Goal: Task Accomplishment & Management: Use online tool/utility

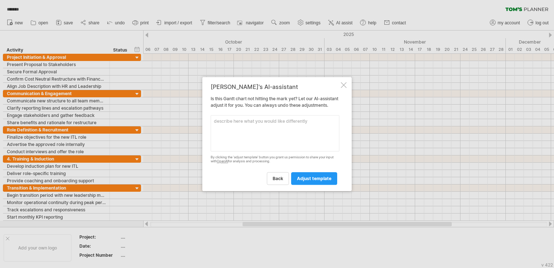
click at [343, 82] on div at bounding box center [344, 85] width 6 height 6
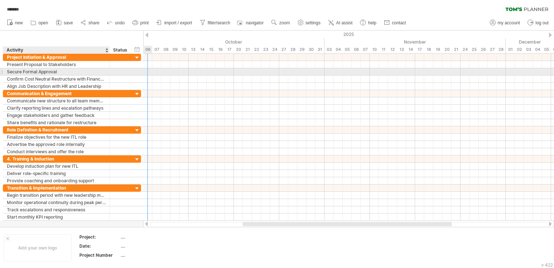
click at [63, 71] on div "Secure Formal Approval" at bounding box center [56, 71] width 99 height 7
click at [67, 73] on input "**********" at bounding box center [56, 71] width 99 height 7
type input "**********"
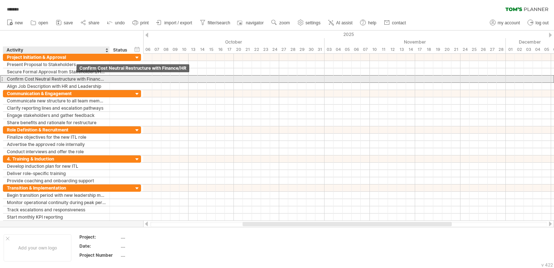
click at [75, 80] on div "Confirm Cost Neutral Restructure with Finance/HR" at bounding box center [56, 78] width 99 height 7
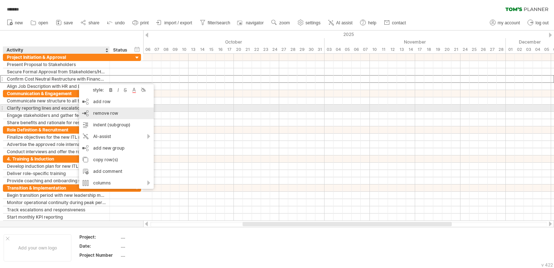
click at [110, 109] on div "remove row remove selected rows" at bounding box center [116, 113] width 75 height 12
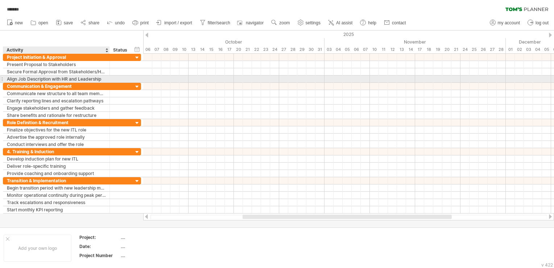
click at [96, 78] on div "Align Job Description with HR and Leadership" at bounding box center [56, 78] width 99 height 7
click at [59, 79] on input "**********" at bounding box center [56, 78] width 99 height 7
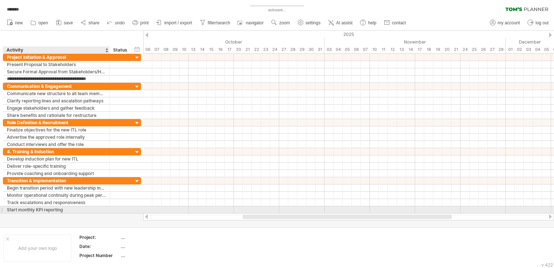
click at [68, 211] on div "**********" at bounding box center [72, 209] width 138 height 7
click at [87, 212] on div "**********" at bounding box center [71, 133] width 143 height 159
click at [92, 209] on div "Start monthly KPI reporting" at bounding box center [56, 209] width 99 height 7
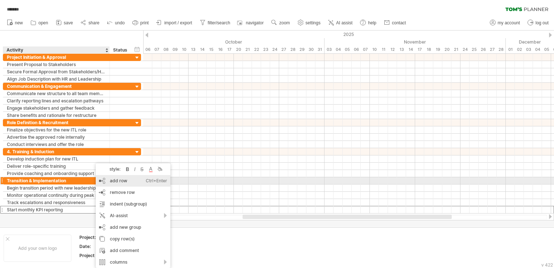
click at [136, 181] on div "add row Ctrl+Enter Cmd+Enter" at bounding box center [133, 181] width 75 height 12
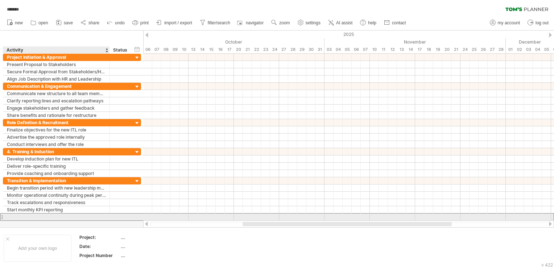
click at [97, 213] on input "text" at bounding box center [56, 216] width 99 height 7
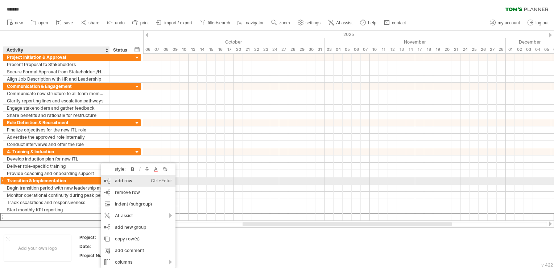
click at [116, 183] on div "add row Ctrl+Enter Cmd+Enter" at bounding box center [138, 181] width 75 height 12
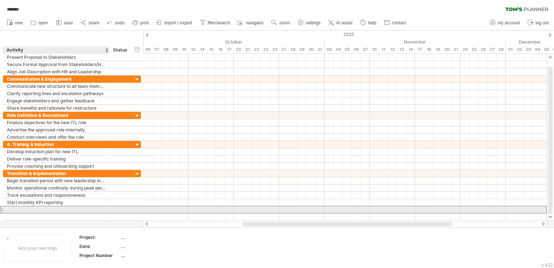
click at [74, 210] on div at bounding box center [56, 209] width 99 height 7
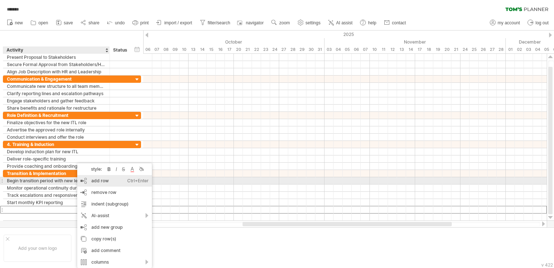
click at [93, 177] on div "add row Ctrl+Enter Cmd+Enter" at bounding box center [114, 181] width 75 height 12
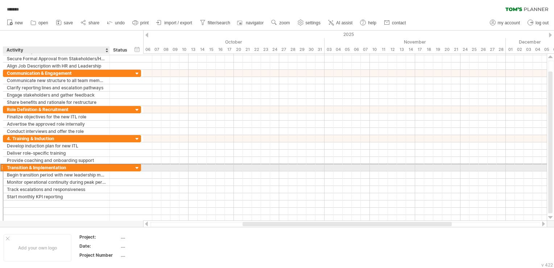
click at [98, 169] on div "Transition & Implementation" at bounding box center [56, 167] width 99 height 7
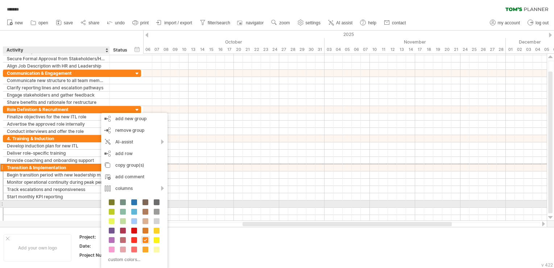
click at [72, 201] on div at bounding box center [56, 203] width 99 height 7
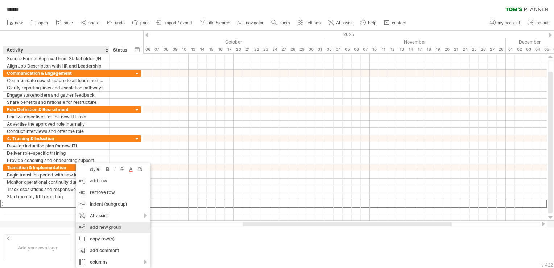
click at [119, 225] on div "add new group" at bounding box center [113, 227] width 75 height 12
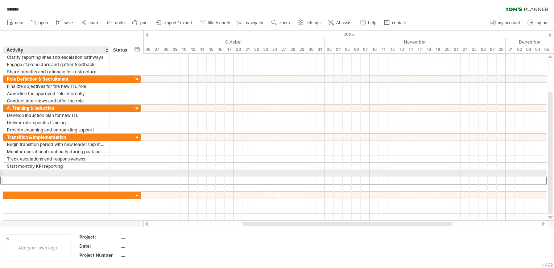
click at [72, 177] on div at bounding box center [56, 180] width 99 height 7
click at [81, 173] on div at bounding box center [56, 173] width 99 height 7
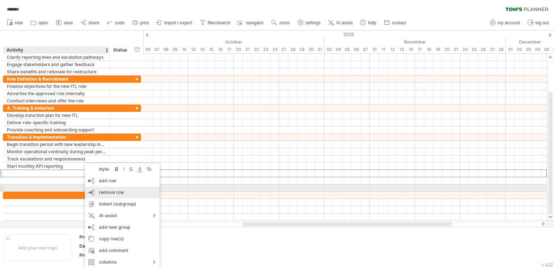
click at [114, 189] on div "remove row remove selected rows" at bounding box center [122, 192] width 75 height 12
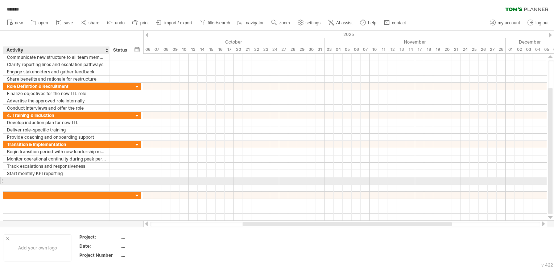
click at [87, 179] on div at bounding box center [56, 180] width 99 height 7
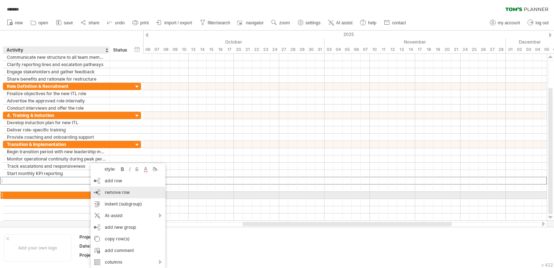
click at [123, 192] on span "remove row" at bounding box center [117, 191] width 25 height 5
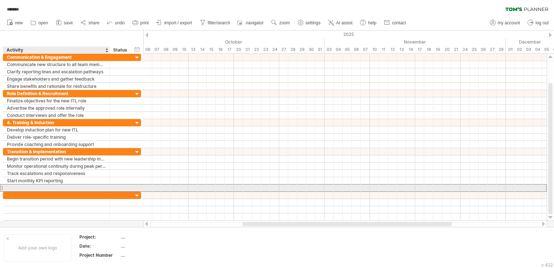
click at [83, 186] on div at bounding box center [56, 187] width 99 height 7
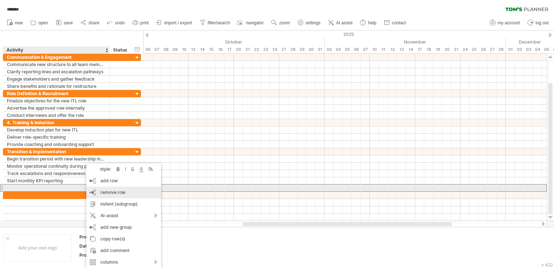
click at [111, 191] on span "remove row" at bounding box center [112, 191] width 25 height 5
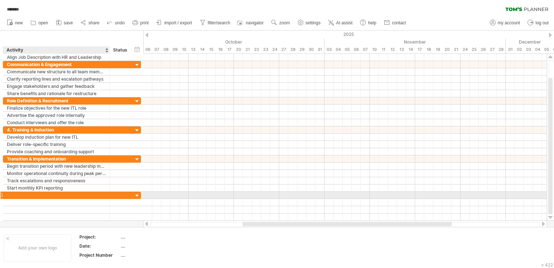
click at [81, 192] on div at bounding box center [56, 194] width 99 height 7
click at [67, 196] on div at bounding box center [56, 194] width 99 height 7
click at [70, 196] on input "text" at bounding box center [56, 194] width 99 height 7
paste input "**********"
type input "**********"
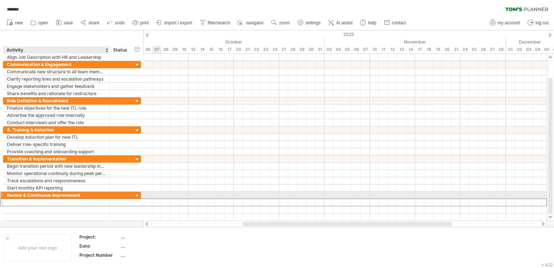
click at [70, 199] on div at bounding box center [56, 202] width 99 height 7
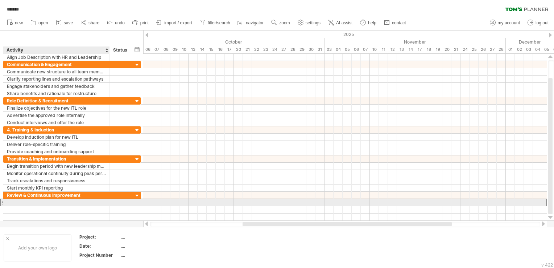
click at [61, 199] on div at bounding box center [56, 202] width 99 height 7
paste input "**********"
type input "**********"
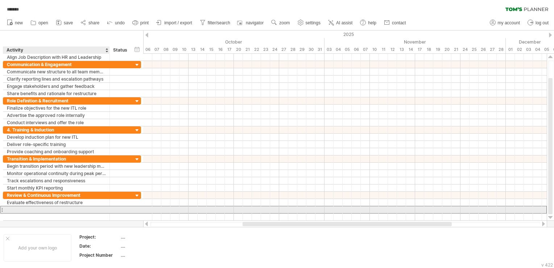
click at [65, 208] on div at bounding box center [56, 209] width 99 height 7
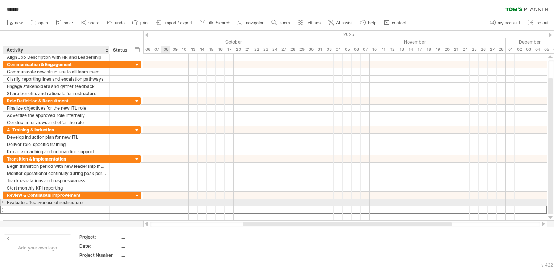
click at [66, 206] on div at bounding box center [56, 209] width 99 height 7
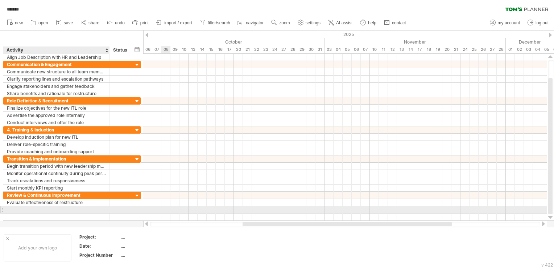
click at [67, 207] on input "text" at bounding box center [56, 209] width 99 height 7
paste input "**********"
type input "**********"
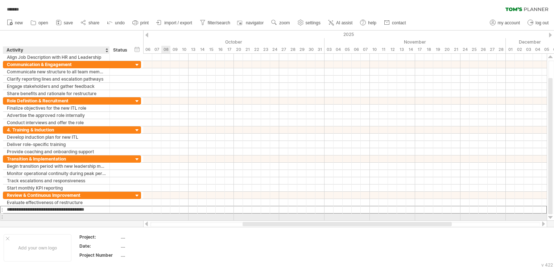
click at [72, 215] on div at bounding box center [56, 216] width 99 height 7
click at [65, 215] on div at bounding box center [56, 216] width 99 height 7
paste input "**********"
click at [93, 216] on div "Assess performance improvements" at bounding box center [56, 216] width 99 height 7
type input "**********"
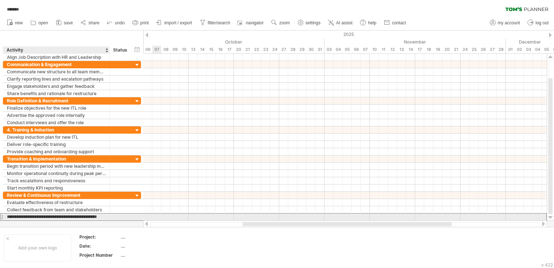
scroll to position [0, 13]
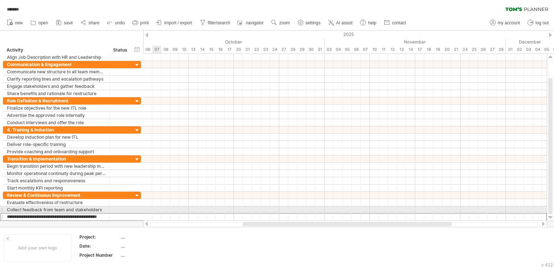
click at [159, 206] on div at bounding box center [344, 209] width 403 height 7
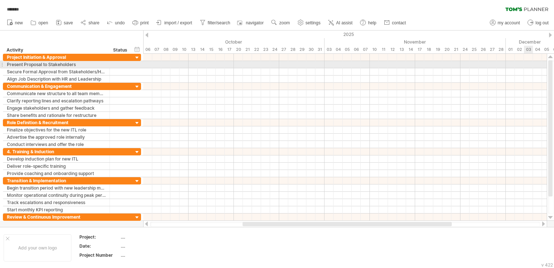
drag, startPoint x: 550, startPoint y: 102, endPoint x: 551, endPoint y: 65, distance: 37.0
click at [551, 65] on div at bounding box center [550, 128] width 4 height 136
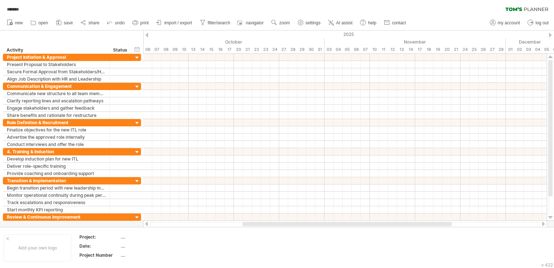
click at [146, 34] on div at bounding box center [146, 35] width 3 height 5
click at [148, 36] on div "2025" at bounding box center [238, 34] width 1133 height 8
click at [148, 35] on div at bounding box center [146, 35] width 3 height 5
click at [147, 37] on div at bounding box center [146, 35] width 3 height 5
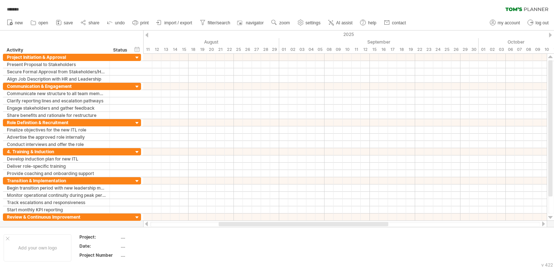
click at [145, 36] on div at bounding box center [146, 35] width 3 height 5
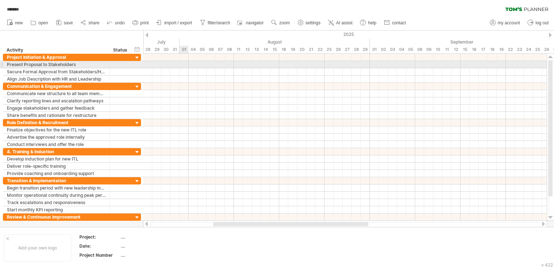
click at [186, 62] on div at bounding box center [344, 64] width 403 height 7
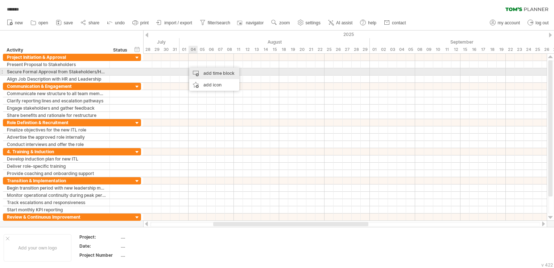
click at [208, 75] on div "add time block" at bounding box center [214, 73] width 50 height 12
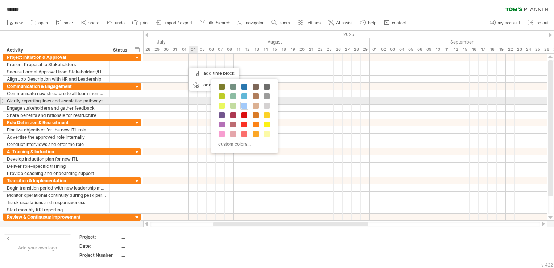
click at [242, 103] on span at bounding box center [244, 106] width 6 height 6
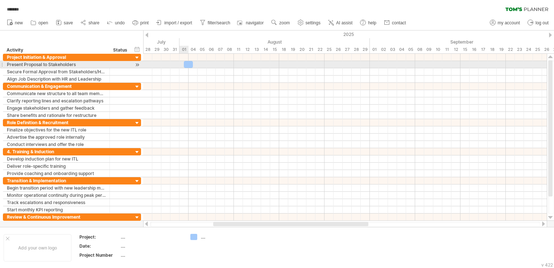
click at [187, 65] on div at bounding box center [188, 64] width 9 height 7
click at [191, 65] on div at bounding box center [188, 64] width 9 height 7
click at [188, 64] on div at bounding box center [188, 64] width 9 height 7
click at [135, 63] on div at bounding box center [137, 65] width 7 height 8
click at [134, 66] on div at bounding box center [137, 65] width 7 height 8
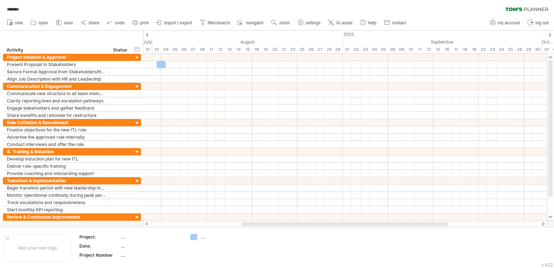
click at [148, 33] on div at bounding box center [146, 35] width 3 height 5
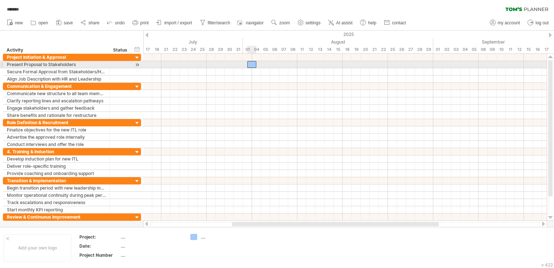
click at [252, 64] on div at bounding box center [251, 64] width 9 height 7
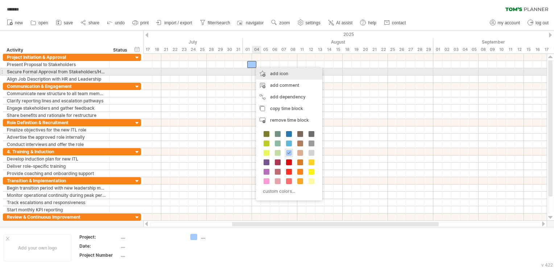
click at [314, 75] on div "add icon" at bounding box center [289, 74] width 66 height 12
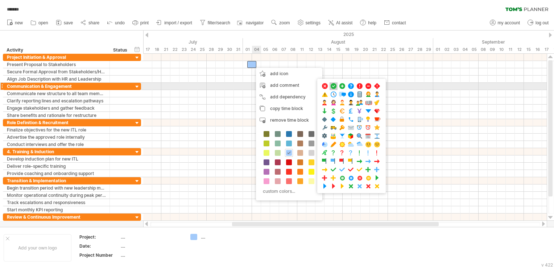
click at [334, 87] on span at bounding box center [333, 86] width 7 height 7
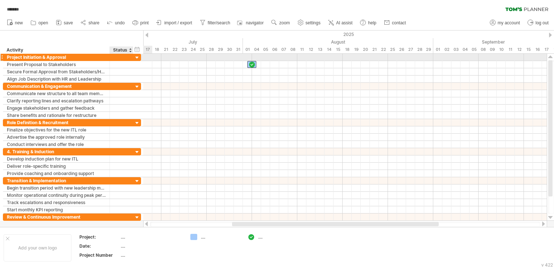
click at [136, 57] on div at bounding box center [137, 57] width 7 height 7
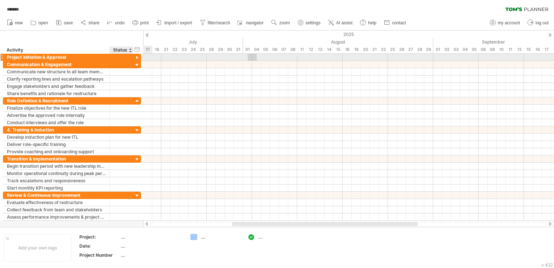
click at [138, 57] on div at bounding box center [137, 57] width 7 height 7
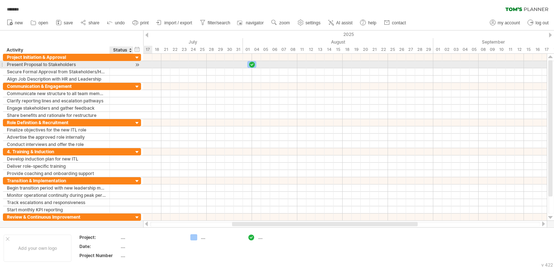
click at [130, 65] on div at bounding box center [132, 64] width 4 height 7
click at [120, 66] on div at bounding box center [121, 64] width 16 height 7
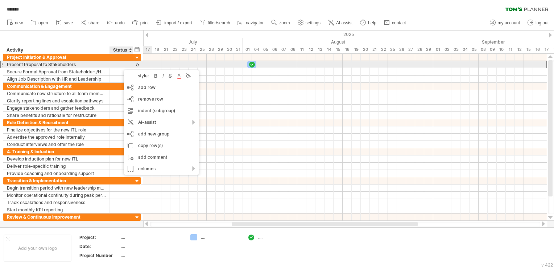
click at [118, 65] on div at bounding box center [121, 64] width 16 height 7
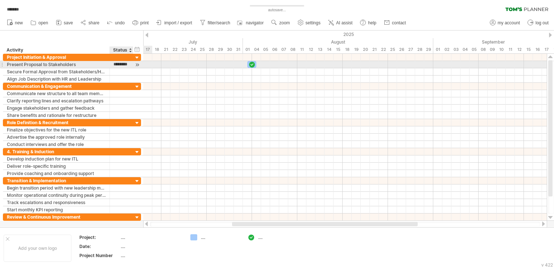
type input "*********"
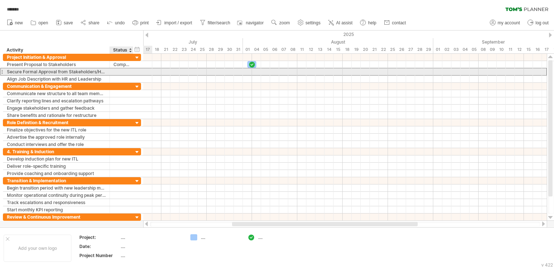
click at [118, 70] on div at bounding box center [121, 71] width 16 height 7
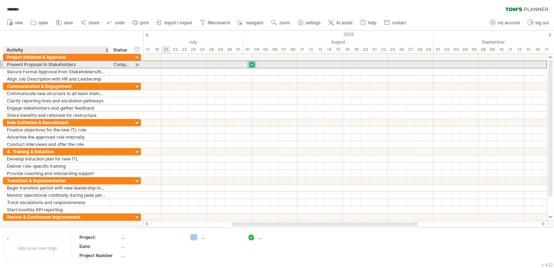
click at [85, 64] on div "Present Proposal to Stakeholders" at bounding box center [56, 64] width 99 height 7
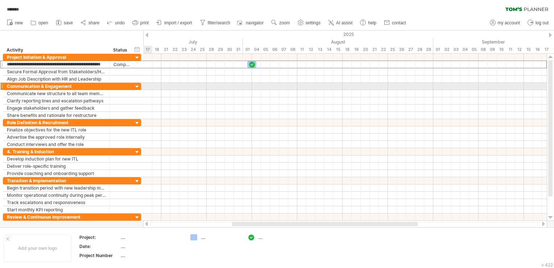
scroll to position [0, 13]
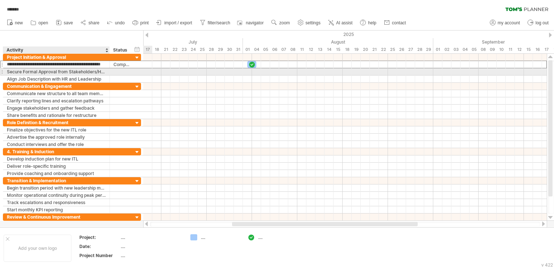
type input "**********"
drag, startPoint x: 268, startPoint y: 71, endPoint x: 351, endPoint y: 71, distance: 82.3
click at [351, 71] on div at bounding box center [344, 71] width 403 height 7
click at [266, 70] on div at bounding box center [344, 71] width 403 height 7
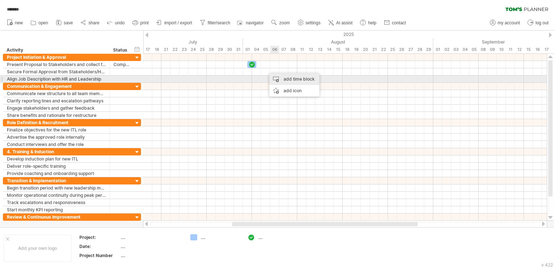
click at [287, 78] on div "add time block" at bounding box center [294, 79] width 50 height 12
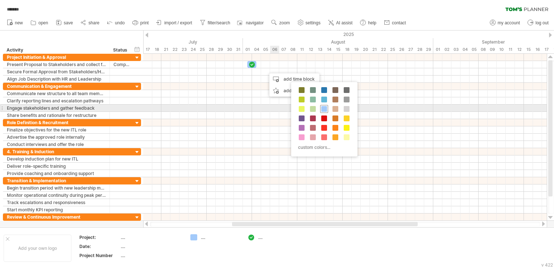
click at [323, 108] on span at bounding box center [324, 109] width 6 height 6
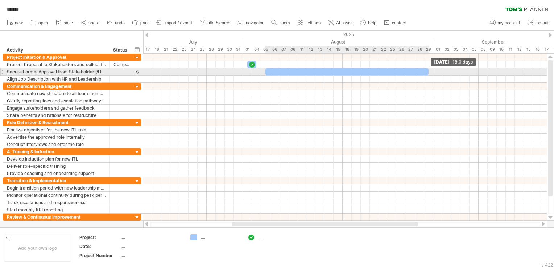
drag, startPoint x: 274, startPoint y: 71, endPoint x: 429, endPoint y: 75, distance: 155.2
click at [429, 75] on div "[DATE] - 18.0 days [DATE]" at bounding box center [344, 137] width 403 height 167
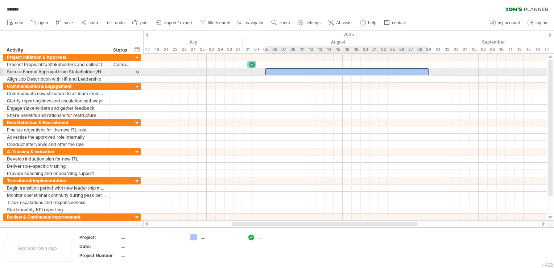
click at [376, 73] on div at bounding box center [346, 71] width 163 height 7
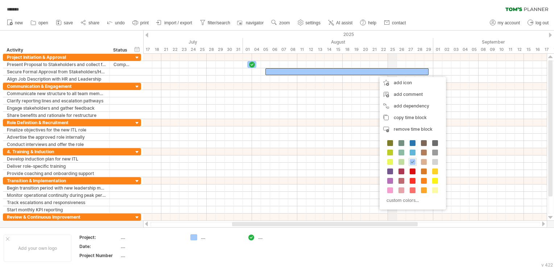
click at [390, 37] on div "2025" at bounding box center [405, 34] width 1649 height 8
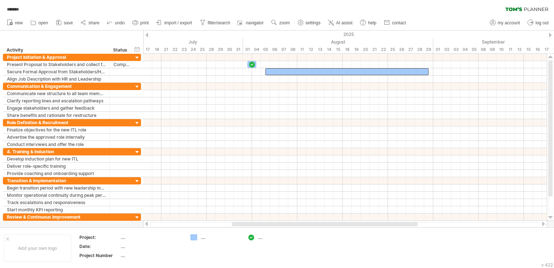
click at [425, 14] on div "******* clear filter reapply filter" at bounding box center [277, 7] width 554 height 15
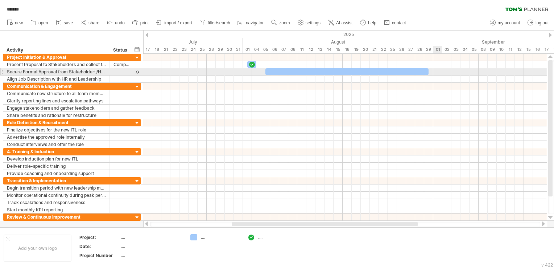
click at [434, 71] on div at bounding box center [344, 71] width 403 height 7
click at [432, 71] on div at bounding box center [344, 71] width 403 height 7
click at [435, 71] on div at bounding box center [344, 71] width 403 height 7
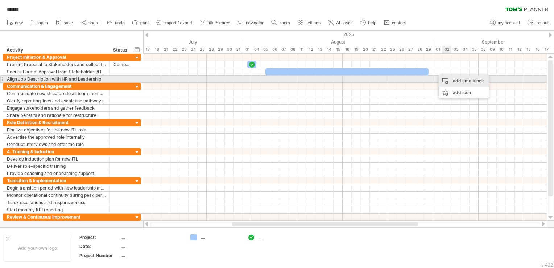
click at [454, 79] on div "add time block" at bounding box center [464, 81] width 50 height 12
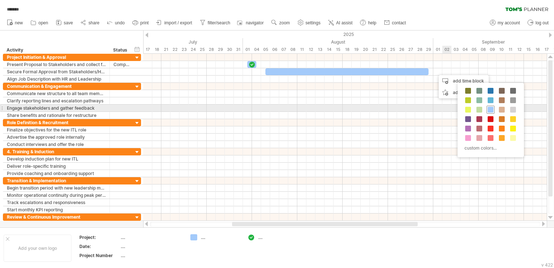
click at [489, 107] on span at bounding box center [491, 110] width 6 height 6
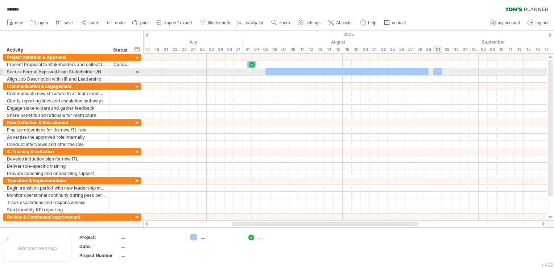
click at [440, 73] on div at bounding box center [437, 71] width 9 height 7
drag, startPoint x: 442, startPoint y: 73, endPoint x: 525, endPoint y: 73, distance: 82.3
click at [525, 73] on span at bounding box center [523, 71] width 3 height 7
click at [446, 71] on div at bounding box center [478, 71] width 91 height 7
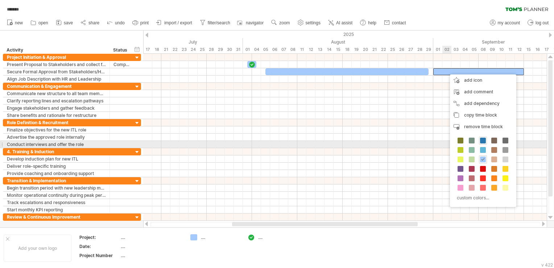
click at [481, 144] on div at bounding box center [483, 140] width 8 height 8
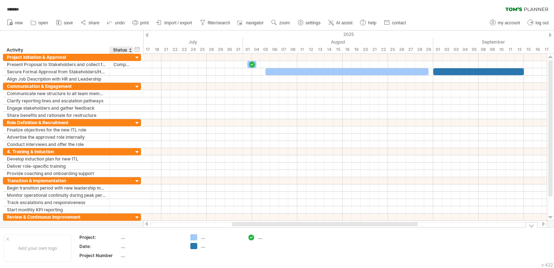
click at [122, 239] on div "...." at bounding box center [151, 237] width 61 height 6
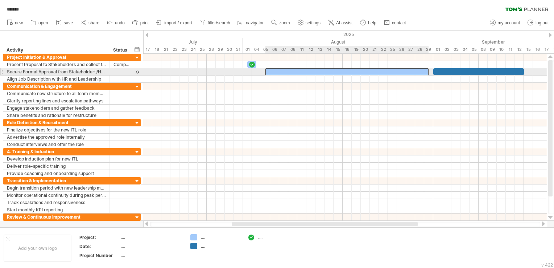
click at [310, 70] on div at bounding box center [346, 71] width 163 height 7
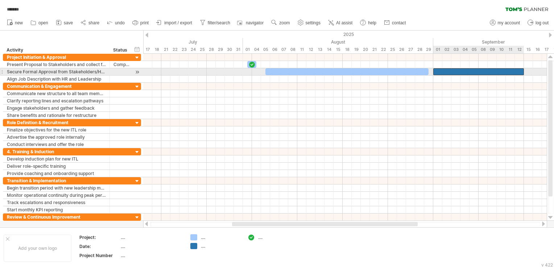
click at [506, 68] on div at bounding box center [478, 71] width 91 height 7
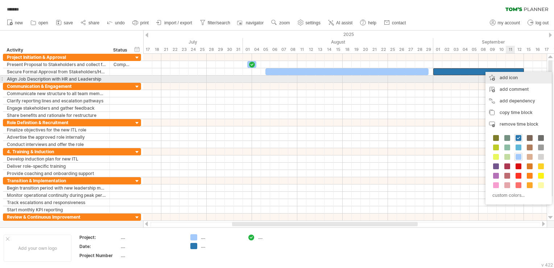
click at [517, 79] on div "add icon" at bounding box center [518, 78] width 66 height 12
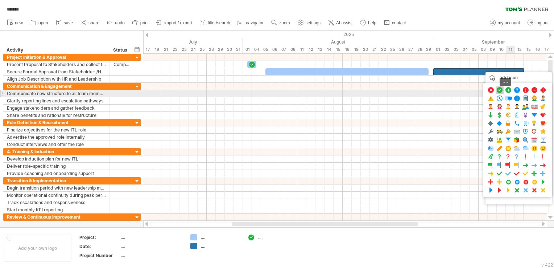
click at [498, 91] on span at bounding box center [499, 90] width 7 height 7
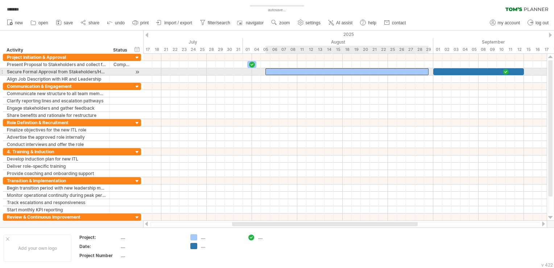
click at [396, 68] on div at bounding box center [346, 71] width 163 height 7
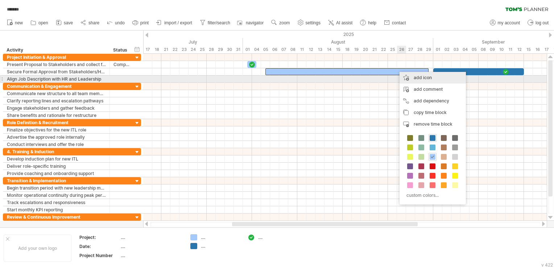
click at [428, 80] on div "add icon" at bounding box center [432, 78] width 66 height 12
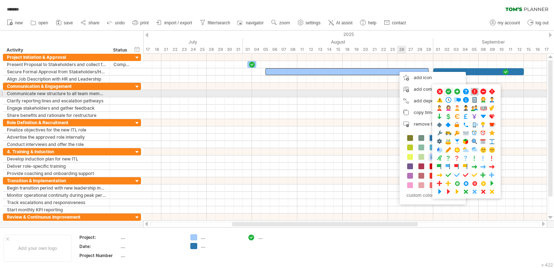
click at [475, 91] on span at bounding box center [474, 91] width 7 height 7
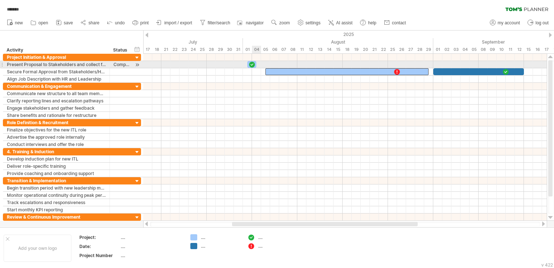
click at [254, 63] on div at bounding box center [251, 64] width 7 height 7
click at [249, 62] on div at bounding box center [252, 64] width 8 height 7
click at [248, 63] on div at bounding box center [252, 64] width 8 height 7
click at [249, 62] on div at bounding box center [251, 64] width 7 height 7
click at [249, 62] on div at bounding box center [252, 64] width 8 height 7
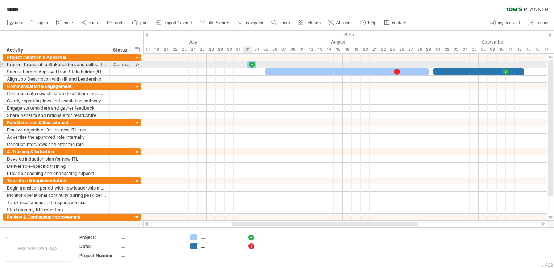
click at [249, 62] on div at bounding box center [251, 64] width 7 height 7
click at [249, 62] on div at bounding box center [252, 64] width 8 height 7
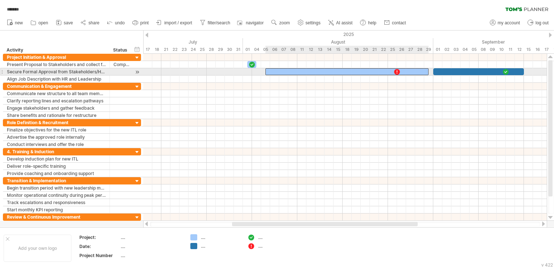
click at [272, 70] on div at bounding box center [346, 71] width 163 height 7
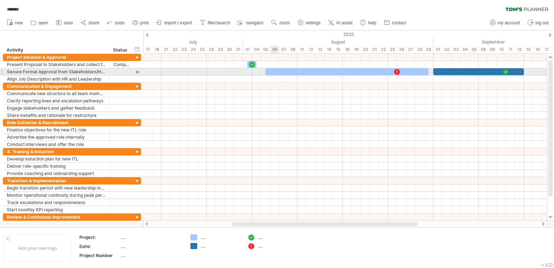
click at [272, 70] on div at bounding box center [346, 71] width 163 height 7
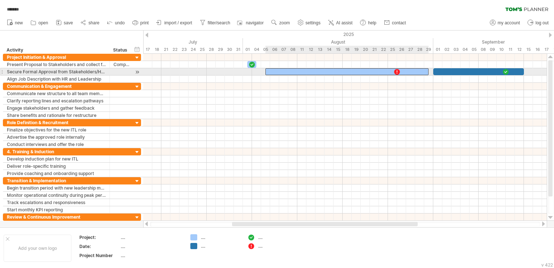
click at [275, 71] on div at bounding box center [346, 71] width 163 height 7
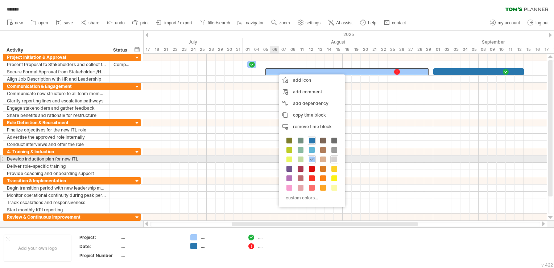
click at [334, 159] on span at bounding box center [334, 159] width 6 height 6
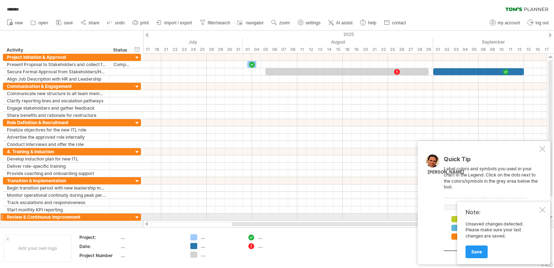
click at [542, 214] on div "Note: Unsaved changes detected. Please make sure your last changes are saved. S…" at bounding box center [503, 233] width 93 height 62
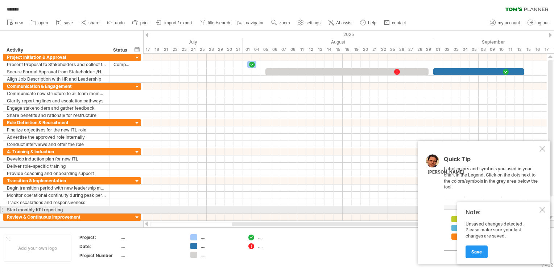
click at [543, 207] on div at bounding box center [542, 210] width 6 height 6
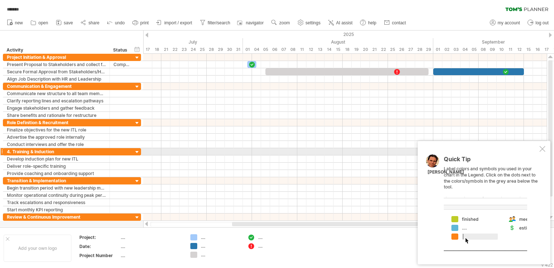
click at [542, 148] on div at bounding box center [542, 149] width 6 height 6
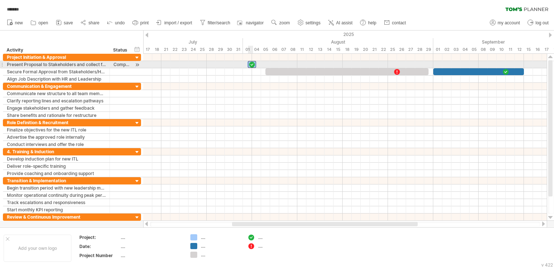
click at [248, 65] on div at bounding box center [252, 64] width 8 height 7
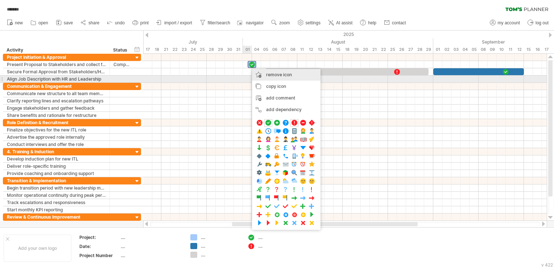
click at [295, 78] on div "remove icon remove selected items" at bounding box center [286, 75] width 69 height 12
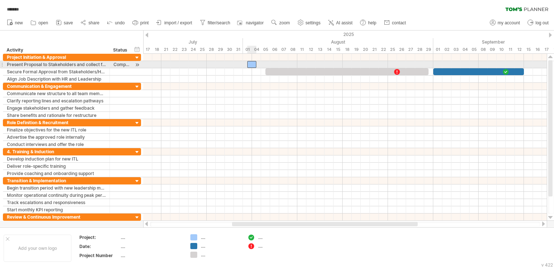
click at [251, 64] on div at bounding box center [251, 64] width 9 height 7
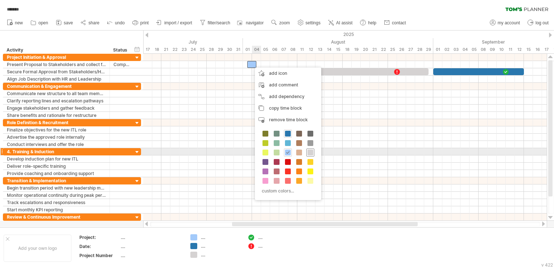
click at [309, 152] on span at bounding box center [310, 152] width 6 height 6
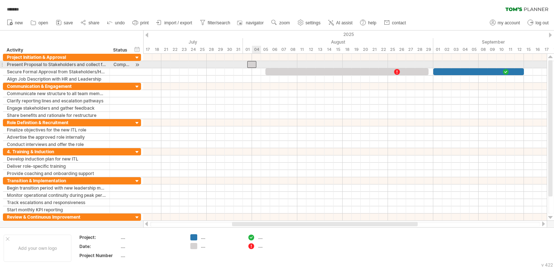
click at [253, 66] on div at bounding box center [251, 64] width 9 height 7
drag, startPoint x: 256, startPoint y: 65, endPoint x: 260, endPoint y: 65, distance: 4.4
click at [260, 65] on span at bounding box center [261, 64] width 3 height 7
click at [255, 65] on div at bounding box center [254, 64] width 14 height 7
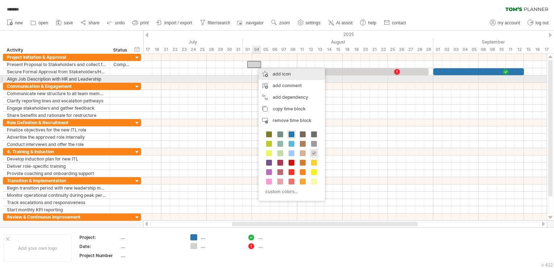
click at [288, 77] on div "add icon" at bounding box center [291, 74] width 66 height 12
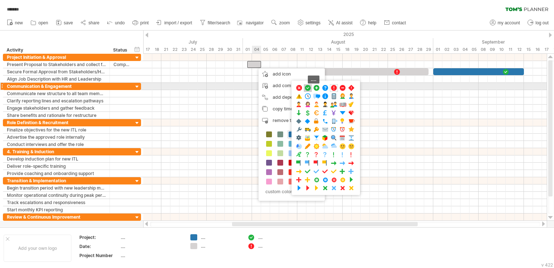
click at [307, 89] on span at bounding box center [307, 87] width 7 height 7
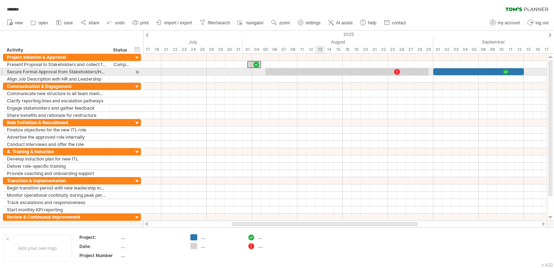
click at [318, 73] on div at bounding box center [346, 71] width 163 height 7
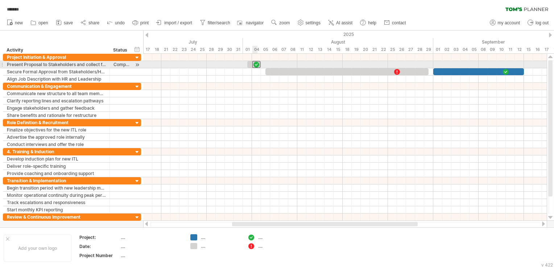
click at [253, 63] on div at bounding box center [256, 64] width 8 height 7
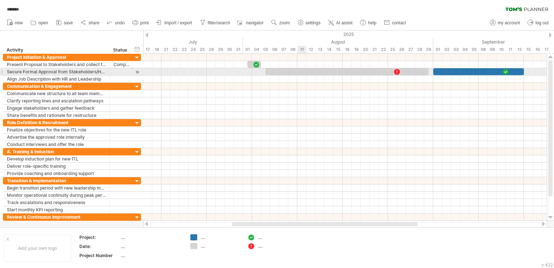
click at [298, 75] on div at bounding box center [346, 71] width 163 height 7
click at [310, 72] on div at bounding box center [346, 71] width 163 height 7
click at [403, 73] on div at bounding box center [346, 71] width 163 height 7
click at [385, 72] on div "*******" at bounding box center [346, 71] width 163 height 7
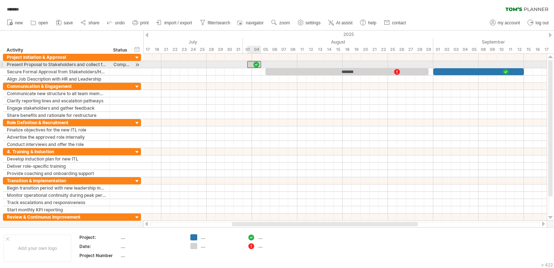
click at [251, 66] on div at bounding box center [254, 64] width 14 height 7
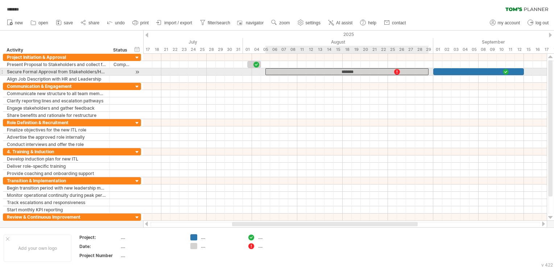
click at [389, 71] on div "*******" at bounding box center [346, 71] width 163 height 7
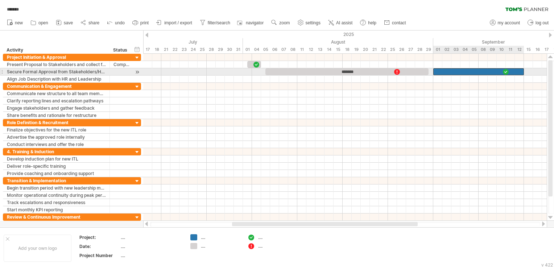
click at [455, 70] on div at bounding box center [478, 71] width 91 height 7
click at [356, 72] on div "*******" at bounding box center [346, 71] width 163 height 7
click at [462, 71] on div at bounding box center [478, 71] width 91 height 7
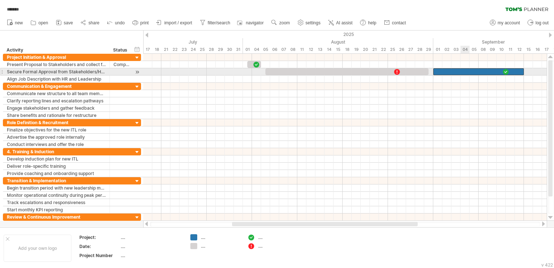
click at [462, 71] on div at bounding box center [478, 71] width 91 height 7
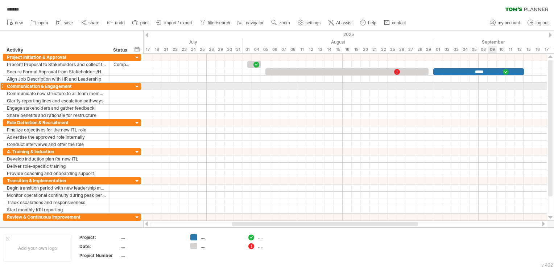
click at [492, 85] on div at bounding box center [344, 86] width 403 height 7
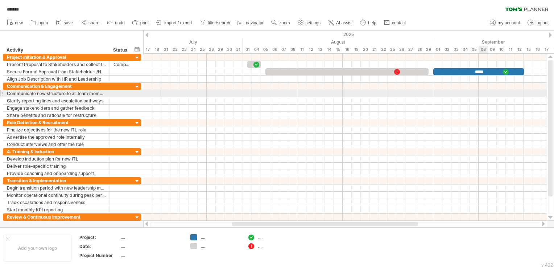
click at [486, 91] on div at bounding box center [344, 93] width 403 height 7
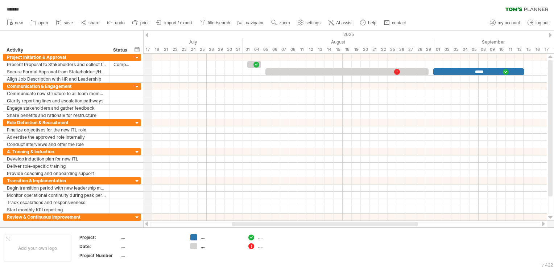
click at [149, 35] on div "2025" at bounding box center [405, 34] width 1649 height 8
click at [148, 36] on div at bounding box center [146, 35] width 3 height 5
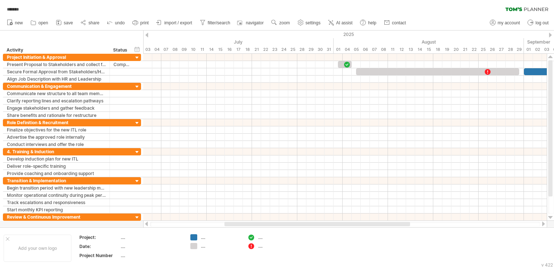
click at [550, 34] on div at bounding box center [550, 35] width 3 height 5
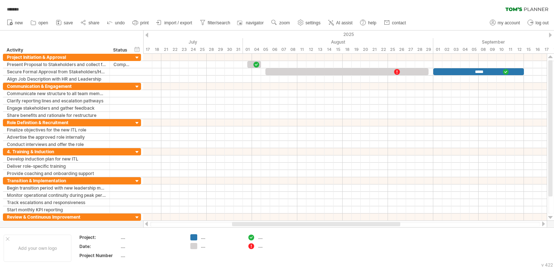
click at [550, 34] on div at bounding box center [550, 35] width 3 height 5
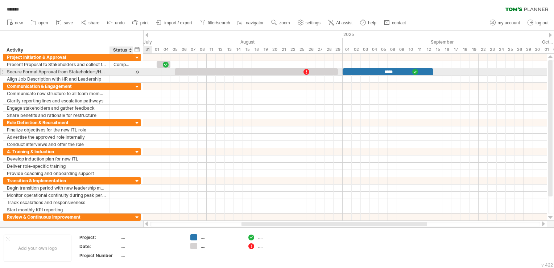
click at [119, 72] on div at bounding box center [121, 71] width 16 height 7
type input "*********"
click at [119, 75] on div at bounding box center [121, 78] width 16 height 7
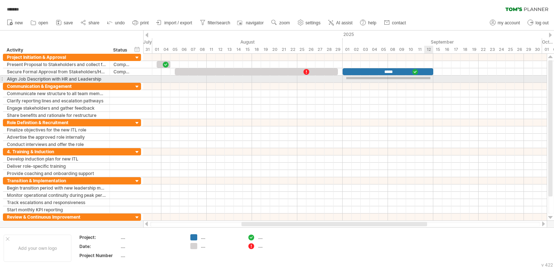
drag, startPoint x: 346, startPoint y: 77, endPoint x: 430, endPoint y: 79, distance: 84.1
click at [430, 79] on div at bounding box center [344, 78] width 403 height 7
click at [348, 79] on div at bounding box center [344, 78] width 403 height 7
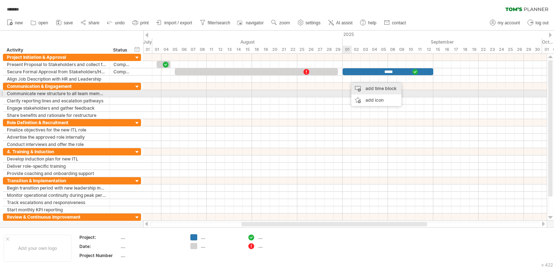
click at [380, 91] on div "add time block" at bounding box center [376, 89] width 50 height 12
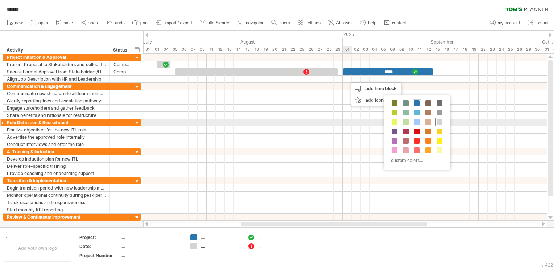
click at [442, 122] on div at bounding box center [439, 122] width 8 height 8
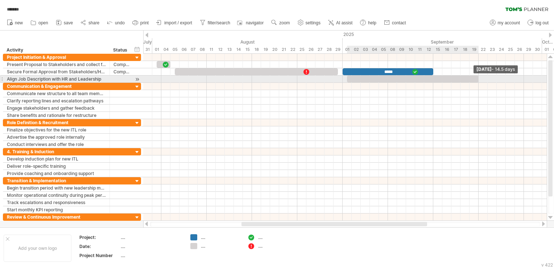
drag, startPoint x: 355, startPoint y: 79, endPoint x: 477, endPoint y: 82, distance: 122.2
click at [477, 82] on div "***** [DATE] - 14.5 days [DATE]" at bounding box center [344, 137] width 403 height 167
click at [358, 79] on div at bounding box center [413, 78] width 132 height 7
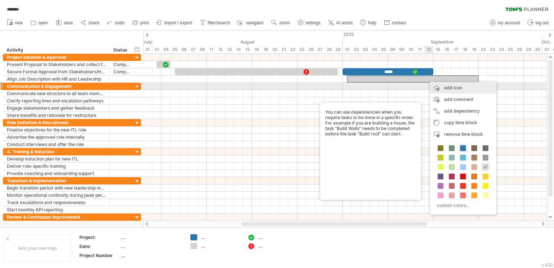
click at [460, 86] on div "add icon" at bounding box center [463, 88] width 66 height 12
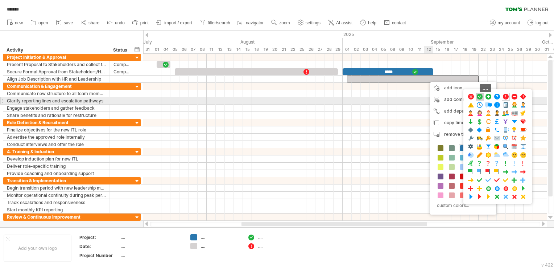
click at [480, 98] on span at bounding box center [479, 96] width 7 height 7
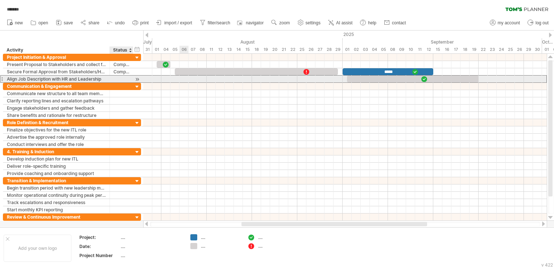
click at [116, 78] on div at bounding box center [121, 78] width 16 height 7
type input "*********"
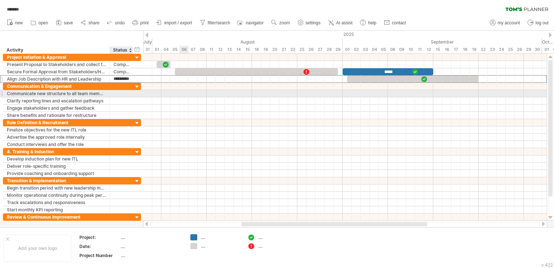
click at [117, 94] on div at bounding box center [121, 93] width 16 height 7
click at [114, 95] on div at bounding box center [121, 93] width 16 height 7
type input "*********"
click at [481, 92] on div at bounding box center [344, 93] width 403 height 7
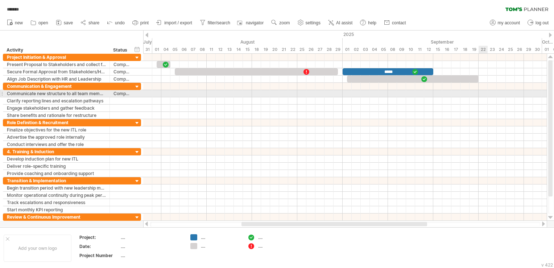
click at [481, 92] on div at bounding box center [344, 93] width 403 height 7
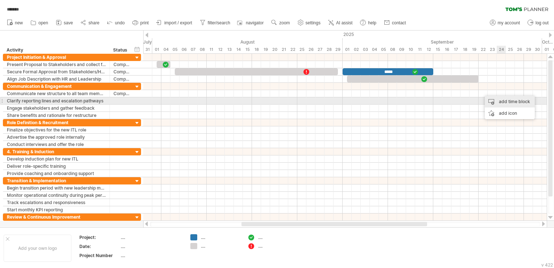
click at [507, 104] on div "add time block" at bounding box center [510, 102] width 50 height 12
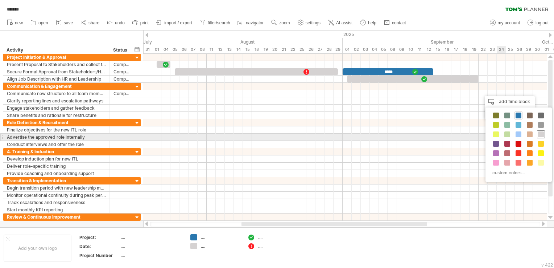
click at [540, 134] on span at bounding box center [541, 134] width 6 height 6
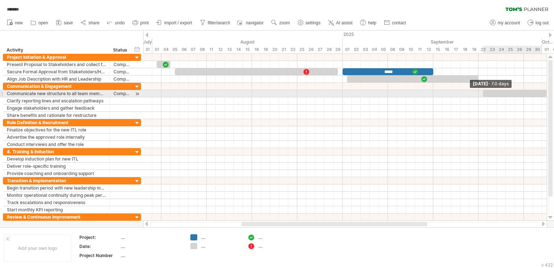
drag, startPoint x: 492, startPoint y: 91, endPoint x: 547, endPoint y: 93, distance: 55.1
click at [547, 93] on div "Trying to reach [DOMAIN_NAME] Connected again... 0% autosave... ******* clear f…" at bounding box center [277, 134] width 554 height 268
click at [504, 92] on div at bounding box center [514, 93] width 63 height 7
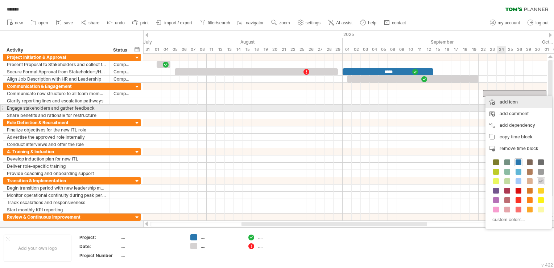
click at [511, 105] on div "add icon" at bounding box center [518, 102] width 66 height 12
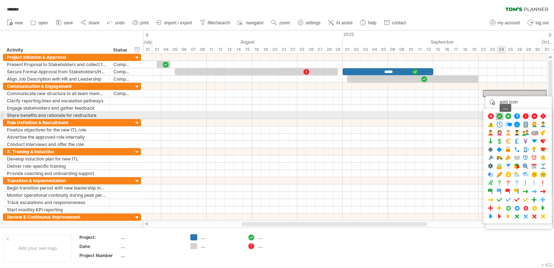
click at [498, 116] on span at bounding box center [499, 116] width 7 height 7
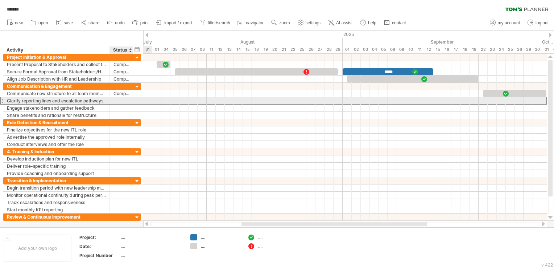
click at [118, 101] on div at bounding box center [121, 100] width 16 height 7
type input "*********"
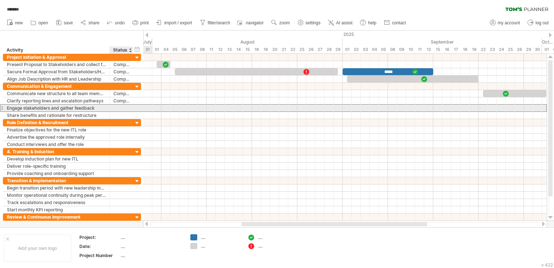
scroll to position [0, 0]
click at [121, 108] on div at bounding box center [121, 107] width 16 height 7
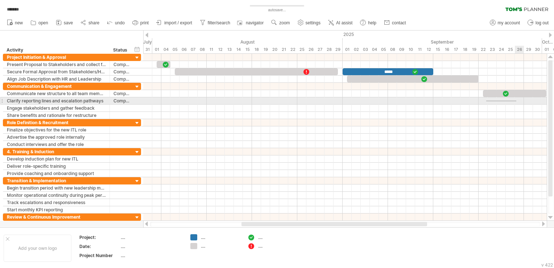
drag, startPoint x: 486, startPoint y: 101, endPoint x: 516, endPoint y: 100, distance: 30.1
click at [516, 100] on div at bounding box center [344, 100] width 403 height 7
click at [486, 100] on div at bounding box center [344, 100] width 403 height 7
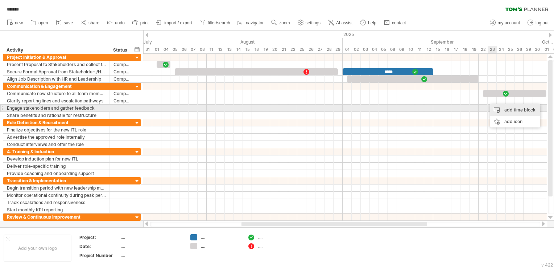
click at [507, 109] on div "add time block" at bounding box center [515, 110] width 50 height 12
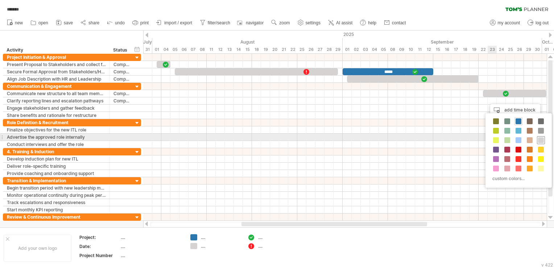
click at [539, 138] on span at bounding box center [541, 140] width 6 height 6
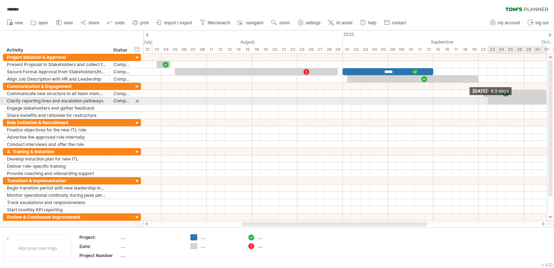
drag, startPoint x: 496, startPoint y: 98, endPoint x: 546, endPoint y: 101, distance: 50.1
click at [546, 101] on span at bounding box center [546, 100] width 3 height 7
click at [484, 99] on span at bounding box center [483, 100] width 3 height 7
click at [499, 100] on div at bounding box center [514, 100] width 63 height 7
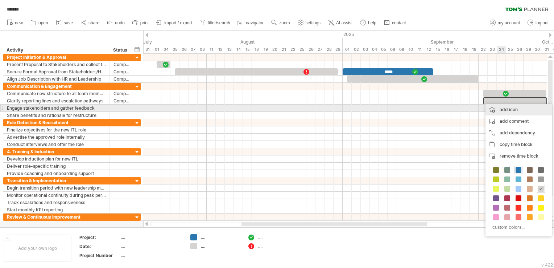
click at [506, 111] on div "add icon" at bounding box center [518, 110] width 66 height 12
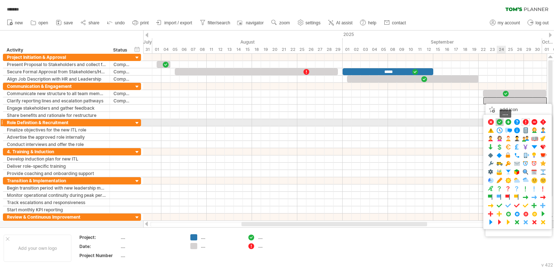
click at [498, 120] on span at bounding box center [499, 122] width 7 height 7
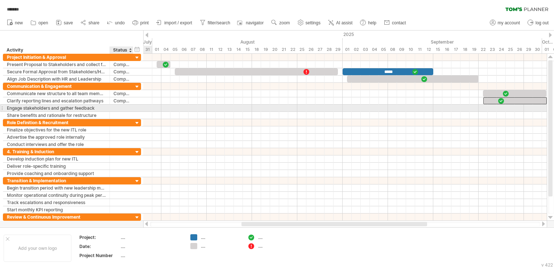
click at [117, 108] on div at bounding box center [121, 107] width 16 height 7
type input "*"
type input "*********"
click at [486, 108] on div at bounding box center [344, 108] width 403 height 8
click at [490, 108] on div at bounding box center [344, 107] width 403 height 7
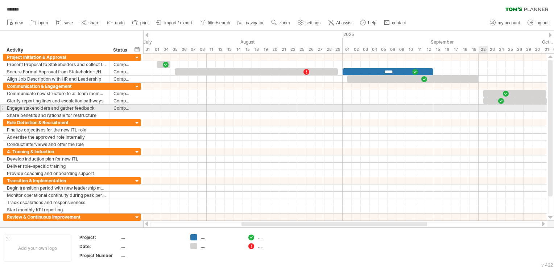
click at [485, 108] on div at bounding box center [344, 107] width 403 height 7
click at [486, 108] on div at bounding box center [344, 107] width 403 height 7
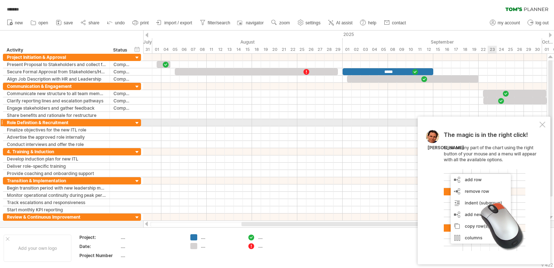
click at [544, 126] on div at bounding box center [542, 124] width 6 height 6
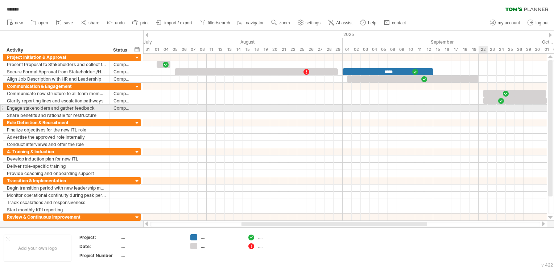
click at [486, 108] on div at bounding box center [344, 107] width 403 height 7
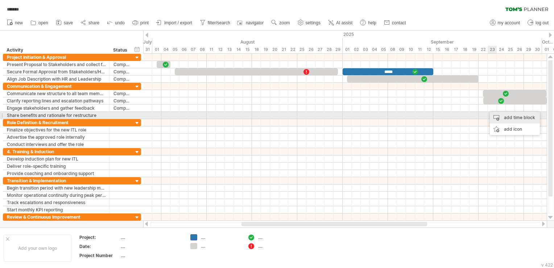
click at [504, 115] on div "add time block" at bounding box center [515, 118] width 50 height 12
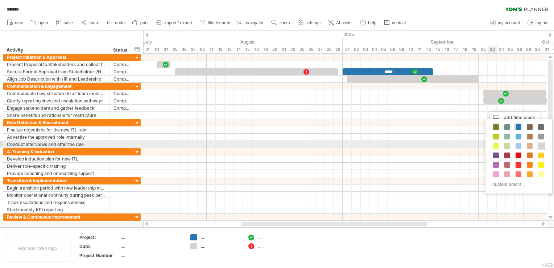
click at [540, 144] on span at bounding box center [541, 146] width 6 height 6
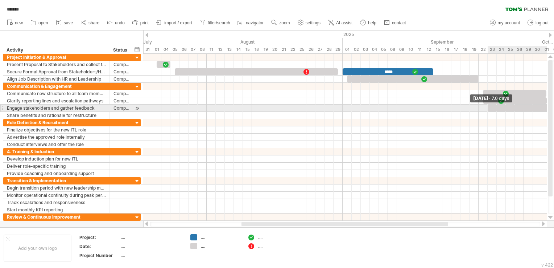
drag, startPoint x: 496, startPoint y: 107, endPoint x: 554, endPoint y: 108, distance: 57.3
click at [554, 108] on div "Trying to reach [DOMAIN_NAME] Connected again... 0% ******* clear filter" at bounding box center [277, 134] width 554 height 268
click at [484, 108] on div at bounding box center [517, 107] width 68 height 7
click at [490, 108] on div at bounding box center [517, 107] width 68 height 7
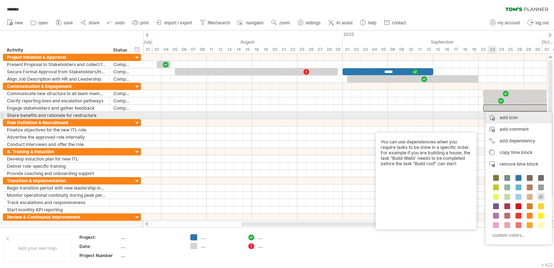
click at [513, 117] on div "add icon" at bounding box center [518, 118] width 66 height 12
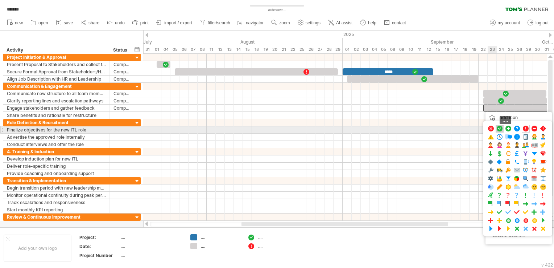
click at [498, 128] on span at bounding box center [499, 128] width 7 height 7
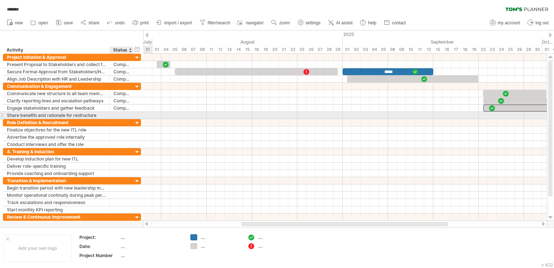
click at [129, 116] on div at bounding box center [121, 115] width 16 height 7
type input "*"
type input "*********"
click at [483, 115] on div at bounding box center [344, 115] width 403 height 8
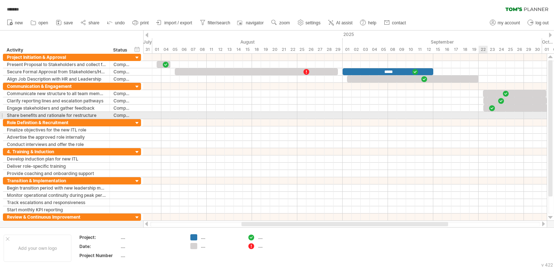
click at [486, 115] on div at bounding box center [344, 115] width 403 height 7
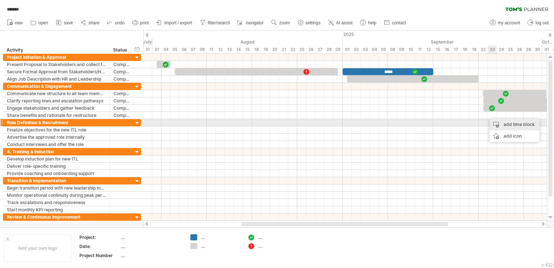
click at [502, 124] on div "add time block" at bounding box center [514, 125] width 50 height 12
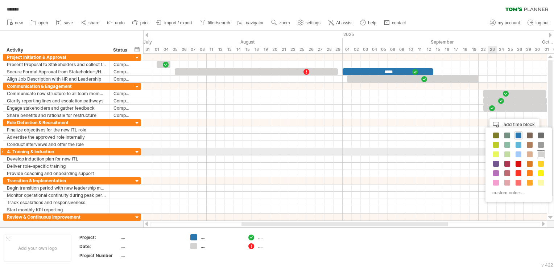
click at [539, 154] on span at bounding box center [541, 154] width 6 height 6
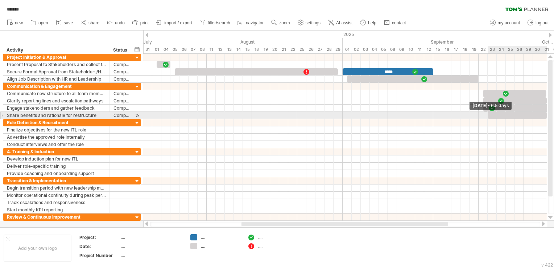
drag, startPoint x: 496, startPoint y: 115, endPoint x: 552, endPoint y: 117, distance: 55.8
click at [552, 117] on div "Trying to reach [DOMAIN_NAME] Connected again... 0% autosave... ******* clear f…" at bounding box center [277, 134] width 554 height 268
drag, startPoint x: 488, startPoint y: 113, endPoint x: 484, endPoint y: 116, distance: 4.7
click at [484, 116] on span at bounding box center [483, 115] width 3 height 7
click at [494, 117] on div at bounding box center [514, 115] width 63 height 7
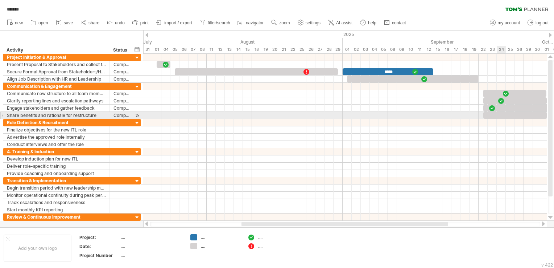
click at [501, 115] on div at bounding box center [514, 115] width 63 height 7
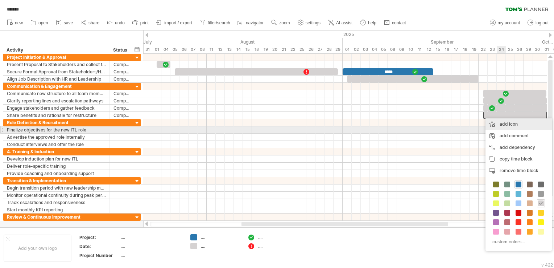
click at [525, 128] on div "add icon" at bounding box center [518, 124] width 66 height 12
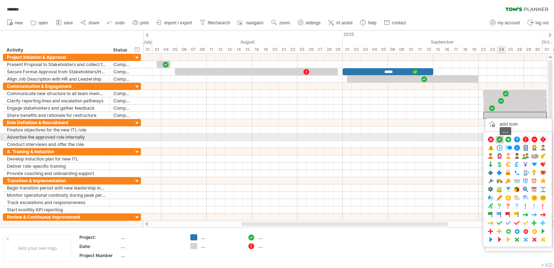
click at [502, 137] on span at bounding box center [499, 139] width 7 height 7
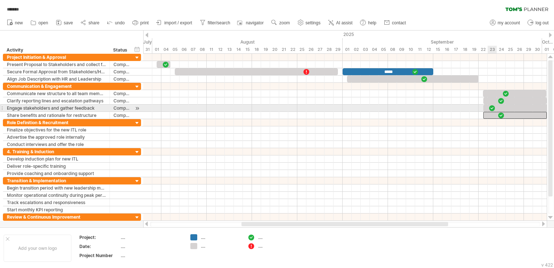
click at [492, 107] on div at bounding box center [491, 107] width 7 height 7
click at [492, 107] on div at bounding box center [492, 107] width 8 height 7
click at [486, 107] on div at bounding box center [517, 107] width 68 height 7
click at [490, 108] on div at bounding box center [491, 107] width 7 height 7
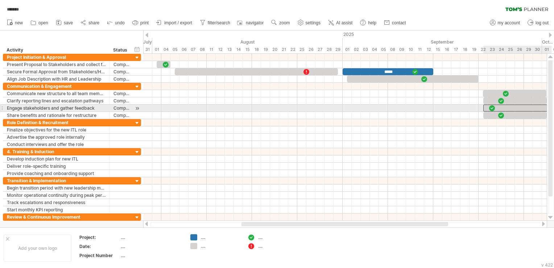
click at [503, 107] on div at bounding box center [517, 107] width 68 height 7
click at [502, 107] on div at bounding box center [517, 107] width 68 height 7
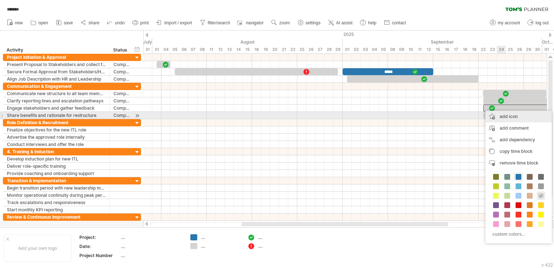
click at [507, 115] on div "add icon" at bounding box center [518, 117] width 66 height 12
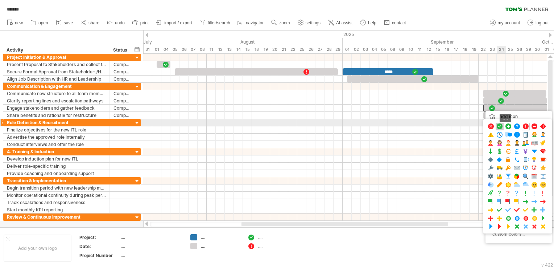
click at [500, 125] on span at bounding box center [499, 126] width 7 height 7
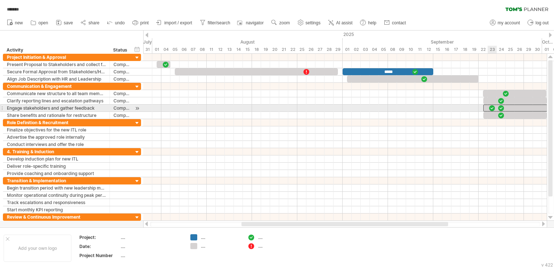
click at [493, 109] on div at bounding box center [491, 107] width 7 height 7
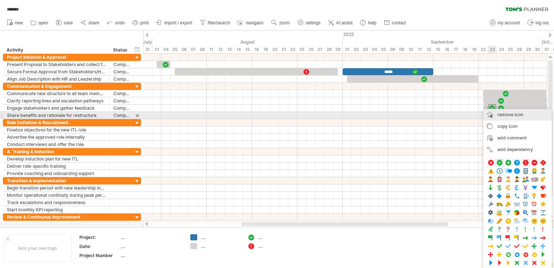
click at [527, 114] on div "remove icon remove selected items" at bounding box center [517, 115] width 69 height 12
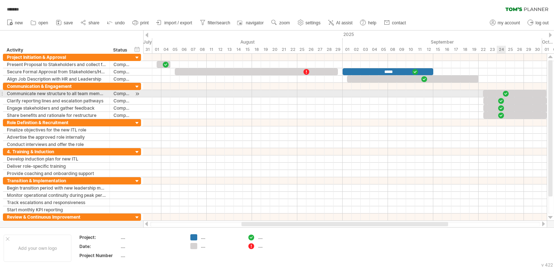
click at [500, 92] on div at bounding box center [514, 93] width 63 height 7
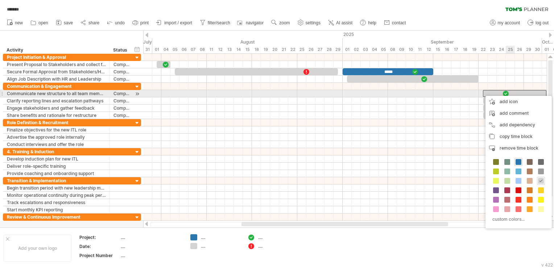
click at [506, 92] on div at bounding box center [505, 93] width 7 height 7
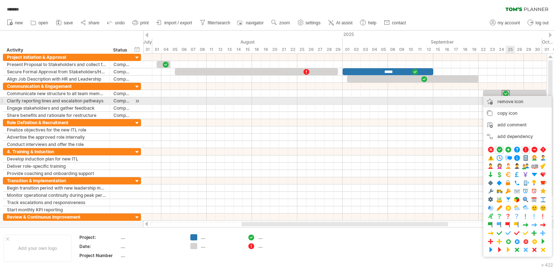
click at [509, 100] on span "remove icon" at bounding box center [510, 101] width 26 height 5
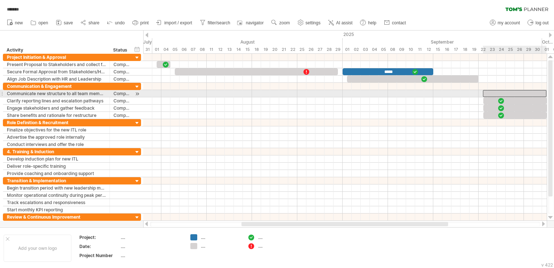
click at [502, 92] on div at bounding box center [514, 93] width 63 height 7
click at [501, 92] on div at bounding box center [514, 93] width 63 height 7
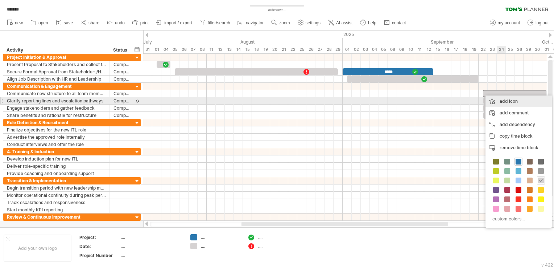
click at [508, 100] on div "add icon" at bounding box center [518, 101] width 66 height 12
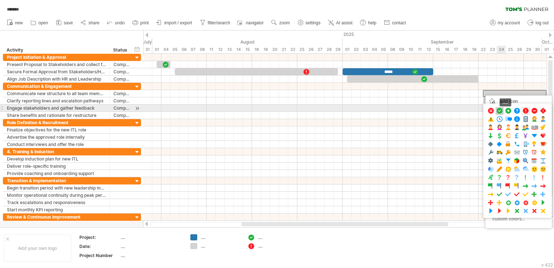
click at [498, 111] on span at bounding box center [499, 110] width 7 height 7
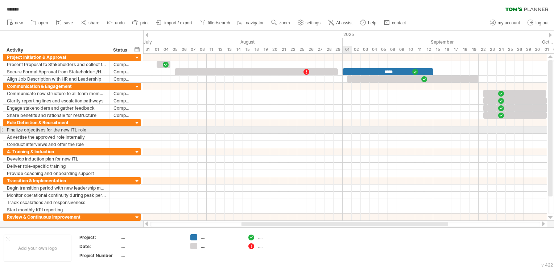
click at [348, 129] on div at bounding box center [344, 129] width 403 height 7
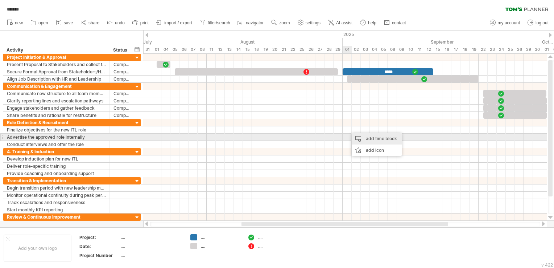
click at [367, 140] on div "add time block" at bounding box center [377, 139] width 50 height 12
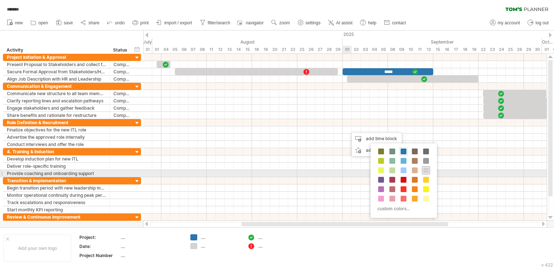
click at [427, 173] on div at bounding box center [426, 170] width 8 height 8
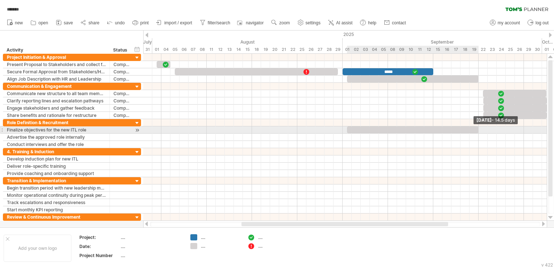
drag, startPoint x: 356, startPoint y: 129, endPoint x: 477, endPoint y: 131, distance: 120.7
click at [477, 131] on span at bounding box center [478, 129] width 3 height 7
click at [443, 128] on div at bounding box center [413, 129] width 132 height 7
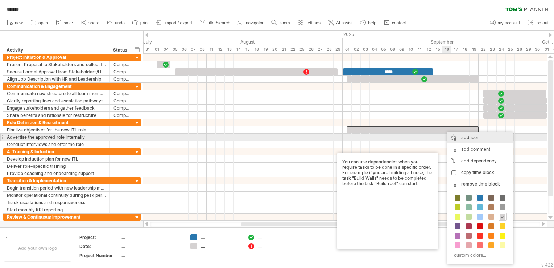
click at [470, 138] on div "add icon" at bounding box center [480, 138] width 66 height 12
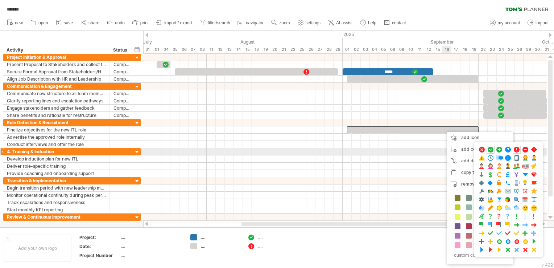
click at [490, 152] on span at bounding box center [490, 149] width 7 height 7
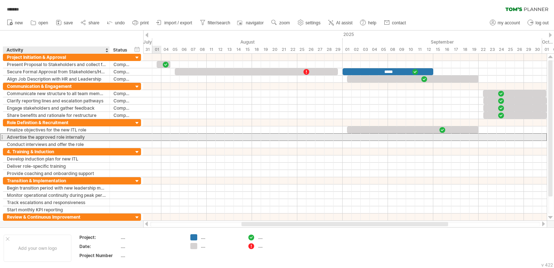
click at [88, 137] on div "Advertise the approved role internally" at bounding box center [56, 136] width 99 height 7
type input "**********"
drag, startPoint x: 483, startPoint y: 136, endPoint x: 502, endPoint y: 135, distance: 19.6
click at [502, 135] on div at bounding box center [344, 136] width 403 height 7
click at [482, 136] on div at bounding box center [344, 136] width 403 height 7
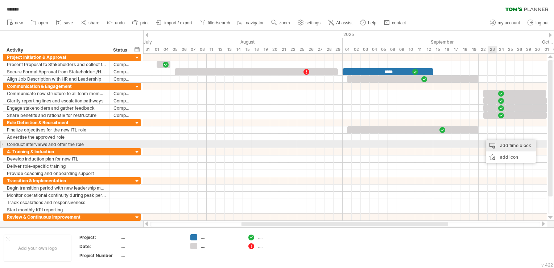
click at [501, 144] on div "add time block" at bounding box center [511, 146] width 50 height 12
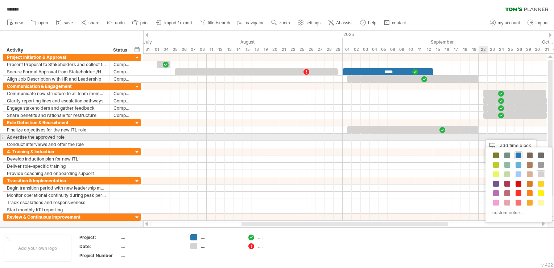
click at [484, 138] on div at bounding box center [344, 136] width 403 height 7
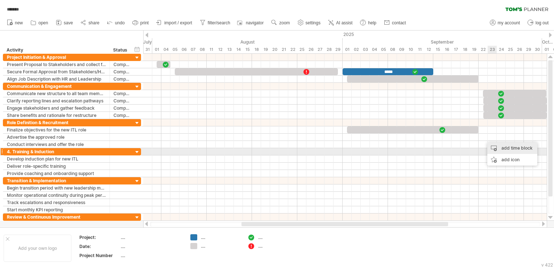
click at [502, 149] on div "add time block" at bounding box center [512, 148] width 50 height 12
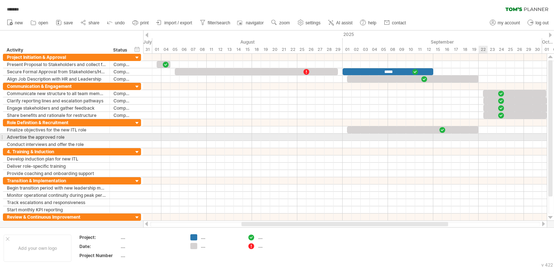
click at [484, 139] on div at bounding box center [344, 136] width 403 height 7
click at [482, 136] on div at bounding box center [344, 136] width 403 height 7
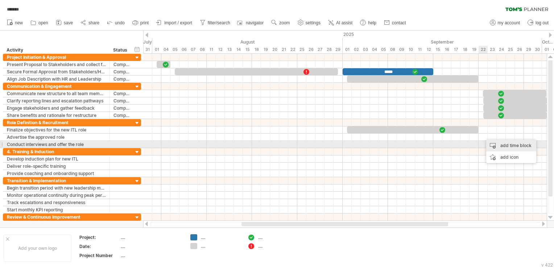
click at [502, 143] on div "add time block" at bounding box center [511, 146] width 50 height 12
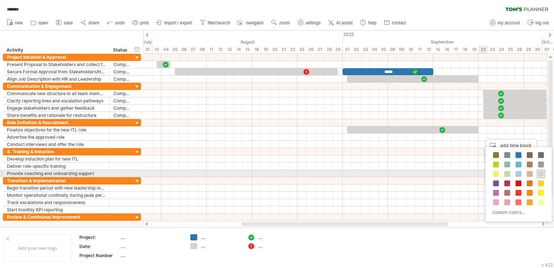
click at [544, 173] on div at bounding box center [541, 174] width 8 height 8
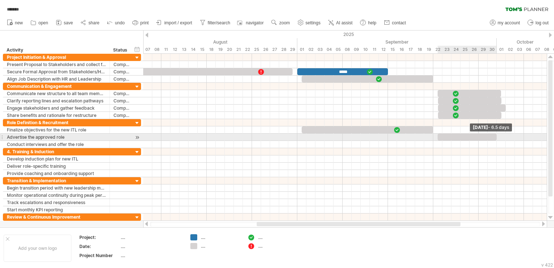
drag, startPoint x: 492, startPoint y: 137, endPoint x: 496, endPoint y: 137, distance: 4.7
click at [496, 137] on span at bounding box center [496, 136] width 3 height 7
click at [477, 136] on div at bounding box center [467, 136] width 59 height 7
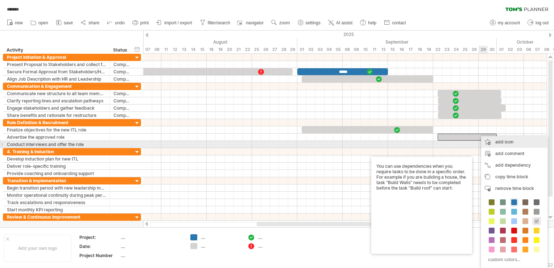
click at [518, 142] on div "add icon" at bounding box center [514, 142] width 66 height 12
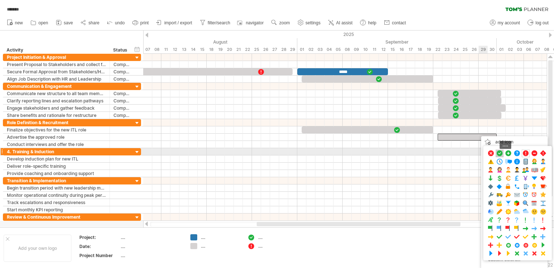
click at [496, 151] on span at bounding box center [499, 153] width 7 height 7
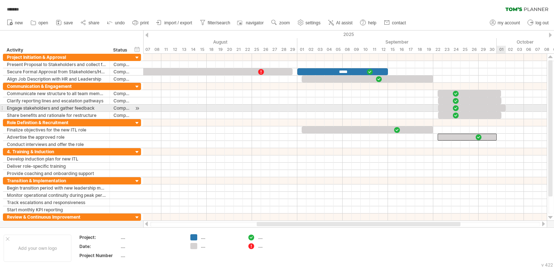
click at [500, 106] on div at bounding box center [472, 107] width 68 height 7
click at [502, 105] on span at bounding box center [501, 107] width 3 height 7
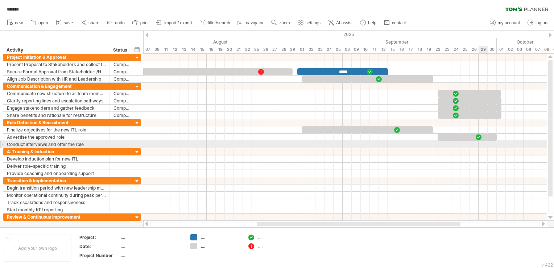
click at [481, 143] on div at bounding box center [344, 144] width 403 height 7
click at [464, 144] on div at bounding box center [344, 144] width 403 height 7
click at [484, 143] on div at bounding box center [344, 144] width 403 height 7
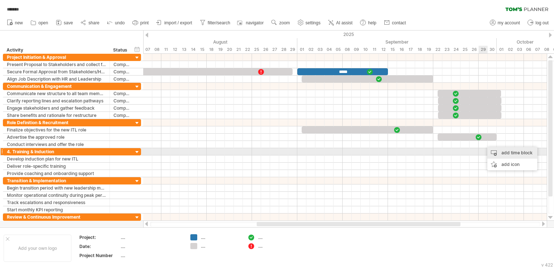
click at [499, 148] on div "add time block" at bounding box center [512, 153] width 50 height 12
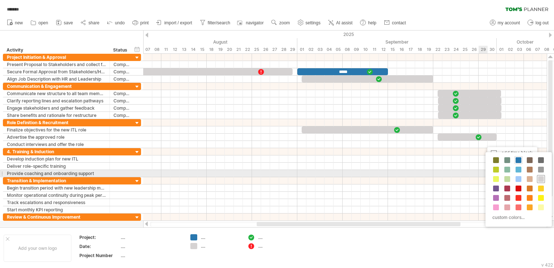
click at [541, 177] on span at bounding box center [541, 179] width 6 height 6
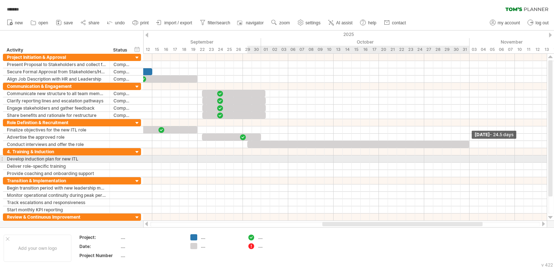
drag, startPoint x: 492, startPoint y: 144, endPoint x: 468, endPoint y: 156, distance: 26.3
click at [468, 156] on div "***** [DATE] - 24.5 days [DATE]" at bounding box center [344, 137] width 403 height 167
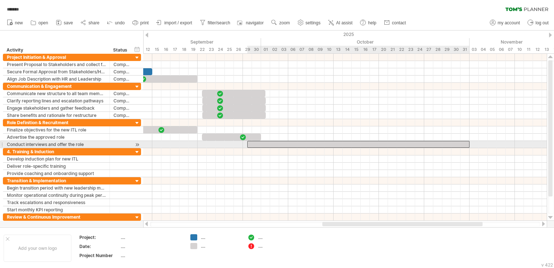
click at [338, 144] on div at bounding box center [358, 144] width 222 height 7
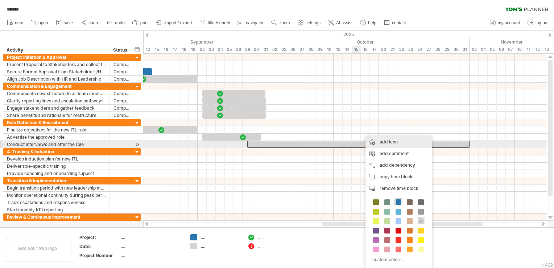
click at [402, 143] on div "add icon" at bounding box center [398, 142] width 66 height 12
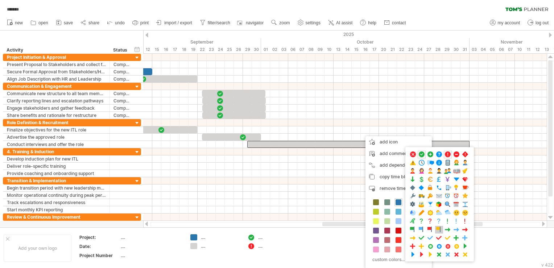
click at [439, 227] on span at bounding box center [438, 229] width 7 height 7
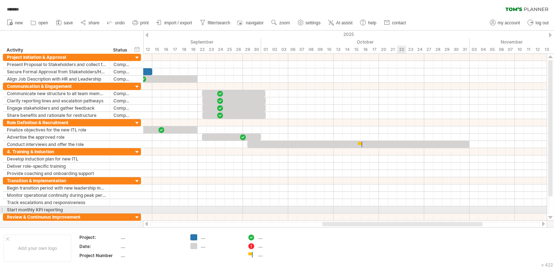
click at [402, 207] on div at bounding box center [344, 209] width 403 height 7
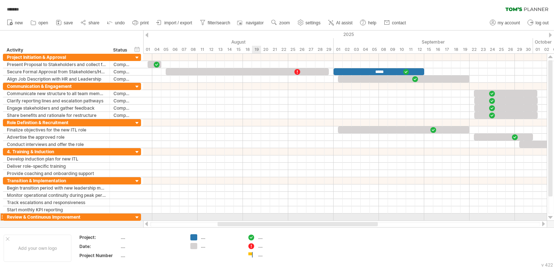
drag, startPoint x: 361, startPoint y: 223, endPoint x: 257, endPoint y: 213, distance: 105.2
click at [257, 213] on div "Trying to reach [DOMAIN_NAME] Connected again... 0% autosave... ******* clear f…" at bounding box center [277, 134] width 554 height 268
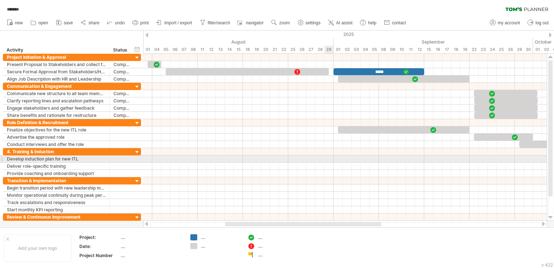
click at [325, 156] on div at bounding box center [344, 158] width 403 height 7
click at [329, 157] on div at bounding box center [344, 158] width 403 height 7
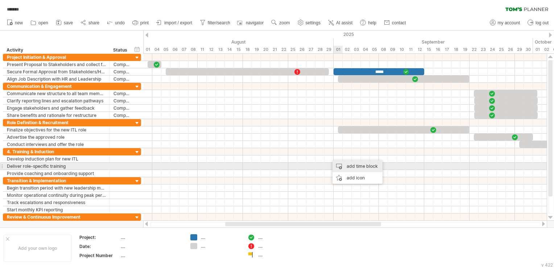
click at [353, 169] on div "add time block" at bounding box center [357, 166] width 50 height 12
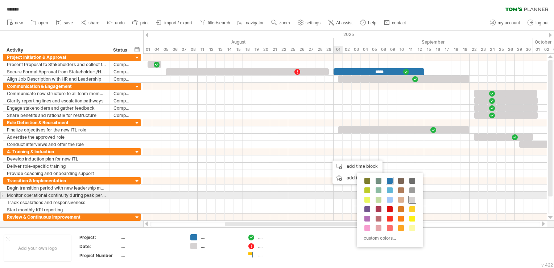
click at [413, 196] on span at bounding box center [412, 199] width 6 height 6
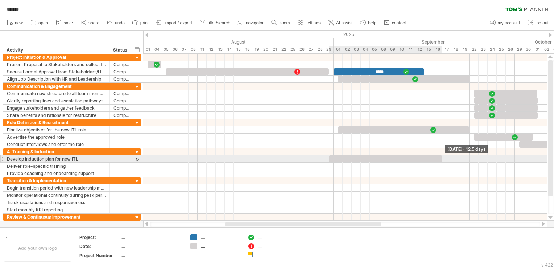
drag, startPoint x: 336, startPoint y: 157, endPoint x: 441, endPoint y: 159, distance: 104.8
click at [441, 159] on span at bounding box center [442, 158] width 3 height 7
click at [428, 157] on div at bounding box center [385, 158] width 113 height 7
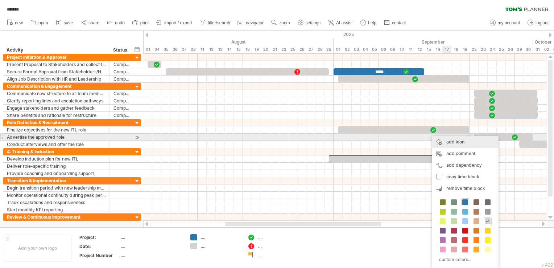
click at [449, 139] on div "add icon" at bounding box center [465, 142] width 66 height 12
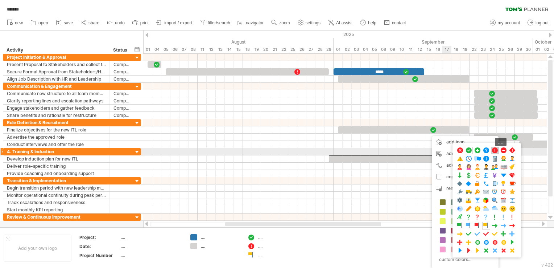
click at [496, 149] on span at bounding box center [494, 150] width 7 height 7
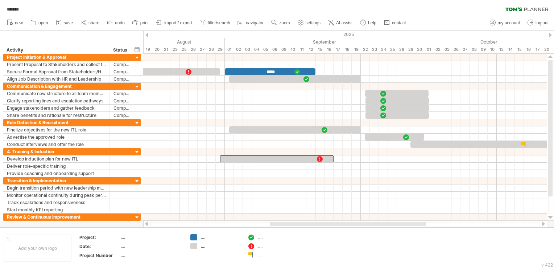
drag, startPoint x: 377, startPoint y: 224, endPoint x: 425, endPoint y: 225, distance: 47.9
click at [425, 225] on div at bounding box center [348, 223] width 156 height 4
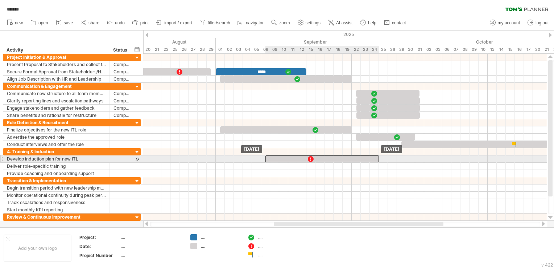
drag, startPoint x: 282, startPoint y: 157, endPoint x: 337, endPoint y: 157, distance: 55.5
click at [337, 157] on div at bounding box center [321, 158] width 113 height 7
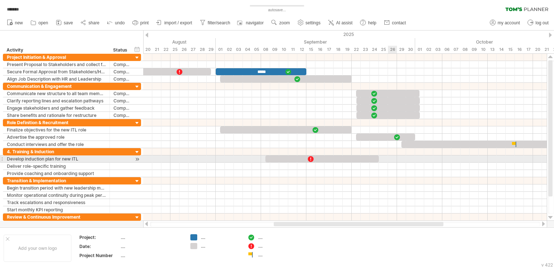
click at [394, 157] on div at bounding box center [344, 158] width 403 height 7
click at [402, 158] on div at bounding box center [344, 158] width 403 height 7
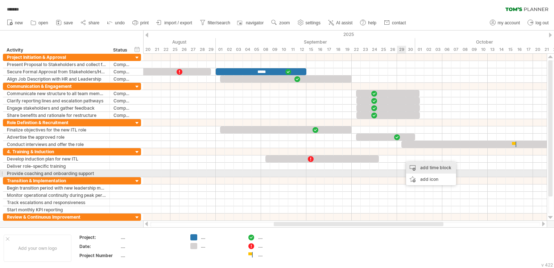
click at [438, 171] on div "add time block" at bounding box center [431, 168] width 50 height 12
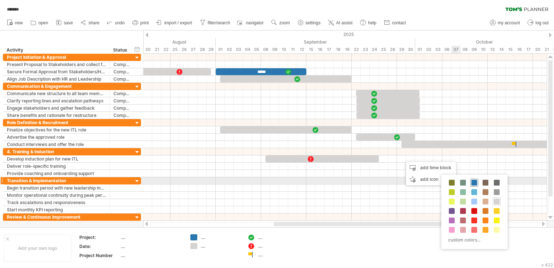
click at [474, 183] on span at bounding box center [474, 182] width 6 height 6
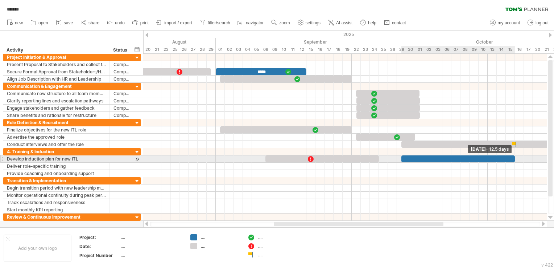
drag, startPoint x: 411, startPoint y: 159, endPoint x: 517, endPoint y: 159, distance: 105.8
click at [517, 159] on div "***** [DATE] - 12.5 days [DATE]" at bounding box center [344, 137] width 403 height 167
click at [478, 157] on div at bounding box center [457, 158] width 113 height 7
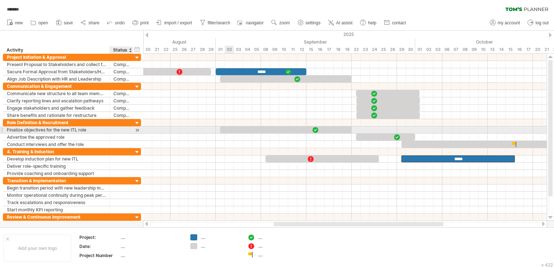
click at [117, 129] on div at bounding box center [121, 129] width 16 height 7
type input "*********"
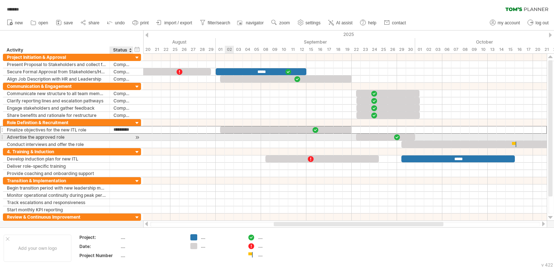
click at [116, 135] on div at bounding box center [121, 136] width 16 height 7
type input "*********"
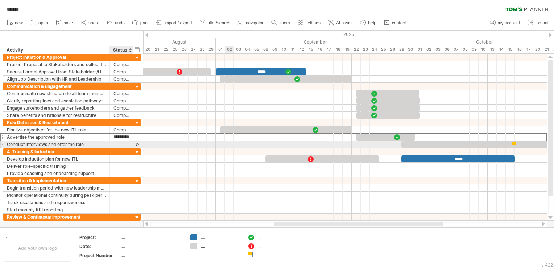
click at [121, 143] on div at bounding box center [121, 144] width 16 height 7
type input "*"
type input "**********"
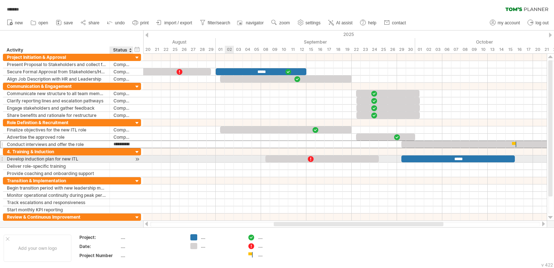
click at [119, 155] on div at bounding box center [121, 158] width 16 height 7
type input "**********"
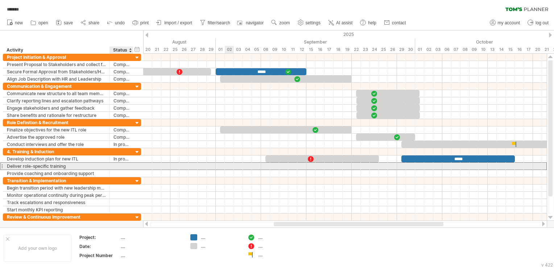
click at [123, 163] on div at bounding box center [121, 165] width 16 height 7
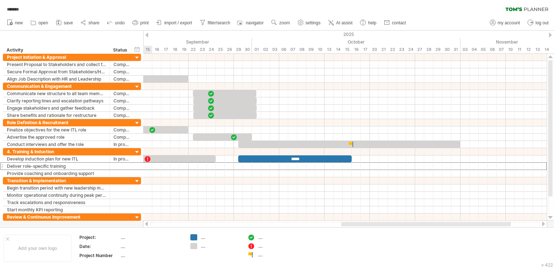
drag, startPoint x: 395, startPoint y: 224, endPoint x: 463, endPoint y: 227, distance: 67.5
click at [463, 227] on div at bounding box center [345, 223] width 404 height 7
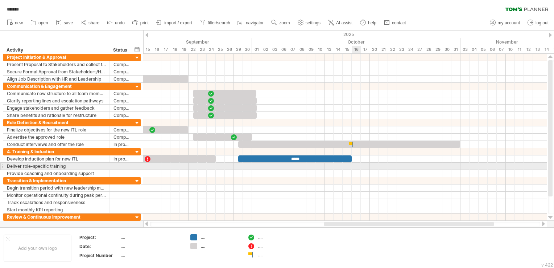
click at [355, 164] on div at bounding box center [344, 165] width 403 height 7
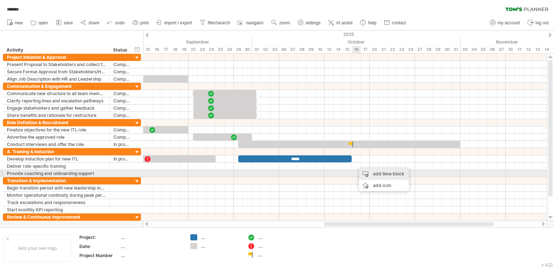
click at [375, 171] on div "add time block" at bounding box center [384, 174] width 50 height 12
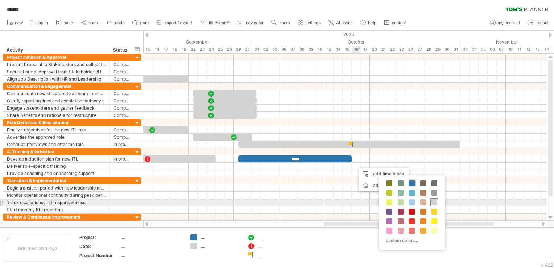
click at [434, 200] on span at bounding box center [434, 202] width 6 height 6
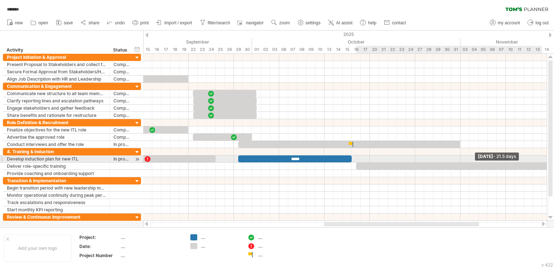
drag, startPoint x: 364, startPoint y: 165, endPoint x: 555, endPoint y: 161, distance: 190.7
click at [554, 161] on html "progress(100%) Trying to reach [DOMAIN_NAME] Connected again... 0% autosave... …" at bounding box center [277, 134] width 554 height 269
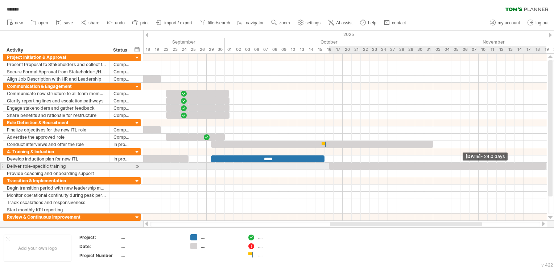
click at [543, 165] on div at bounding box center [437, 165] width 217 height 7
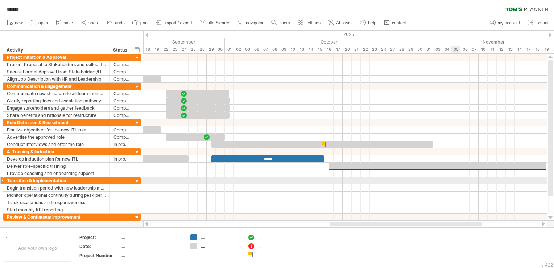
click at [452, 181] on div at bounding box center [344, 180] width 403 height 7
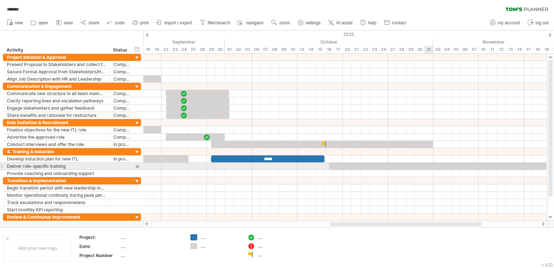
click at [425, 163] on div at bounding box center [437, 165] width 217 height 7
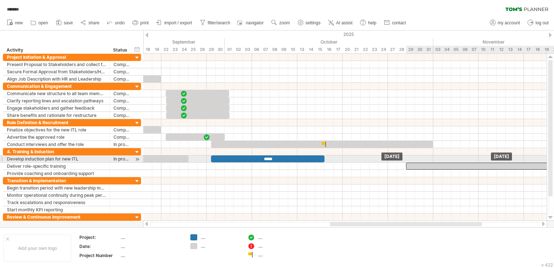
drag, startPoint x: 419, startPoint y: 163, endPoint x: 494, endPoint y: 161, distance: 74.7
click at [494, 162] on div at bounding box center [514, 165] width 217 height 7
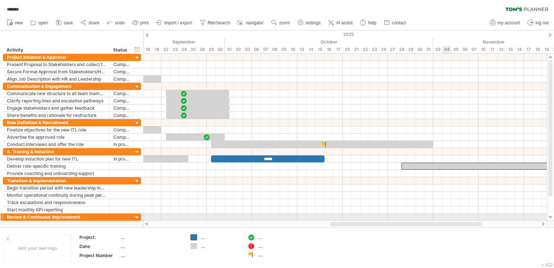
click at [445, 221] on div at bounding box center [345, 223] width 404 height 7
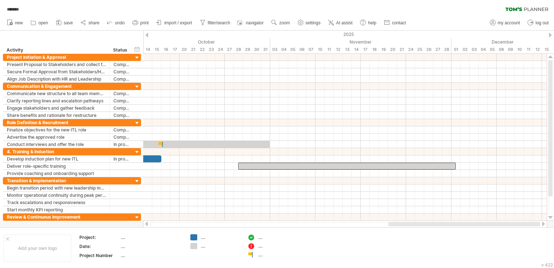
drag, startPoint x: 434, startPoint y: 225, endPoint x: 496, endPoint y: 225, distance: 61.6
click at [496, 225] on div at bounding box center [464, 223] width 152 height 4
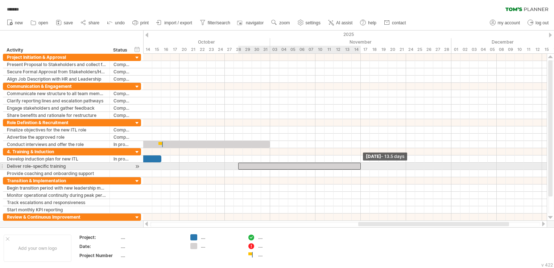
drag, startPoint x: 455, startPoint y: 163, endPoint x: 360, endPoint y: 167, distance: 95.1
click at [360, 167] on span at bounding box center [360, 165] width 3 height 7
drag, startPoint x: 239, startPoint y: 163, endPoint x: 273, endPoint y: 163, distance: 33.3
click at [273, 163] on div at bounding box center [315, 165] width 91 height 7
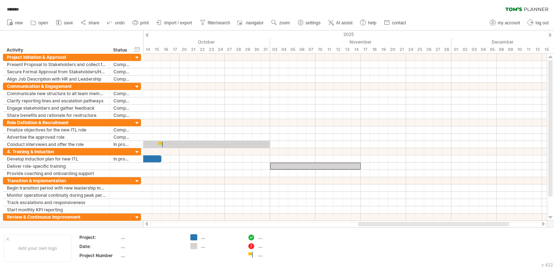
click at [381, 223] on div at bounding box center [433, 223] width 151 height 4
click at [387, 226] on div at bounding box center [345, 223] width 404 height 7
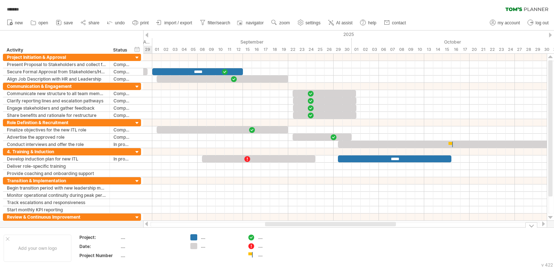
drag, startPoint x: 383, startPoint y: 225, endPoint x: 290, endPoint y: 230, distance: 93.3
click at [290, 230] on div "Trying to reach [DOMAIN_NAME] Connected again... 0% autosave... ******* clear f…" at bounding box center [277, 134] width 554 height 268
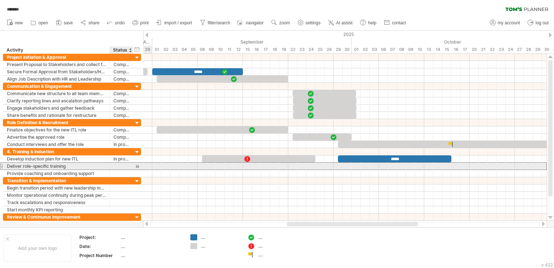
click at [116, 167] on div at bounding box center [121, 165] width 16 height 7
type input "**********"
click at [112, 167] on div at bounding box center [122, 165] width 24 height 7
click at [114, 167] on div at bounding box center [121, 165] width 16 height 7
click at [114, 167] on input "text" at bounding box center [121, 165] width 16 height 7
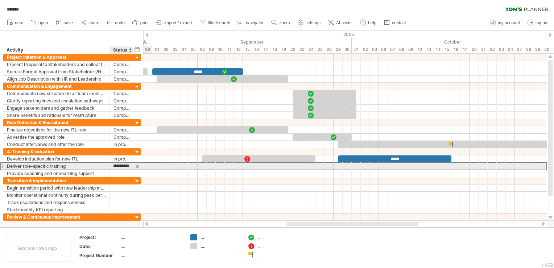
type input "**********"
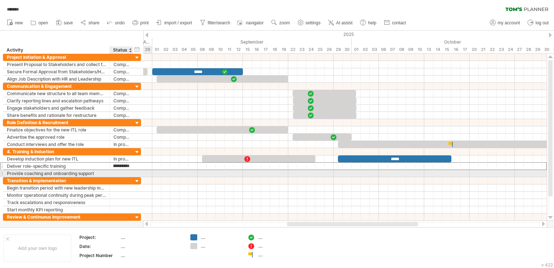
click at [119, 172] on div at bounding box center [121, 173] width 16 height 7
type input "*"
type input "**********"
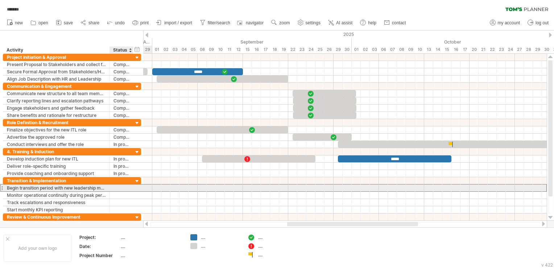
click at [121, 187] on div at bounding box center [121, 187] width 16 height 7
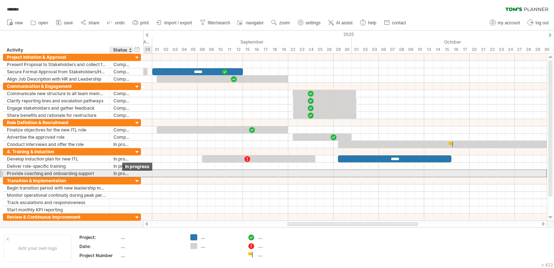
click at [121, 173] on div "In progress" at bounding box center [121, 173] width 16 height 7
click at [0, 0] on input "**********" at bounding box center [0, 0] width 0 height 0
click at [121, 173] on input "**********" at bounding box center [121, 173] width 16 height 7
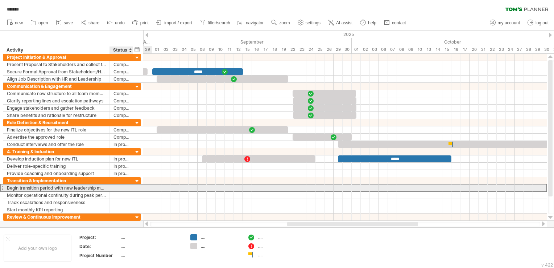
click at [121, 185] on div at bounding box center [121, 187] width 16 height 7
paste input "**********"
type input "**********"
click at [126, 187] on input "**********" at bounding box center [121, 187] width 16 height 7
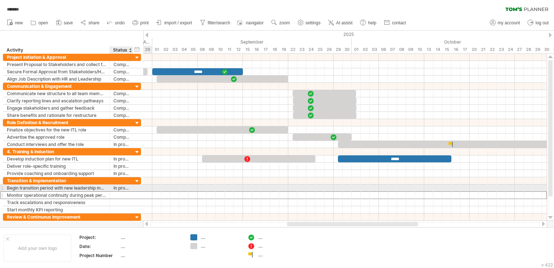
click at [124, 191] on div at bounding box center [121, 194] width 16 height 7
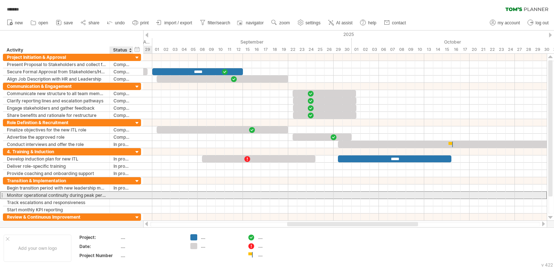
paste input "**********"
type input "**********"
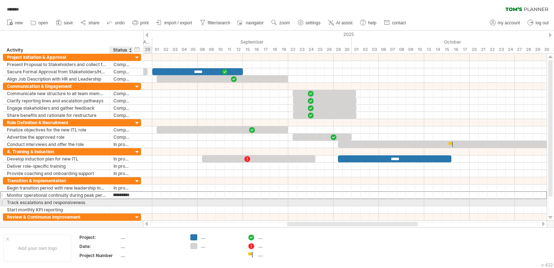
click at [122, 201] on div at bounding box center [121, 202] width 16 height 7
paste input "**********"
type input "**********"
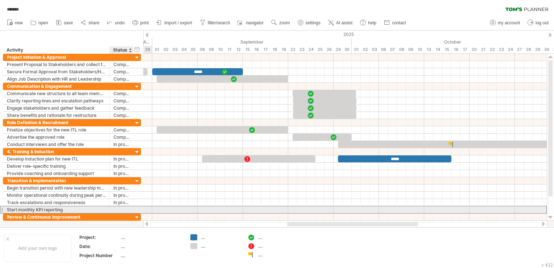
click at [123, 208] on div at bounding box center [121, 209] width 16 height 7
paste input "**********"
type input "**********"
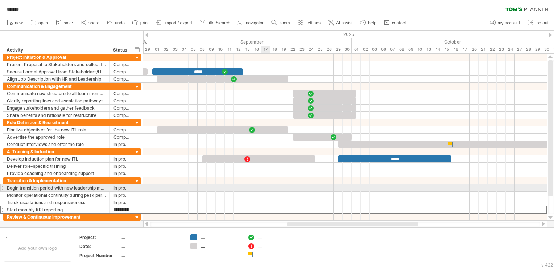
click at [265, 188] on div at bounding box center [344, 187] width 403 height 7
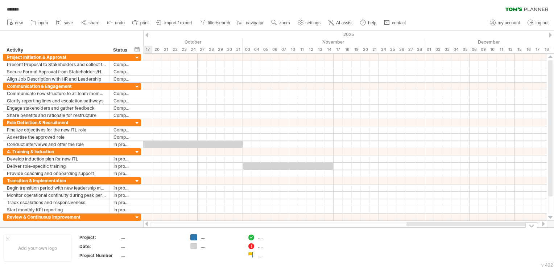
drag, startPoint x: 317, startPoint y: 224, endPoint x: 436, endPoint y: 228, distance: 119.3
click at [436, 228] on div "Trying to reach [DOMAIN_NAME] Connected again... 0% autosave... ******* clear f…" at bounding box center [277, 134] width 554 height 268
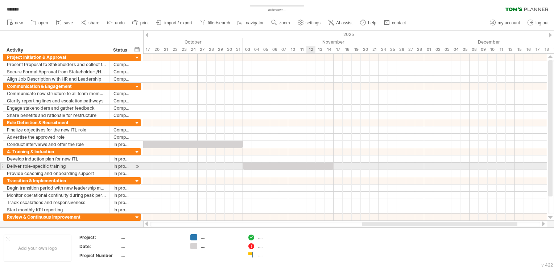
click at [312, 163] on div at bounding box center [288, 165] width 91 height 7
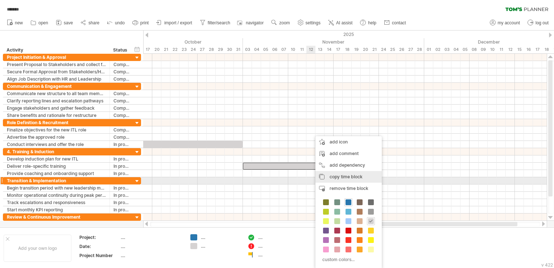
click at [362, 178] on span "copy time block" at bounding box center [345, 176] width 33 height 5
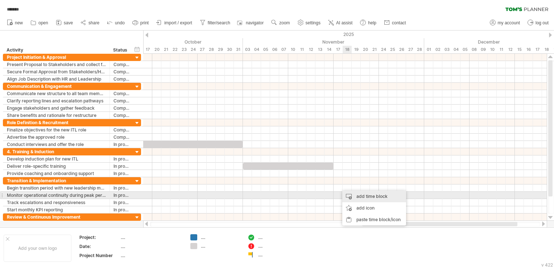
click at [354, 195] on div "add time block" at bounding box center [374, 196] width 64 height 12
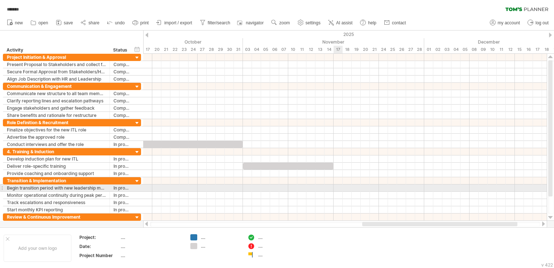
click at [339, 186] on div at bounding box center [344, 187] width 403 height 7
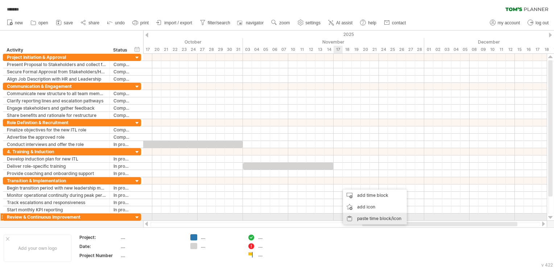
click at [371, 220] on div "paste time block/icon" at bounding box center [375, 218] width 64 height 12
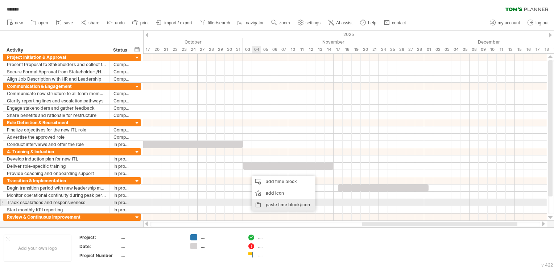
click at [274, 202] on div "paste time block/icon" at bounding box center [284, 205] width 64 height 12
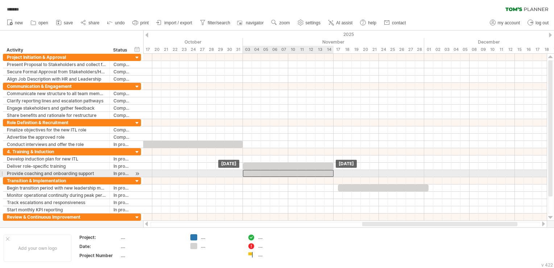
drag, startPoint x: 299, startPoint y: 172, endPoint x: 295, endPoint y: 173, distance: 4.4
click at [295, 173] on div at bounding box center [288, 173] width 91 height 7
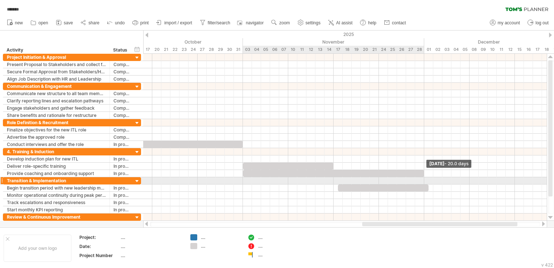
drag, startPoint x: 332, startPoint y: 172, endPoint x: 423, endPoint y: 177, distance: 91.1
click at [423, 177] on div "***** ***** [DATE] - 20.0 days [DATE]" at bounding box center [344, 137] width 403 height 167
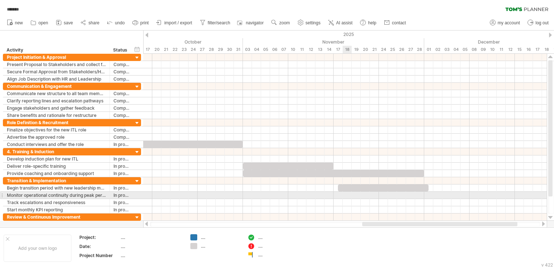
click at [345, 194] on div at bounding box center [344, 194] width 403 height 7
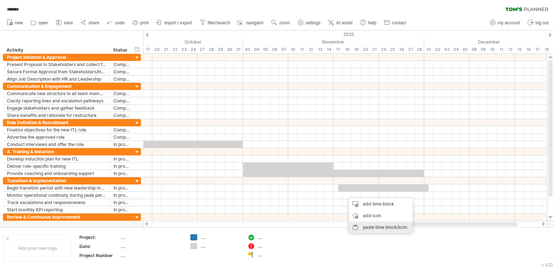
click at [370, 224] on div "paste time block/icon" at bounding box center [381, 227] width 64 height 12
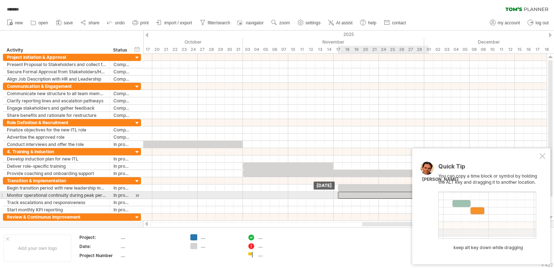
drag, startPoint x: 353, startPoint y: 194, endPoint x: 342, endPoint y: 194, distance: 11.2
click at [342, 194] on div at bounding box center [383, 194] width 91 height 7
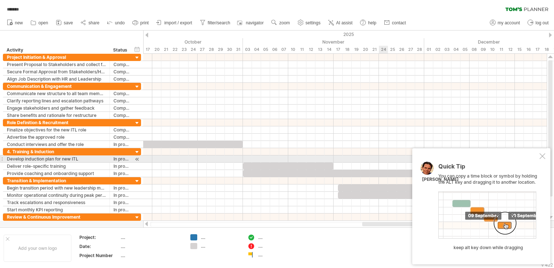
click at [541, 159] on div at bounding box center [542, 156] width 6 height 6
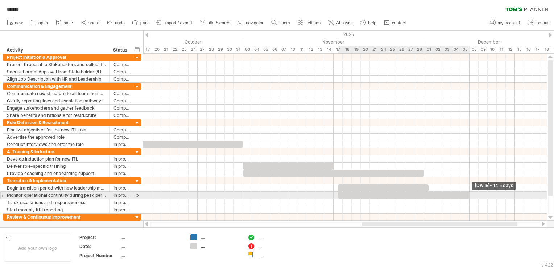
drag, startPoint x: 428, startPoint y: 194, endPoint x: 470, endPoint y: 196, distance: 41.8
click at [470, 196] on span at bounding box center [469, 194] width 3 height 7
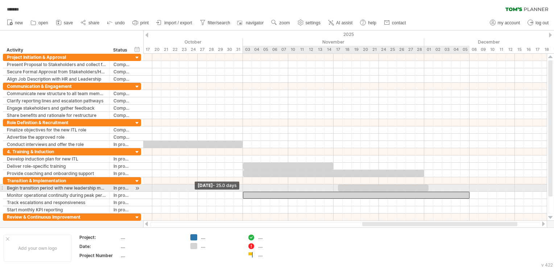
drag, startPoint x: 338, startPoint y: 194, endPoint x: 245, endPoint y: 191, distance: 93.2
click at [245, 191] on div at bounding box center [356, 194] width 227 height 7
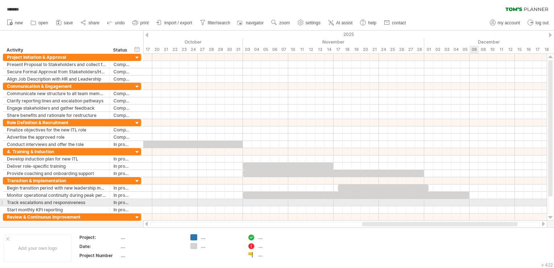
click at [472, 201] on div at bounding box center [344, 202] width 403 height 7
click at [474, 201] on div at bounding box center [344, 202] width 403 height 7
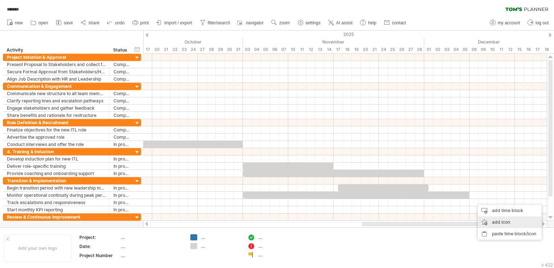
click at [499, 221] on div "add icon" at bounding box center [510, 222] width 64 height 12
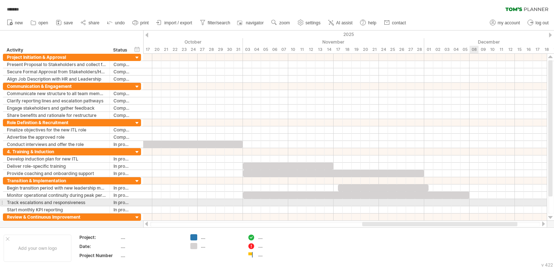
click at [476, 201] on div at bounding box center [344, 202] width 403 height 7
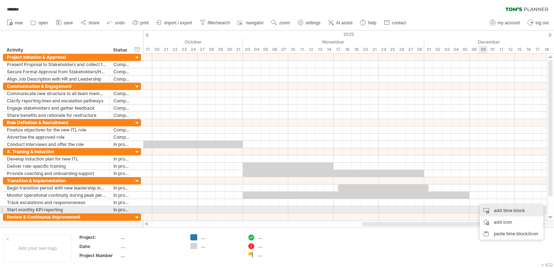
click at [489, 207] on div "add time block" at bounding box center [512, 210] width 64 height 12
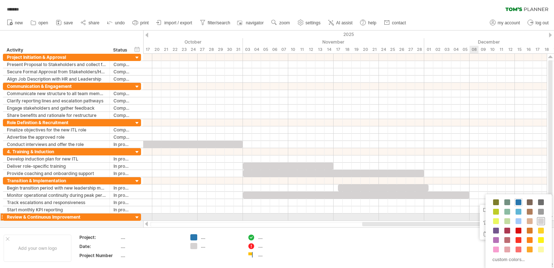
click at [543, 218] on span at bounding box center [541, 221] width 6 height 6
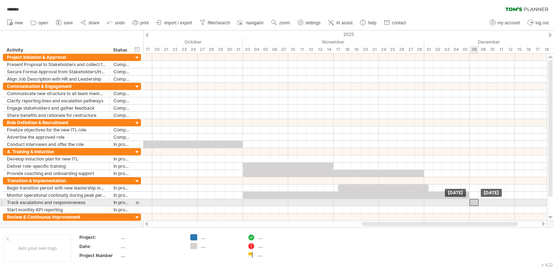
click at [475, 201] on div at bounding box center [473, 202] width 9 height 7
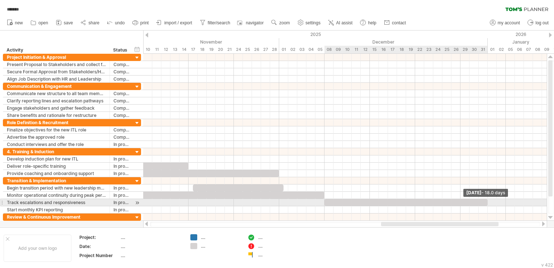
drag, startPoint x: 478, startPoint y: 200, endPoint x: 486, endPoint y: 199, distance: 8.7
click at [486, 199] on span at bounding box center [487, 202] width 3 height 7
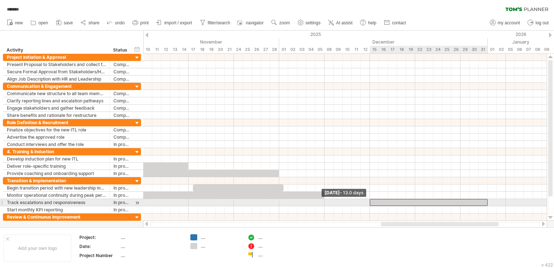
drag, startPoint x: 324, startPoint y: 202, endPoint x: 368, endPoint y: 199, distance: 44.3
click at [368, 199] on span at bounding box center [369, 202] width 3 height 7
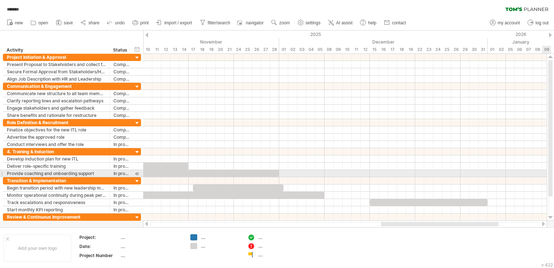
drag, startPoint x: 553, startPoint y: 162, endPoint x: 552, endPoint y: 176, distance: 13.8
click at [552, 176] on div at bounding box center [551, 136] width 6 height 153
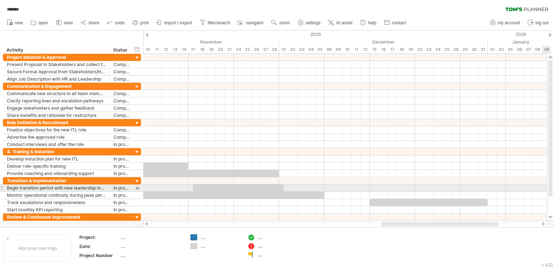
drag, startPoint x: 550, startPoint y: 158, endPoint x: 555, endPoint y: 154, distance: 6.7
click at [554, 154] on html "progress(100%) Trying to reach [DOMAIN_NAME] Connected again... 0% autosave... …" at bounding box center [277, 134] width 554 height 269
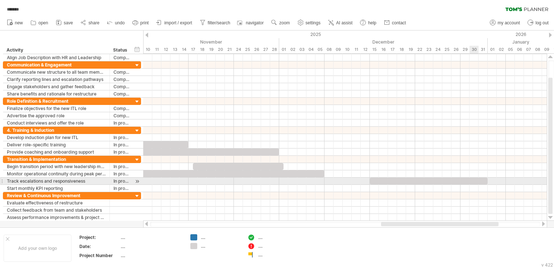
click at [470, 179] on div at bounding box center [429, 180] width 118 height 7
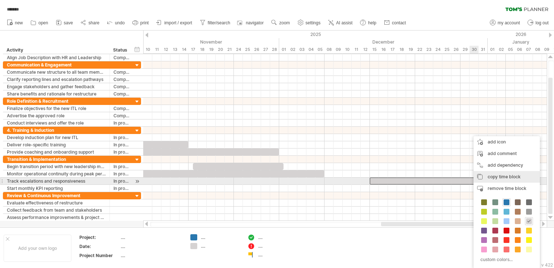
click at [521, 180] on div "copy time block copy time blocks/icons" at bounding box center [506, 177] width 66 height 12
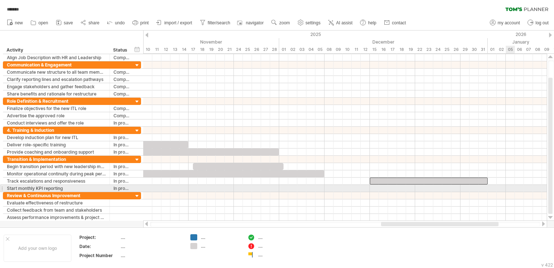
click at [508, 187] on div at bounding box center [344, 188] width 403 height 7
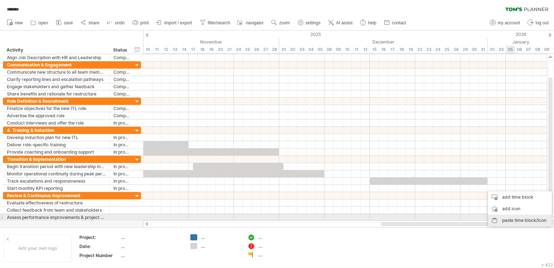
click at [509, 217] on div "paste time block/icon" at bounding box center [520, 220] width 64 height 12
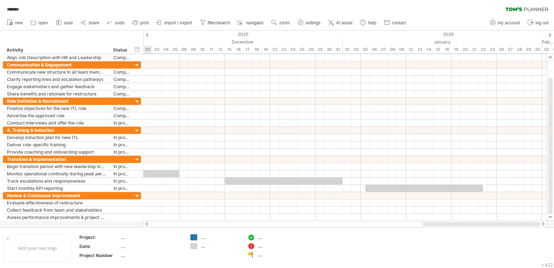
drag, startPoint x: 488, startPoint y: 223, endPoint x: 544, endPoint y: 225, distance: 55.9
click at [544, 225] on div at bounding box center [345, 223] width 404 height 7
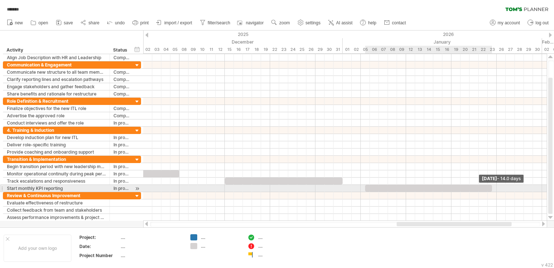
drag, startPoint x: 482, startPoint y: 186, endPoint x: 494, endPoint y: 186, distance: 11.6
click at [492, 186] on div at bounding box center [428, 188] width 127 height 7
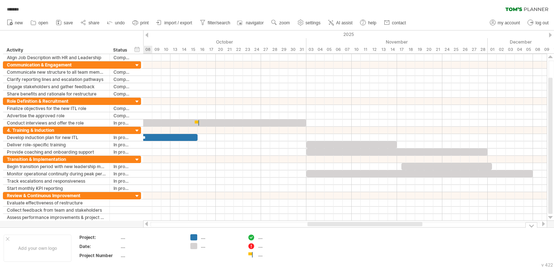
drag, startPoint x: 480, startPoint y: 224, endPoint x: 391, endPoint y: 231, distance: 89.4
click at [391, 231] on div "Trying to reach [DOMAIN_NAME] Connected again... 0% autosave... ******* clear f…" at bounding box center [277, 134] width 554 height 268
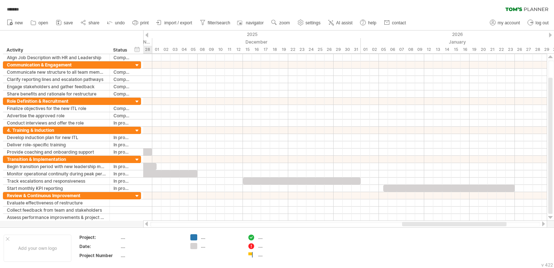
drag, startPoint x: 381, startPoint y: 224, endPoint x: 410, endPoint y: 242, distance: 34.1
click at [471, 223] on div at bounding box center [454, 223] width 104 height 4
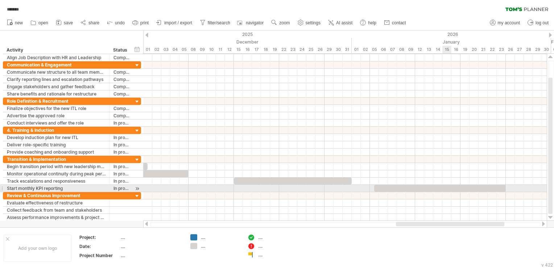
click at [448, 188] on div at bounding box center [440, 188] width 132 height 7
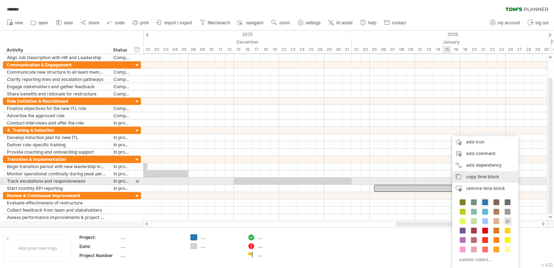
click at [486, 178] on span "copy time block" at bounding box center [482, 176] width 33 height 5
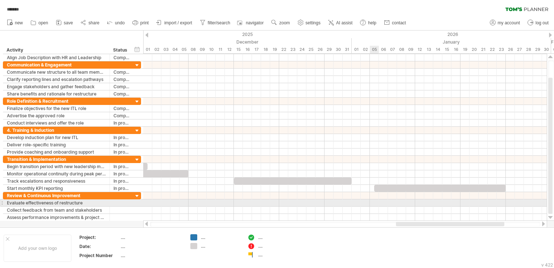
click at [375, 201] on div at bounding box center [344, 202] width 403 height 7
click at [378, 201] on div at bounding box center [344, 202] width 403 height 7
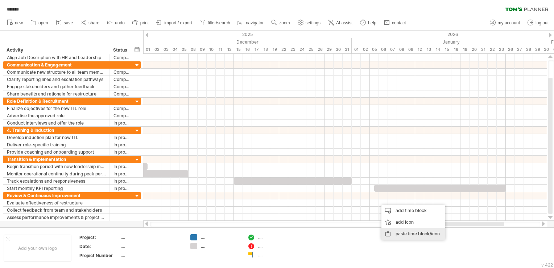
click at [409, 231] on div "paste time block/icon" at bounding box center [413, 234] width 64 height 12
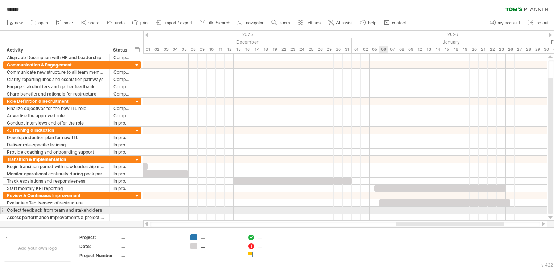
click at [382, 208] on div at bounding box center [344, 209] width 403 height 7
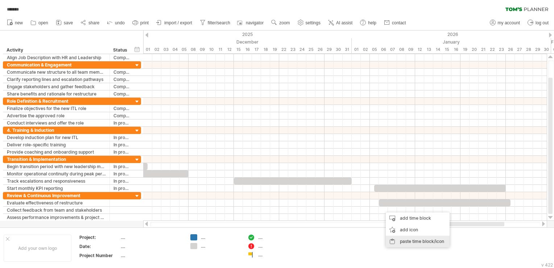
click at [409, 238] on div "paste time block/icon" at bounding box center [418, 241] width 64 height 12
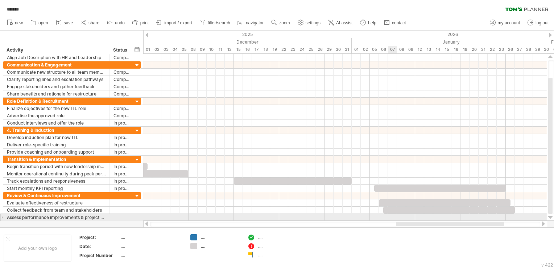
click at [388, 216] on div at bounding box center [344, 216] width 403 height 7
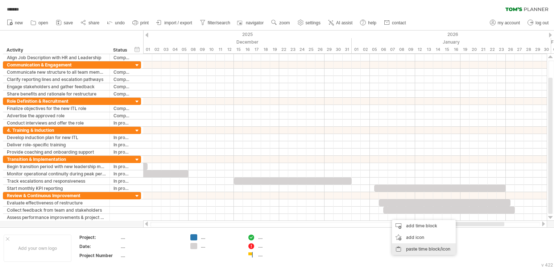
click at [409, 250] on div "paste time block/icon" at bounding box center [424, 249] width 64 height 12
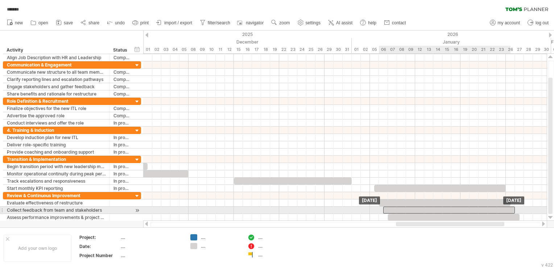
drag, startPoint x: 431, startPoint y: 209, endPoint x: 426, endPoint y: 208, distance: 5.4
click at [426, 208] on div at bounding box center [449, 209] width 132 height 7
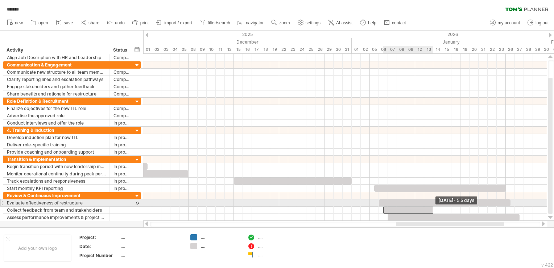
drag, startPoint x: 514, startPoint y: 208, endPoint x: 434, endPoint y: 206, distance: 79.8
click at [434, 206] on span at bounding box center [433, 209] width 3 height 7
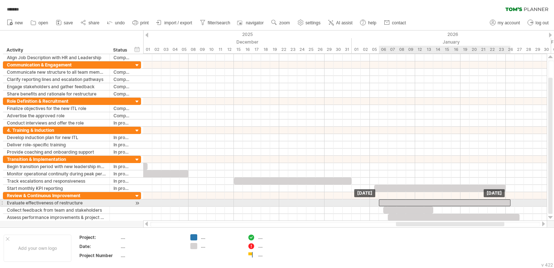
click at [419, 204] on div at bounding box center [445, 202] width 132 height 7
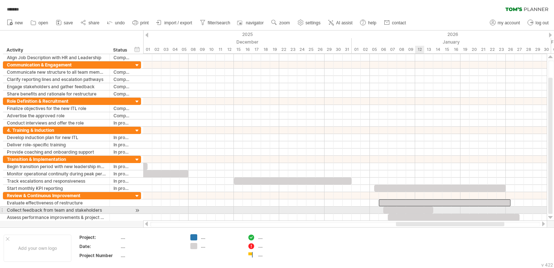
click at [420, 210] on div at bounding box center [408, 209] width 50 height 7
drag, startPoint x: 427, startPoint y: 207, endPoint x: 411, endPoint y: 208, distance: 15.3
click at [411, 208] on div at bounding box center [395, 209] width 50 height 7
drag, startPoint x: 550, startPoint y: 198, endPoint x: 551, endPoint y: 216, distance: 17.5
click at [551, 216] on div at bounding box center [551, 137] width 8 height 167
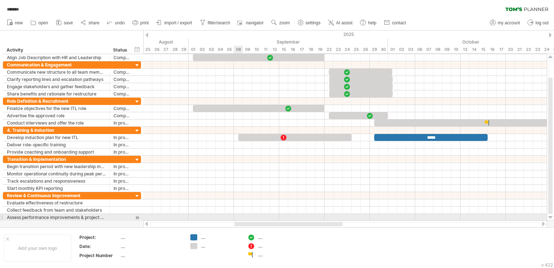
drag, startPoint x: 402, startPoint y: 223, endPoint x: 239, endPoint y: 217, distance: 162.5
click at [239, 217] on div "Trying to reach [DOMAIN_NAME] Connected again... 0% autosave... ******* clear f…" at bounding box center [277, 134] width 554 height 268
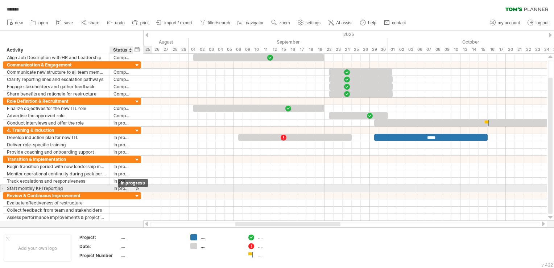
click at [119, 188] on div "In progress" at bounding box center [121, 188] width 16 height 7
click at [119, 188] on input "**********" at bounding box center [121, 188] width 16 height 7
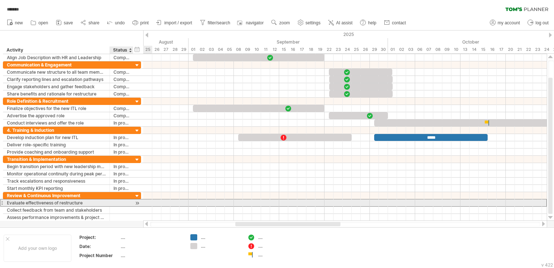
click at [120, 200] on div at bounding box center [121, 202] width 16 height 7
paste input "**********"
type input "**********"
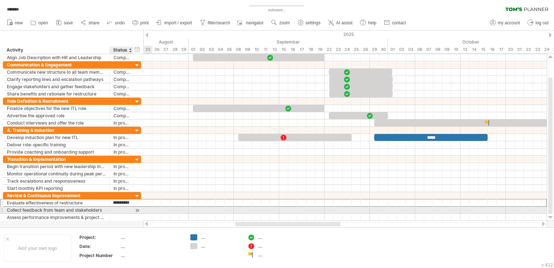
click at [120, 207] on div at bounding box center [121, 209] width 16 height 7
paste input "**********"
type input "**********"
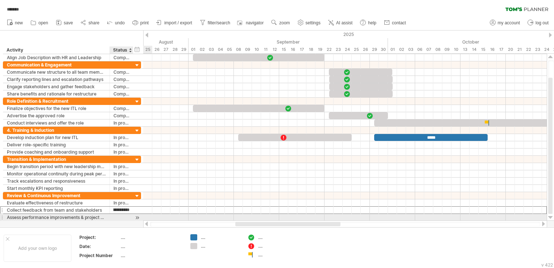
scroll to position [0, 0]
click at [123, 218] on div at bounding box center [121, 216] width 16 height 7
paste input "**********"
type input "**********"
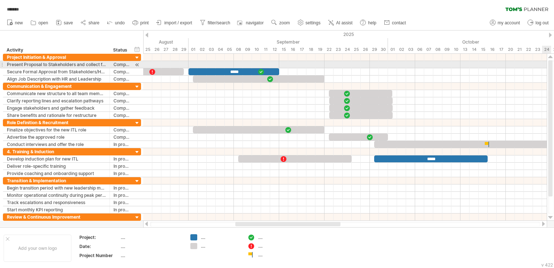
drag, startPoint x: 550, startPoint y: 99, endPoint x: 554, endPoint y: 63, distance: 36.4
click at [554, 63] on div at bounding box center [551, 136] width 6 height 153
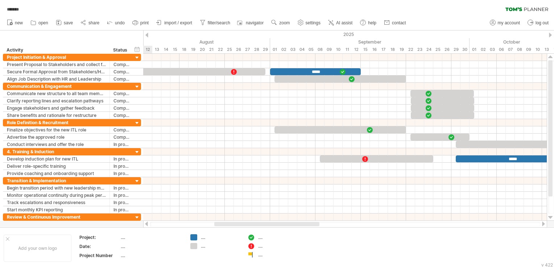
drag, startPoint x: 315, startPoint y: 221, endPoint x: 300, endPoint y: 221, distance: 14.9
click at [300, 221] on div at bounding box center [345, 223] width 404 height 7
click at [334, 17] on ul "new open" at bounding box center [206, 22] width 406 height 15
click at [338, 21] on span "AI assist" at bounding box center [344, 22] width 16 height 5
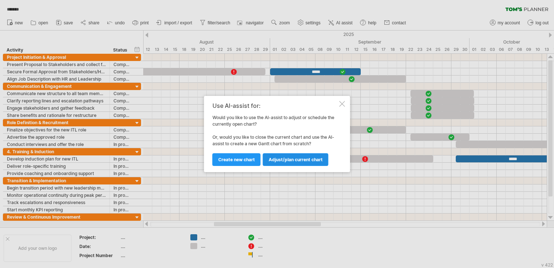
click at [271, 163] on link "Adjust/plan current chart" at bounding box center [296, 159] width 66 height 13
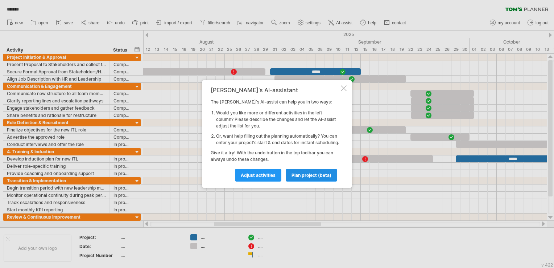
click at [304, 178] on span "plan project (beta)" at bounding box center [311, 174] width 40 height 5
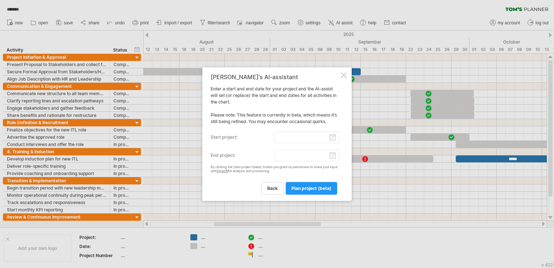
click at [332, 138] on input "start project:" at bounding box center [307, 137] width 66 height 12
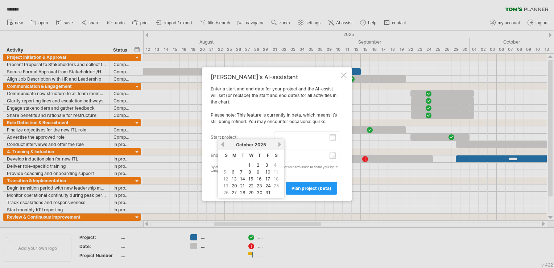
click at [222, 143] on link "previous" at bounding box center [222, 143] width 5 height 5
click at [221, 143] on link "previous" at bounding box center [222, 143] width 5 height 5
click at [338, 80] on div "[PERSON_NAME]'s AI-assistant Enter a start and end date for your project and th…" at bounding box center [275, 134] width 129 height 120
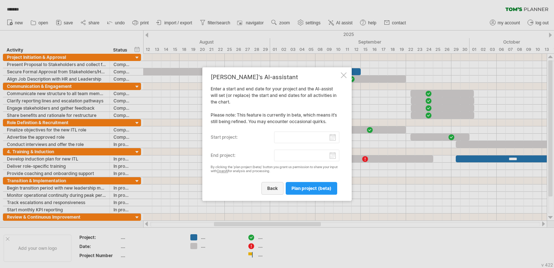
click at [277, 190] on span "back" at bounding box center [272, 187] width 11 height 5
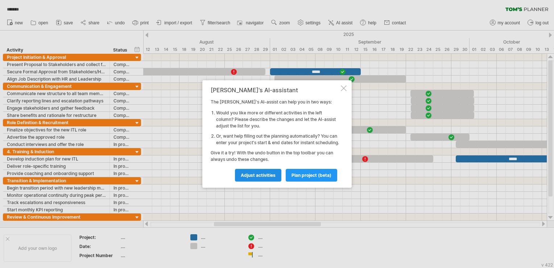
click at [271, 178] on span "Adjust activities" at bounding box center [258, 174] width 35 height 5
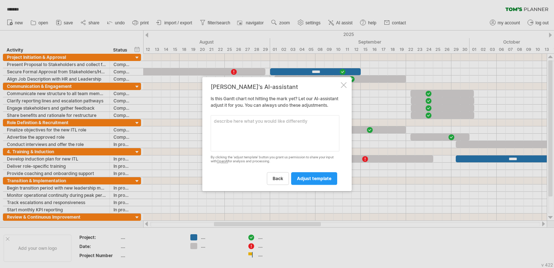
click at [342, 82] on div at bounding box center [344, 85] width 6 height 6
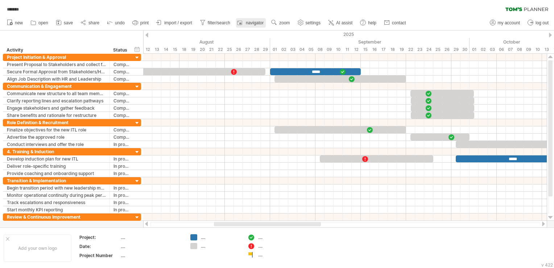
click at [239, 22] on rect at bounding box center [239, 22] width 7 height 7
click at [220, 21] on span "filter/search" at bounding box center [219, 22] width 22 height 5
type input "**********"
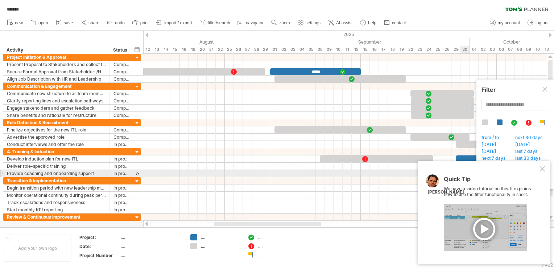
click at [543, 171] on div at bounding box center [542, 169] width 6 height 6
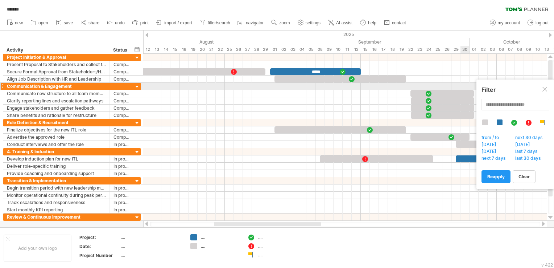
click at [543, 89] on div at bounding box center [545, 90] width 6 height 6
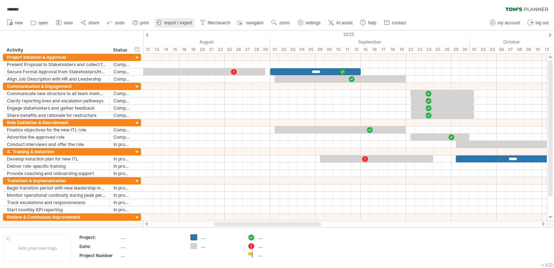
click at [167, 20] on link "import / export" at bounding box center [174, 22] width 40 height 9
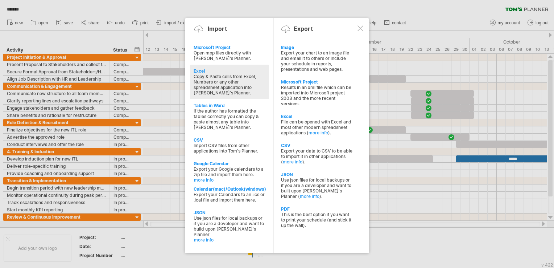
click at [245, 86] on div "Copy & Paste cells from Excel, Numbers or any other spreadsheet application int…" at bounding box center [230, 85] width 72 height 22
type textarea "**********"
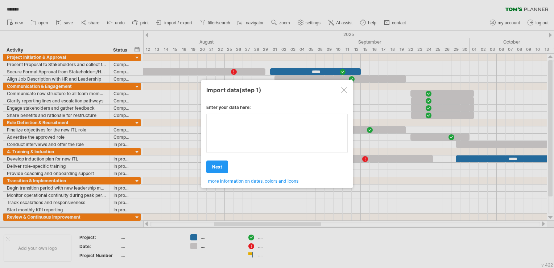
click at [245, 129] on textarea at bounding box center [276, 132] width 141 height 39
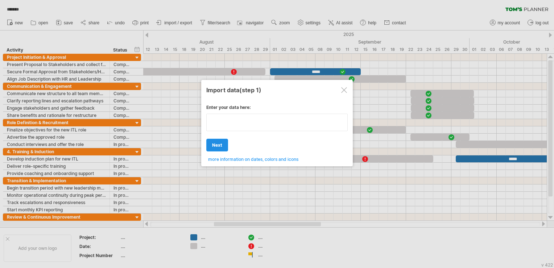
type textarea "**********"
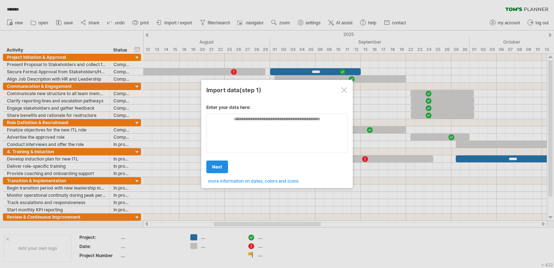
click at [223, 143] on div "Enter your data here: Your data: Weekend days ' mon tue Hide weekend days" at bounding box center [276, 141] width 141 height 84
click at [215, 163] on link "next" at bounding box center [217, 166] width 22 height 13
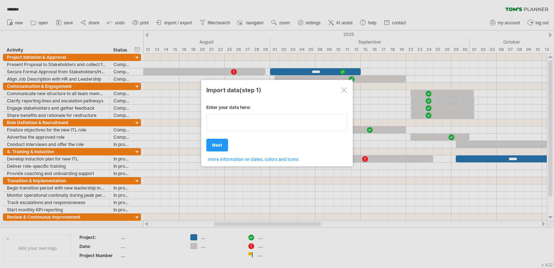
click at [251, 121] on textarea at bounding box center [276, 121] width 141 height 17
type textarea "**********"
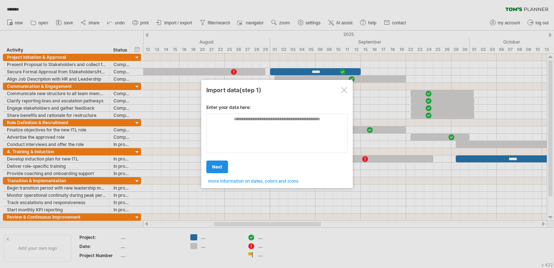
click at [222, 141] on div "Enter your data here: Your data: Weekend days ' mon tue Hide weekend days" at bounding box center [276, 141] width 141 height 84
click at [213, 164] on span "next" at bounding box center [217, 166] width 10 height 5
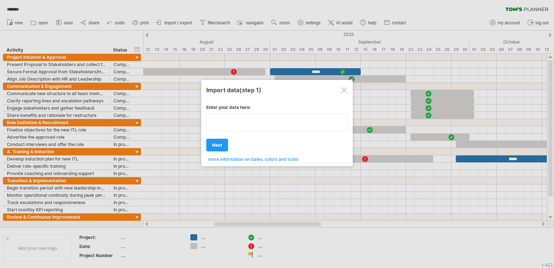
click at [253, 133] on div "Enter your data here: Your data: Weekend days ' mon tue Hide weekend days" at bounding box center [276, 130] width 141 height 63
type textarea "*******"
click at [221, 141] on link "next" at bounding box center [217, 144] width 22 height 13
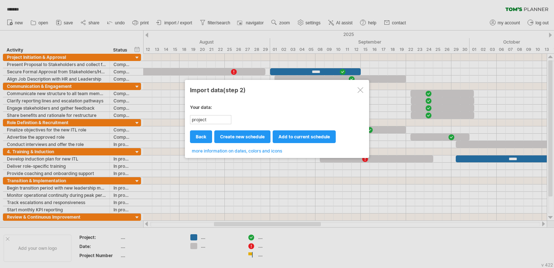
click at [360, 89] on div at bounding box center [360, 90] width 6 height 6
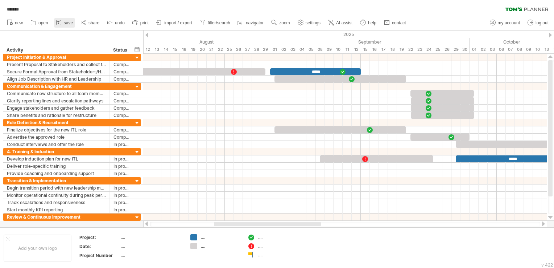
click at [71, 22] on span "save" at bounding box center [68, 22] width 9 height 5
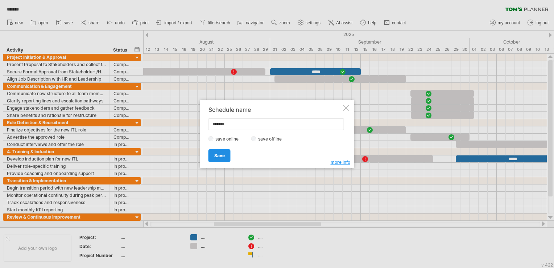
click at [223, 154] on span "Save" at bounding box center [219, 155] width 11 height 5
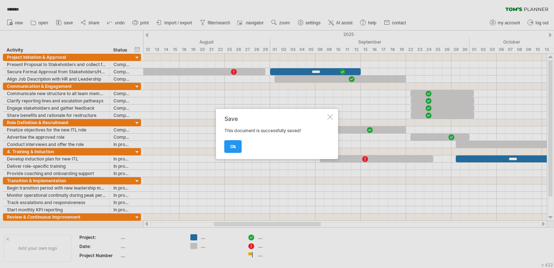
click at [332, 118] on div at bounding box center [330, 117] width 6 height 6
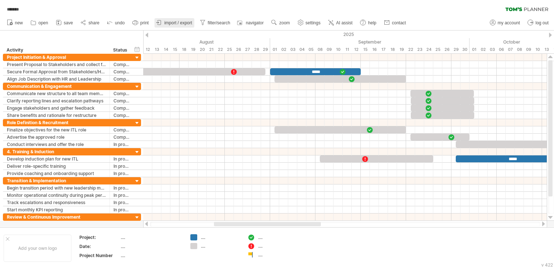
click at [189, 22] on span "import / export" at bounding box center [178, 22] width 28 height 5
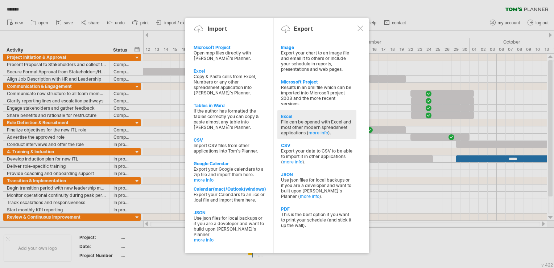
click at [330, 117] on div "Excel" at bounding box center [317, 115] width 72 height 5
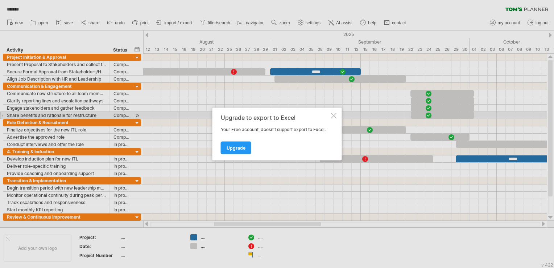
click at [333, 114] on div at bounding box center [334, 116] width 6 height 6
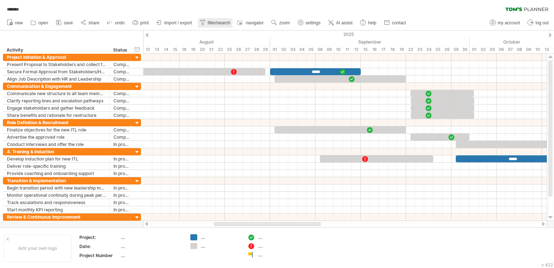
click at [212, 27] on link "filter/search" at bounding box center [215, 22] width 34 height 9
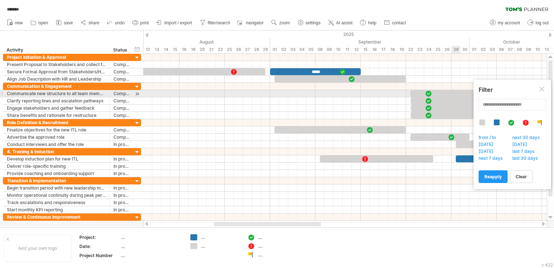
click at [543, 90] on div at bounding box center [542, 90] width 6 height 6
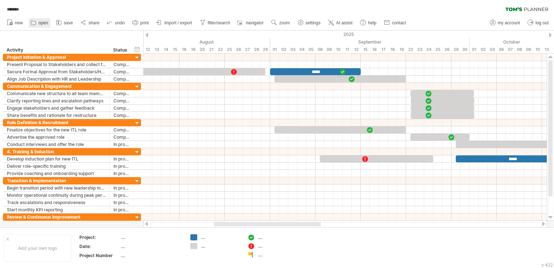
click at [36, 21] on icon at bounding box center [33, 22] width 7 height 7
type input "*******"
type input "**********"
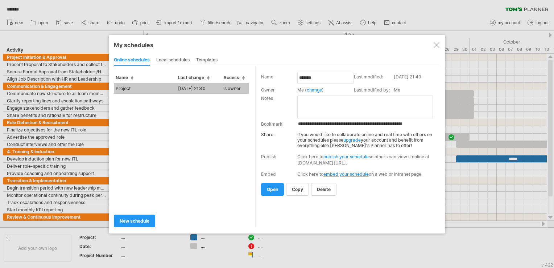
click at [436, 47] on div at bounding box center [437, 45] width 6 height 6
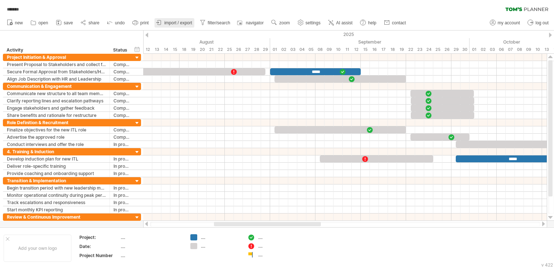
click at [186, 25] on span "import / export" at bounding box center [178, 22] width 28 height 5
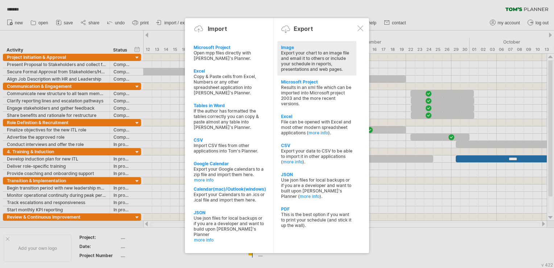
click at [287, 45] on div "Image" at bounding box center [317, 47] width 72 height 5
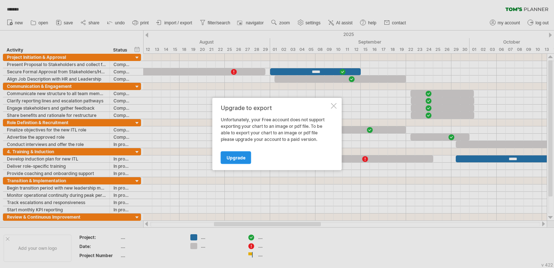
click at [237, 161] on link "Upgrade" at bounding box center [236, 157] width 30 height 13
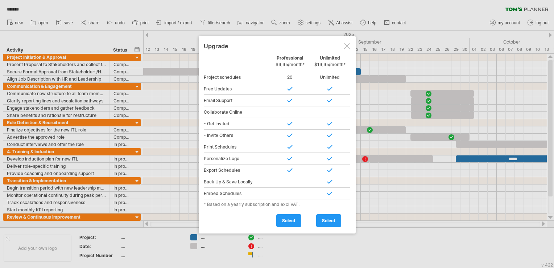
click at [345, 43] on div at bounding box center [347, 46] width 6 height 6
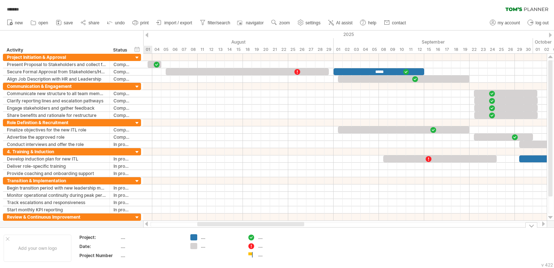
drag, startPoint x: 222, startPoint y: 223, endPoint x: 205, endPoint y: 228, distance: 17.5
click at [205, 228] on div "Trying to reach [DOMAIN_NAME] Connected again... 0% ******* clear filter" at bounding box center [277, 134] width 554 height 268
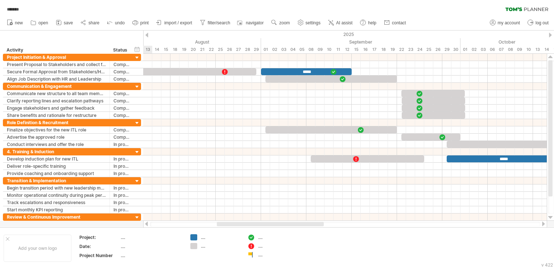
drag, startPoint x: 263, startPoint y: 224, endPoint x: 283, endPoint y: 225, distance: 19.6
click at [283, 225] on div at bounding box center [270, 223] width 107 height 4
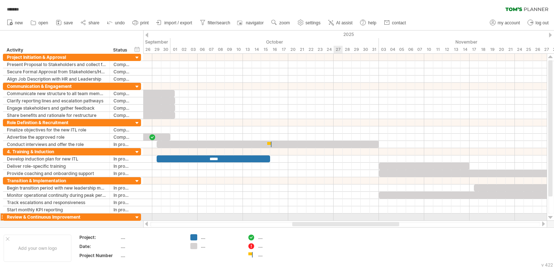
drag, startPoint x: 281, startPoint y: 222, endPoint x: 342, endPoint y: 217, distance: 61.1
click at [342, 217] on div "Trying to reach [DOMAIN_NAME] Connected again... 0% ******* clear filter" at bounding box center [277, 134] width 554 height 268
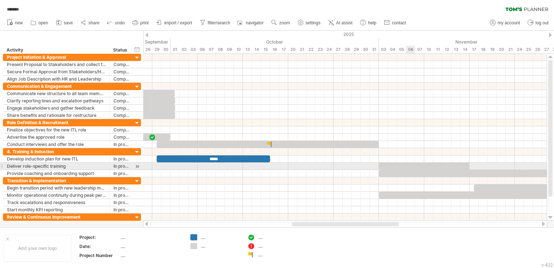
click at [414, 164] on div at bounding box center [424, 165] width 91 height 7
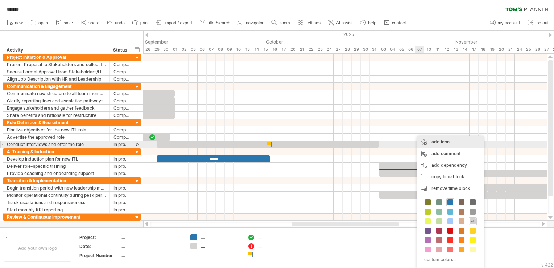
click at [439, 144] on div "add icon" at bounding box center [450, 142] width 66 height 12
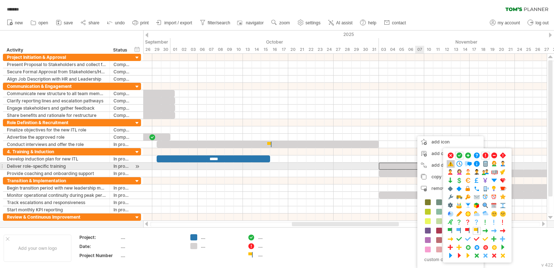
click at [451, 163] on span at bounding box center [450, 163] width 7 height 7
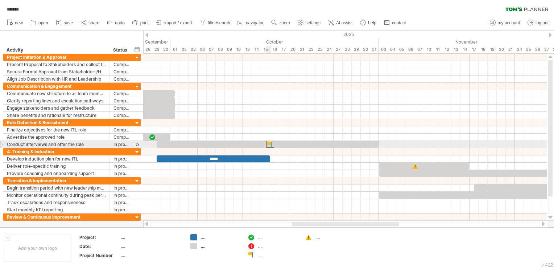
click at [268, 141] on div at bounding box center [270, 144] width 8 height 7
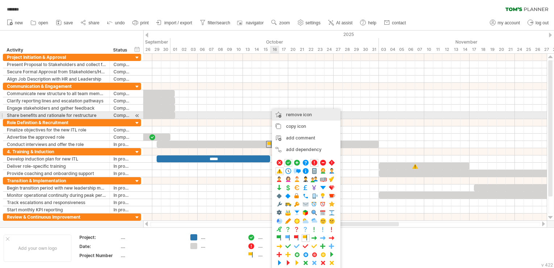
click at [308, 116] on span "remove icon" at bounding box center [299, 114] width 26 height 5
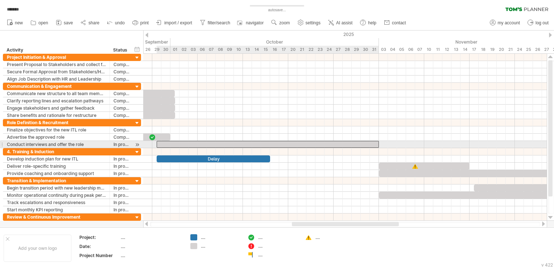
click at [249, 142] on div at bounding box center [268, 144] width 222 height 7
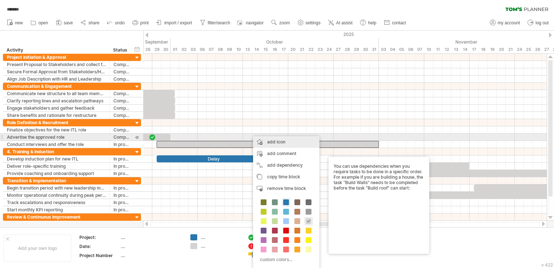
click at [281, 141] on div "add icon" at bounding box center [286, 142] width 66 height 12
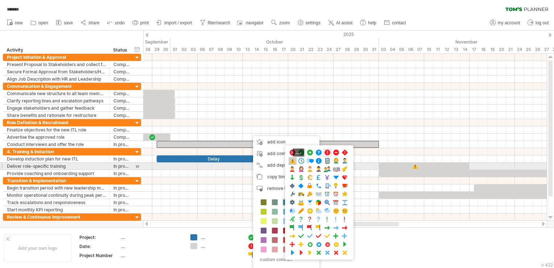
click at [291, 163] on span at bounding box center [292, 160] width 7 height 7
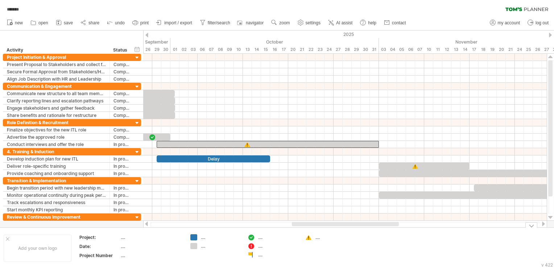
click at [257, 240] on div "...." at bounding box center [273, 237] width 50 height 6
click at [253, 237] on div at bounding box center [251, 237] width 7 height 7
click at [258, 237] on div "...." at bounding box center [278, 237] width 40 height 6
type input "*********"
click at [262, 244] on div "...." at bounding box center [278, 245] width 40 height 6
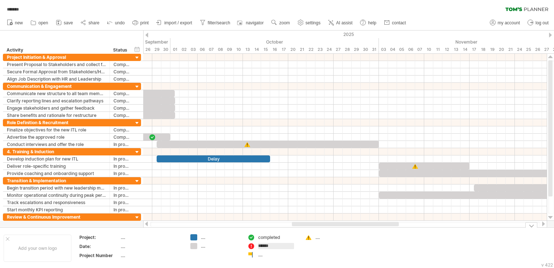
type input "*******"
click at [261, 253] on div "...." at bounding box center [278, 254] width 40 height 6
click at [320, 238] on div "...." at bounding box center [335, 237] width 40 height 6
type input "**********"
click at [247, 256] on div "Trying to reach [DOMAIN_NAME] Connected again... 0% autosave... ******* clear f…" at bounding box center [277, 134] width 554 height 268
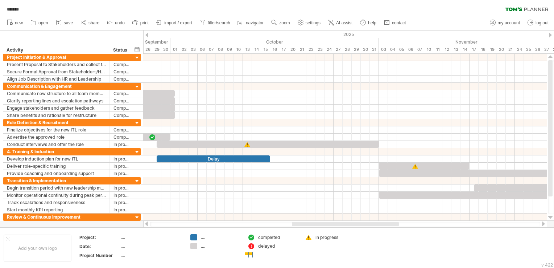
click at [247, 256] on div "Trying to reach [DOMAIN_NAME] Connected again... 0% autosave... ******* clear f…" at bounding box center [277, 134] width 554 height 268
click at [249, 255] on div "Trying to reach [DOMAIN_NAME] Connected again... 0% autosave... ******* clear f…" at bounding box center [277, 134] width 554 height 268
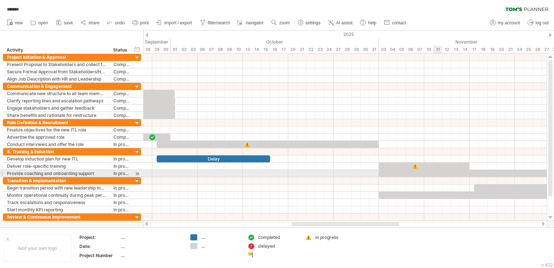
click at [434, 172] on div at bounding box center [469, 173] width 181 height 7
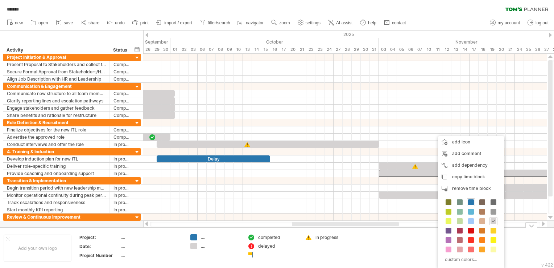
click at [124, 239] on div "...." at bounding box center [151, 237] width 61 height 6
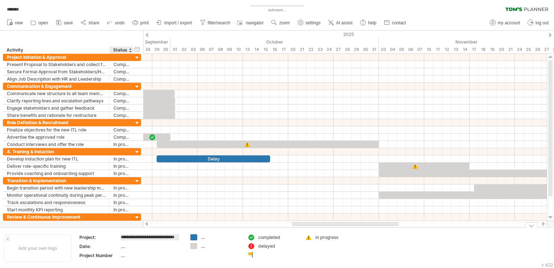
scroll to position [0, 8]
type input "**********"
click at [201, 236] on td ".... ...." at bounding box center [215, 248] width 57 height 28
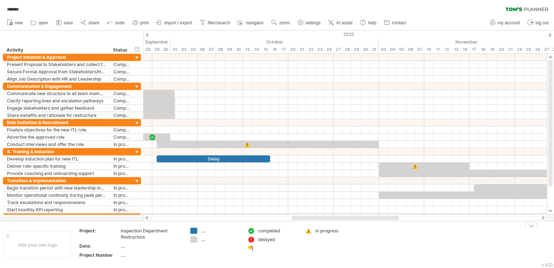
click at [203, 232] on div "...." at bounding box center [221, 230] width 40 height 6
type input "*"
click at [207, 241] on div "...." at bounding box center [221, 239] width 40 height 6
type input "**********"
click at [209, 232] on div at bounding box center [221, 230] width 40 height 6
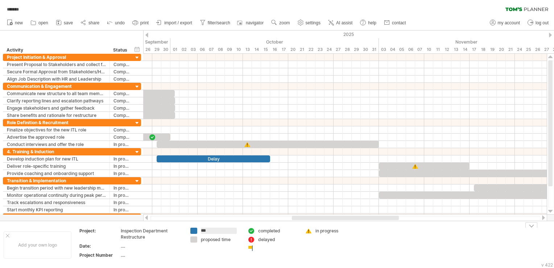
type input "*"
click at [229, 238] on div "proposed time" at bounding box center [221, 239] width 40 height 6
type input "**********"
click at [229, 228] on div at bounding box center [221, 230] width 40 height 6
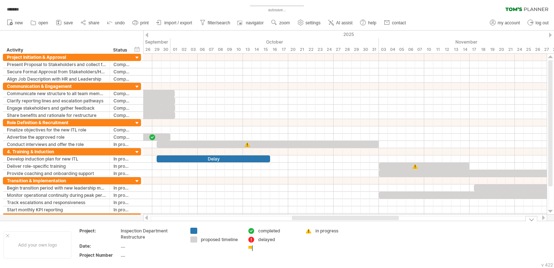
click at [207, 231] on div at bounding box center [221, 230] width 40 height 6
type input "**********"
click at [275, 245] on div at bounding box center [278, 248] width 40 height 6
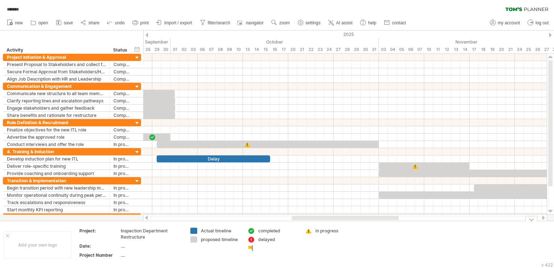
click at [246, 247] on td "completed delayed" at bounding box center [272, 244] width 57 height 34
click at [252, 245] on div at bounding box center [251, 248] width 7 height 7
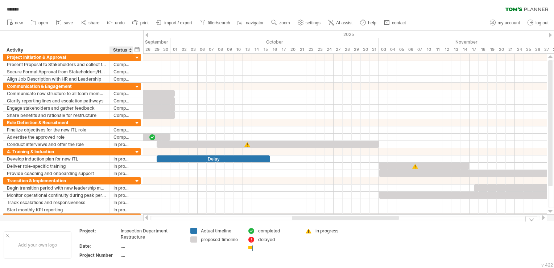
click at [124, 245] on div "...." at bounding box center [151, 245] width 61 height 6
click at [122, 252] on div "...." at bounding box center [151, 255] width 61 height 6
type input "*"
click at [126, 243] on div "...." at bounding box center [151, 245] width 61 height 6
click at [139, 244] on input "text" at bounding box center [150, 245] width 58 height 6
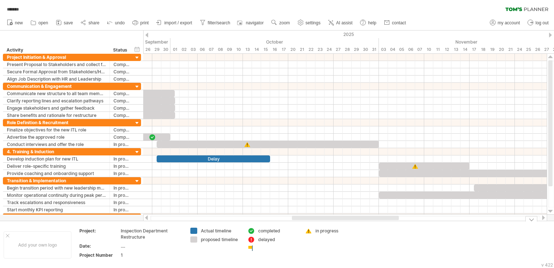
click at [154, 253] on div "1" at bounding box center [151, 255] width 61 height 6
click at [356, 252] on td "in progress" at bounding box center [329, 244] width 57 height 34
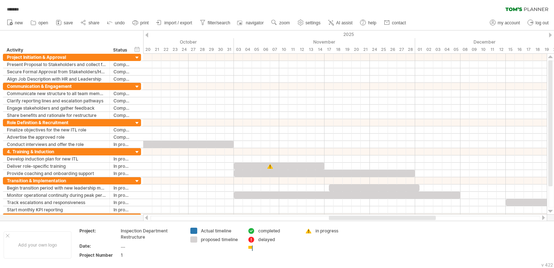
drag, startPoint x: 386, startPoint y: 216, endPoint x: 423, endPoint y: 219, distance: 37.1
click at [423, 219] on div at bounding box center [382, 217] width 107 height 4
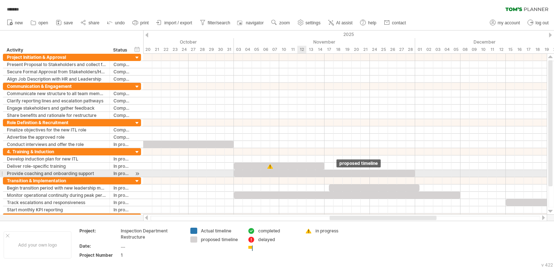
click at [303, 170] on div at bounding box center [324, 173] width 181 height 7
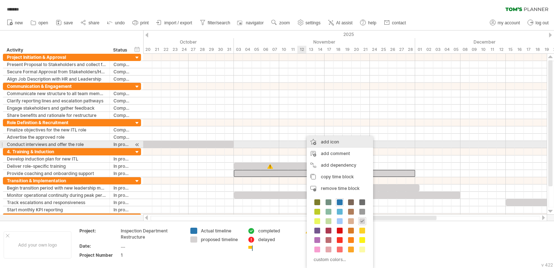
click at [335, 141] on div "add icon" at bounding box center [340, 142] width 66 height 12
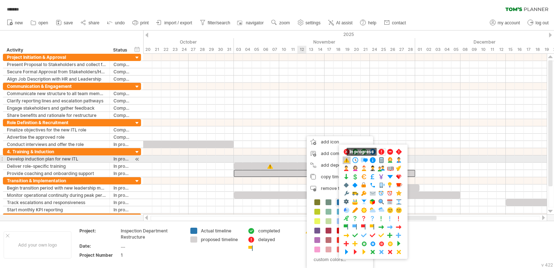
click at [348, 161] on span at bounding box center [346, 160] width 7 height 7
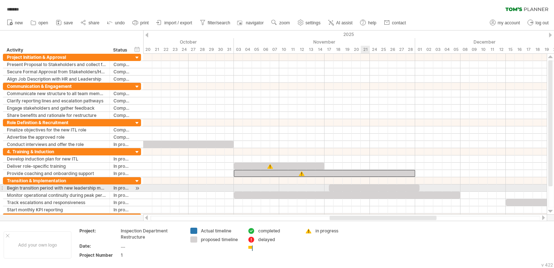
click at [367, 188] on div at bounding box center [374, 187] width 91 height 7
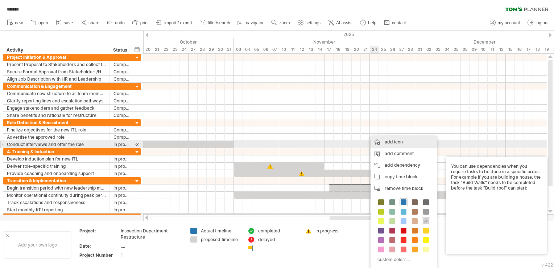
click at [412, 141] on div "add icon" at bounding box center [403, 142] width 66 height 12
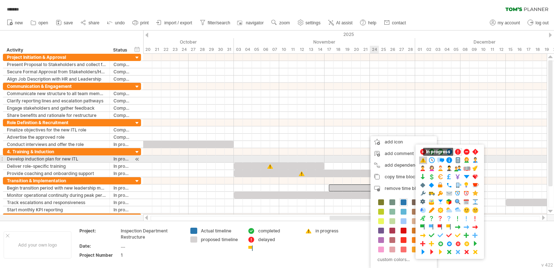
click at [425, 158] on span at bounding box center [422, 160] width 7 height 7
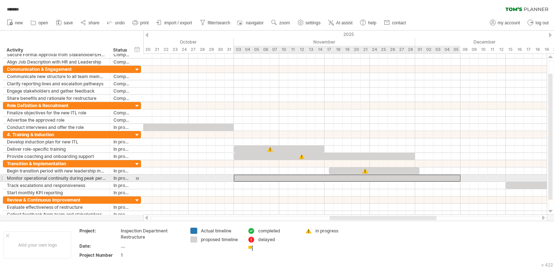
click at [343, 177] on div at bounding box center [347, 177] width 227 height 7
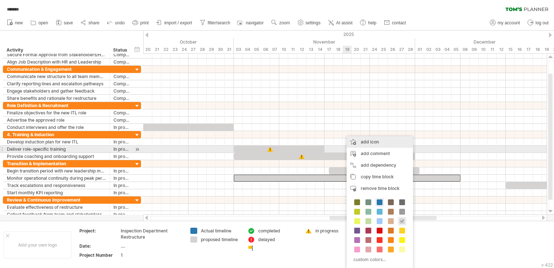
click at [376, 145] on div "add icon" at bounding box center [380, 142] width 66 height 12
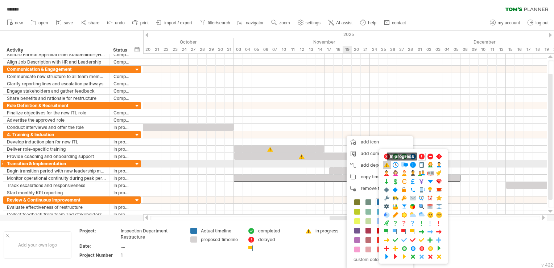
click at [388, 163] on span at bounding box center [386, 164] width 7 height 7
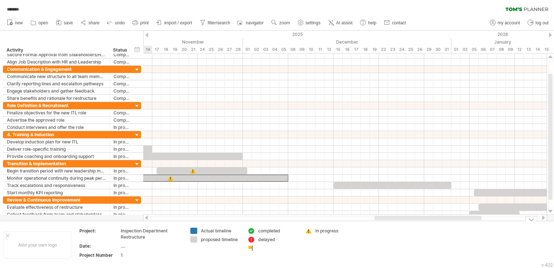
drag, startPoint x: 361, startPoint y: 219, endPoint x: 406, endPoint y: 222, distance: 45.0
click at [406, 222] on div "Trying to reach [DOMAIN_NAME] Connected again... 0% autosave... ******* clear f…" at bounding box center [277, 134] width 554 height 268
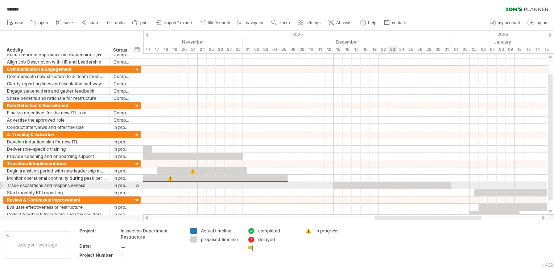
click at [394, 183] on div at bounding box center [392, 185] width 118 height 7
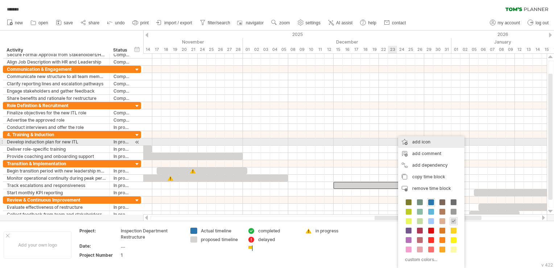
click at [433, 139] on div "add icon" at bounding box center [431, 142] width 66 height 12
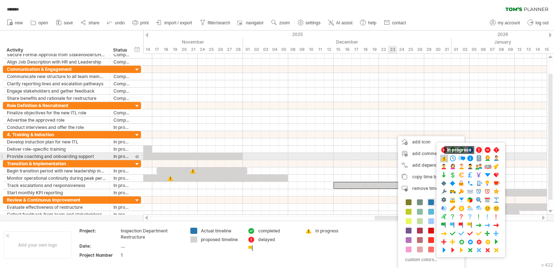
click at [443, 159] on span at bounding box center [443, 158] width 7 height 7
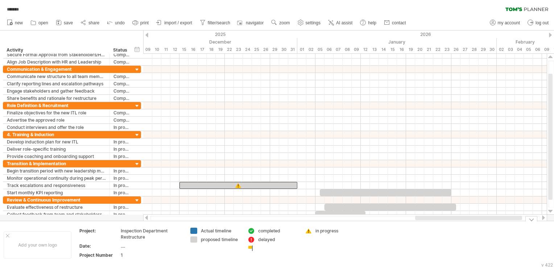
drag, startPoint x: 441, startPoint y: 218, endPoint x: 480, endPoint y: 220, distance: 39.2
click at [480, 220] on div "Trying to reach [DOMAIN_NAME] Connected again... 0% autosave... ******* clear f…" at bounding box center [277, 134] width 554 height 268
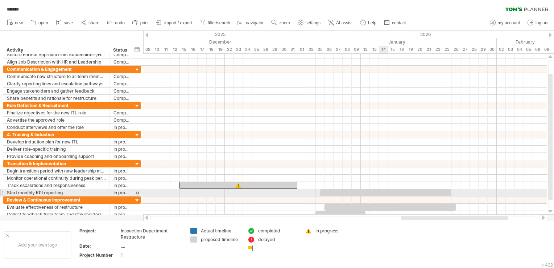
click at [385, 191] on div at bounding box center [386, 192] width 132 height 7
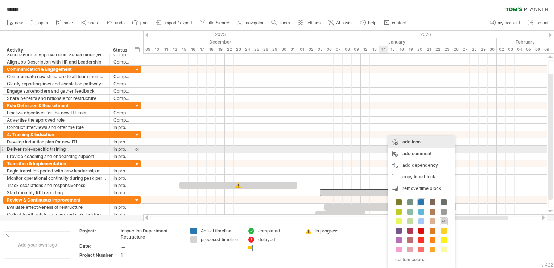
click at [424, 146] on div "add icon" at bounding box center [421, 142] width 66 height 12
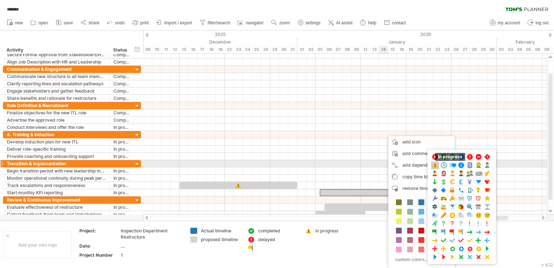
click at [434, 164] on span at bounding box center [434, 165] width 7 height 7
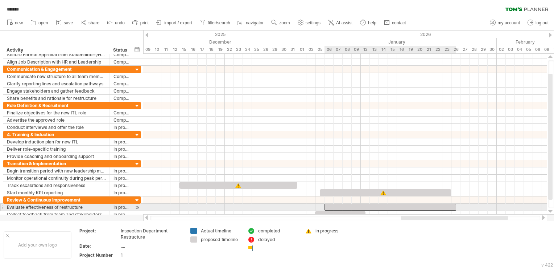
click at [384, 206] on div at bounding box center [390, 206] width 132 height 7
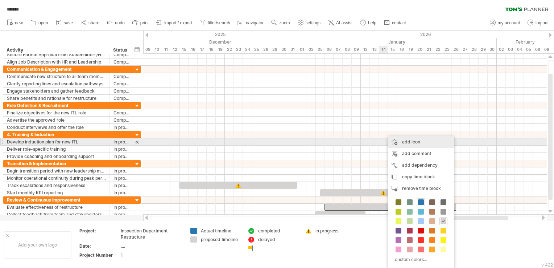
click at [409, 144] on div "add icon" at bounding box center [421, 142] width 66 height 12
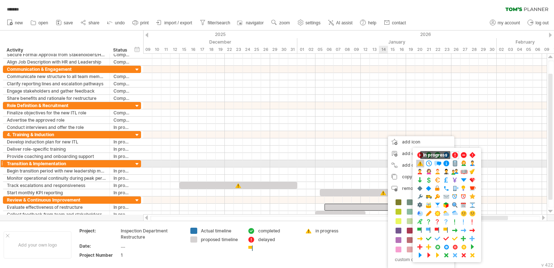
click at [421, 162] on span at bounding box center [419, 163] width 7 height 7
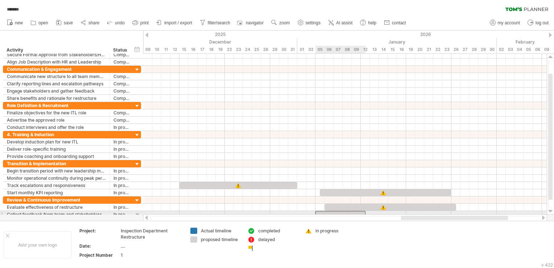
click at [339, 211] on div at bounding box center [340, 214] width 50 height 7
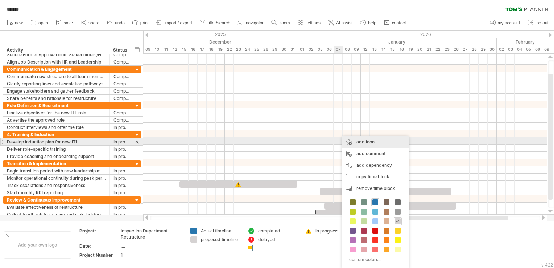
click at [368, 144] on div "add icon" at bounding box center [375, 142] width 66 height 12
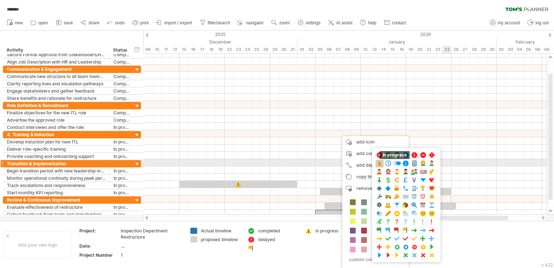
click at [381, 162] on span at bounding box center [379, 163] width 7 height 7
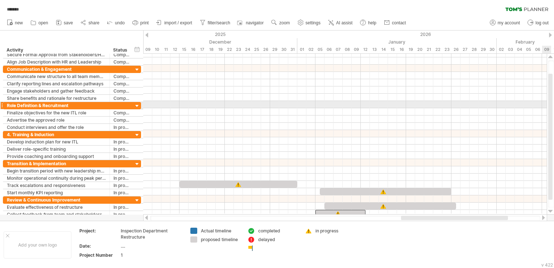
drag, startPoint x: 554, startPoint y: 93, endPoint x: 553, endPoint y: 107, distance: 13.8
click at [553, 107] on div at bounding box center [551, 133] width 6 height 147
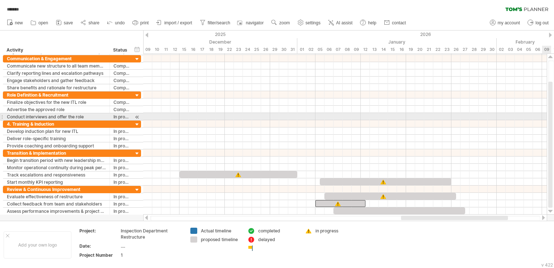
scroll to position [0, 0]
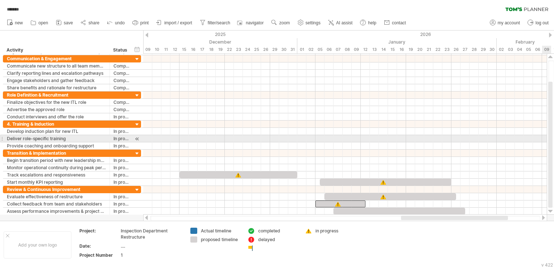
drag, startPoint x: 550, startPoint y: 108, endPoint x: 546, endPoint y: 142, distance: 34.6
click at [546, 142] on div "Trying to reach [DOMAIN_NAME] Connected again... 0% autosave... ******* clear f…" at bounding box center [277, 134] width 554 height 268
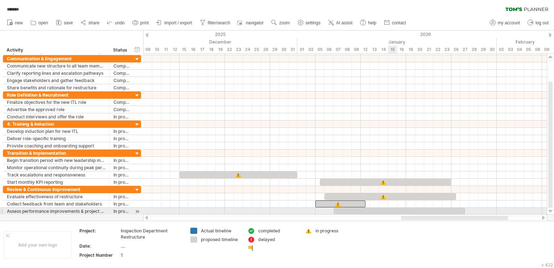
click at [394, 210] on div at bounding box center [399, 210] width 132 height 7
click at [388, 210] on div at bounding box center [399, 210] width 132 height 7
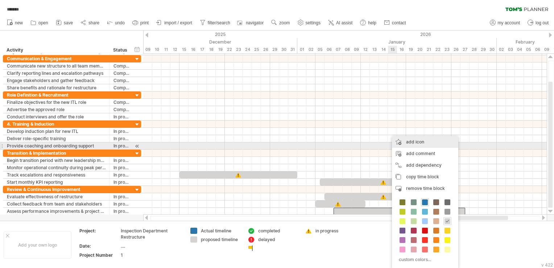
click at [424, 142] on div "add icon" at bounding box center [425, 142] width 66 height 12
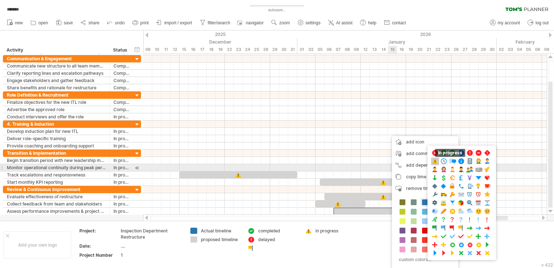
click at [435, 163] on span at bounding box center [434, 161] width 7 height 7
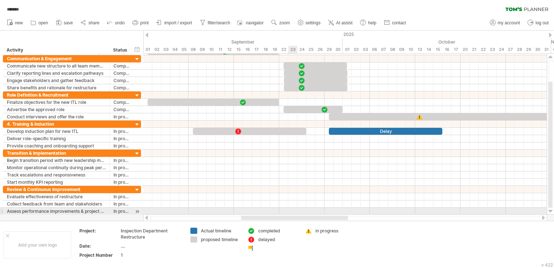
drag, startPoint x: 449, startPoint y: 218, endPoint x: 289, endPoint y: 208, distance: 160.2
click at [289, 208] on div "Trying to reach [DOMAIN_NAME] Connected again... 0% autosave... ******* clear f…" at bounding box center [277, 134] width 554 height 268
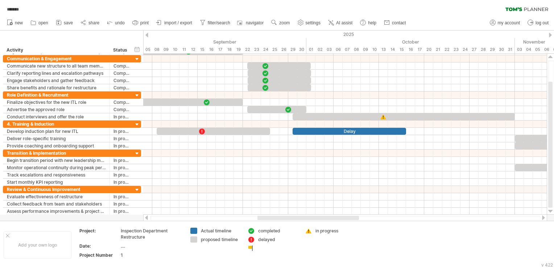
drag, startPoint x: 327, startPoint y: 219, endPoint x: 337, endPoint y: 216, distance: 10.8
click at [337, 216] on div at bounding box center [307, 217] width 101 height 4
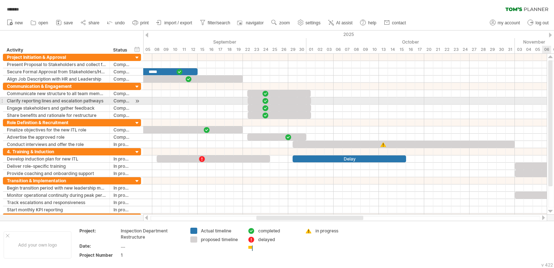
drag, startPoint x: 551, startPoint y: 111, endPoint x: 555, endPoint y: 77, distance: 34.7
click at [554, 77] on html "progress(100%) Trying to reach [DOMAIN_NAME] Connected again... 0% autosave... …" at bounding box center [277, 134] width 554 height 269
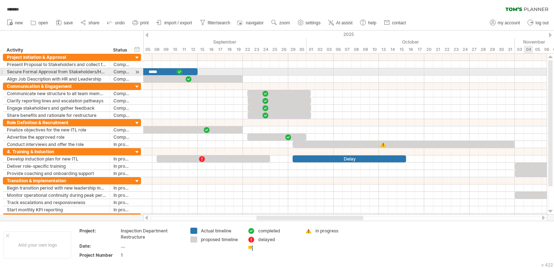
click at [552, 74] on div at bounding box center [550, 123] width 4 height 126
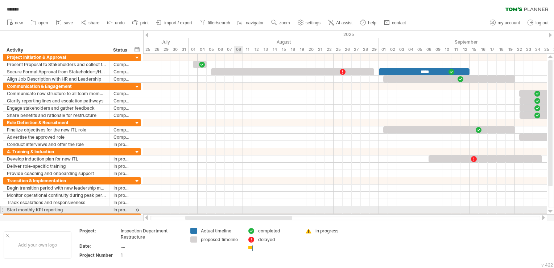
drag, startPoint x: 306, startPoint y: 217, endPoint x: 235, endPoint y: 211, distance: 71.3
click at [235, 211] on div "Trying to reach [DOMAIN_NAME] Connected again... 0% autosave... ******* clear f…" at bounding box center [277, 134] width 554 height 268
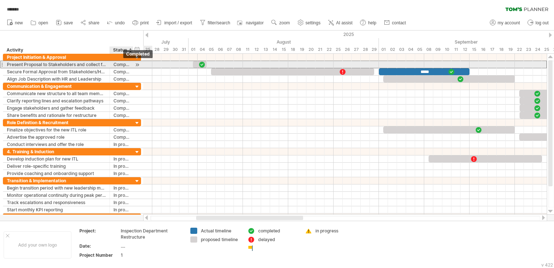
click at [123, 66] on div "Completed" at bounding box center [121, 64] width 16 height 7
click at [128, 65] on input "*********" at bounding box center [121, 64] width 16 height 7
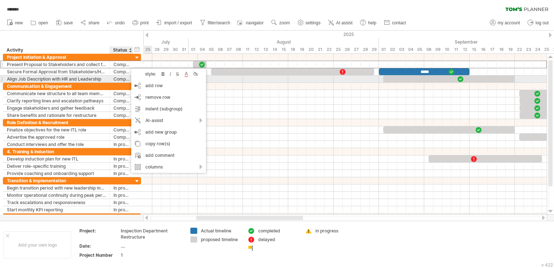
click at [188, 78] on div "style: bold italic strikethrough text color background color" at bounding box center [168, 74] width 75 height 12
click at [59, 10] on div "******* clear filter reapply filter" at bounding box center [277, 7] width 554 height 15
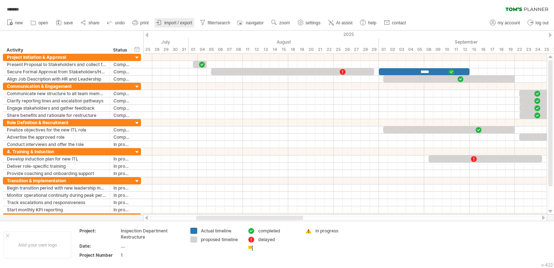
click at [168, 27] on link "import / export" at bounding box center [174, 22] width 40 height 9
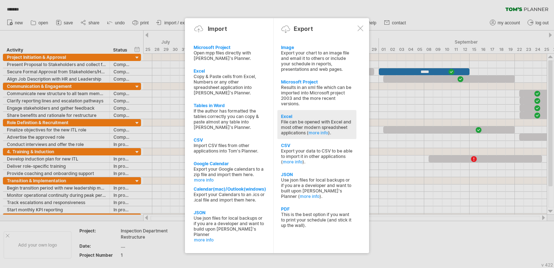
click at [355, 124] on div "Excel File can be opened with Excel and most other modern spreadsheet applicati…" at bounding box center [316, 124] width 79 height 29
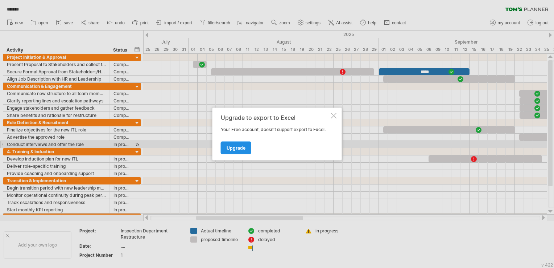
click at [235, 141] on link "Upgrade" at bounding box center [236, 147] width 30 height 13
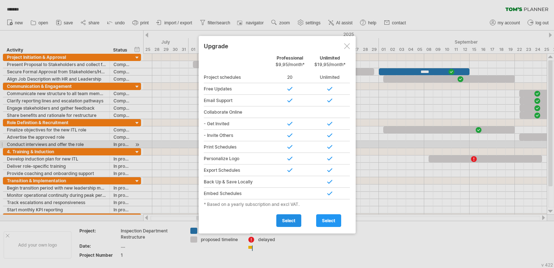
click at [286, 220] on span "select" at bounding box center [288, 219] width 13 height 5
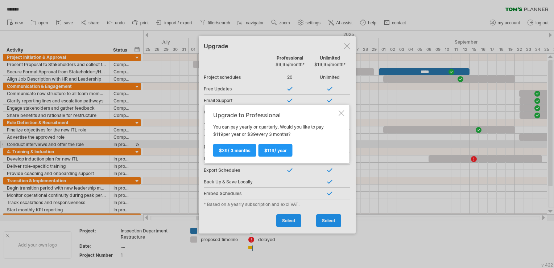
click at [341, 114] on div at bounding box center [342, 113] width 6 height 6
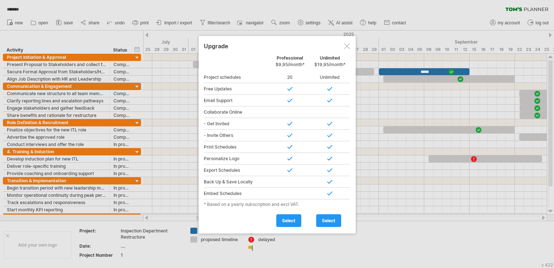
click at [346, 43] on div at bounding box center [347, 46] width 6 height 6
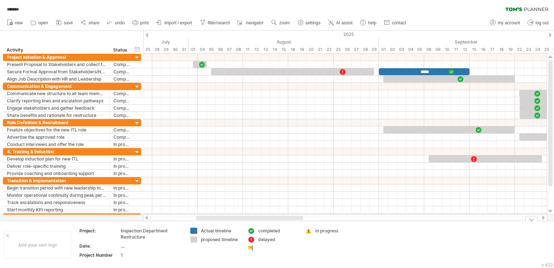
drag, startPoint x: 228, startPoint y: 220, endPoint x: 274, endPoint y: 218, distance: 46.1
click at [274, 218] on div at bounding box center [345, 217] width 390 height 5
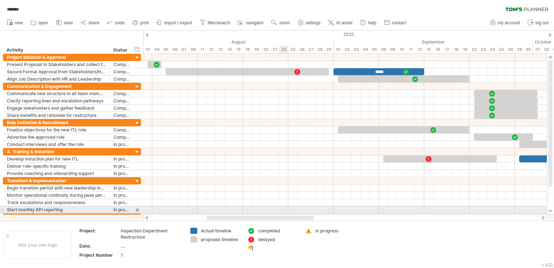
drag, startPoint x: 274, startPoint y: 218, endPoint x: 285, endPoint y: 210, distance: 13.0
click at [285, 210] on div "Trying to reach [DOMAIN_NAME] Connected again... 0% autosave... ******* clear f…" at bounding box center [277, 134] width 554 height 268
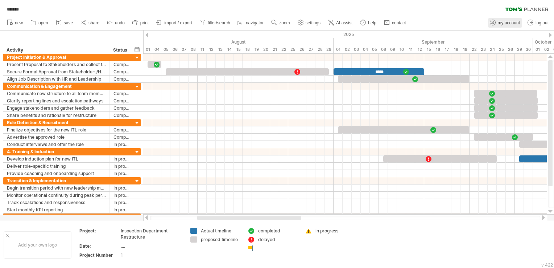
click at [509, 24] on span "my account" at bounding box center [509, 22] width 22 height 5
type input "**********"
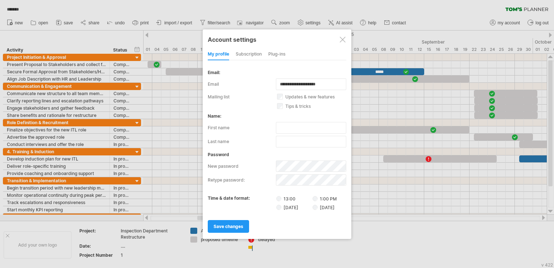
click at [341, 40] on div at bounding box center [343, 40] width 6 height 6
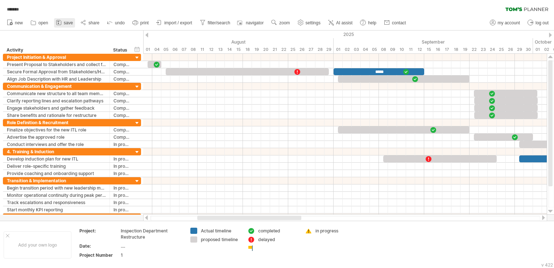
click at [61, 22] on icon at bounding box center [58, 22] width 5 height 5
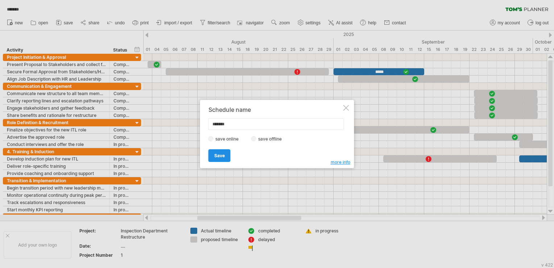
click at [221, 156] on span "Save" at bounding box center [219, 155] width 11 height 5
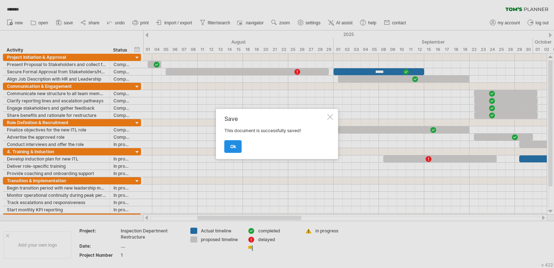
click at [228, 150] on link "ok" at bounding box center [232, 146] width 17 height 13
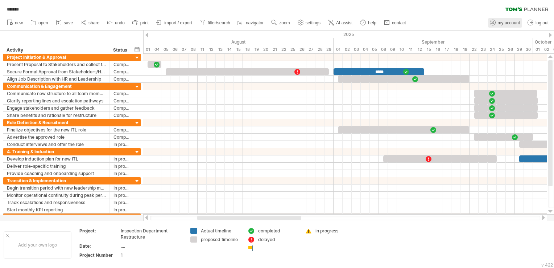
click at [510, 27] on link "my account" at bounding box center [505, 22] width 34 height 9
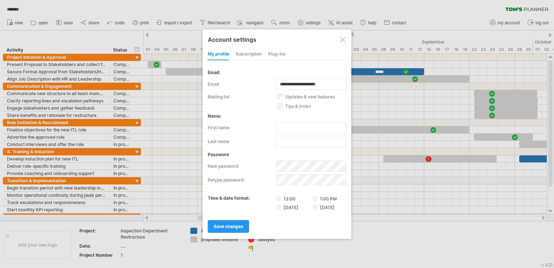
click at [260, 57] on div "subscription" at bounding box center [249, 55] width 26 height 12
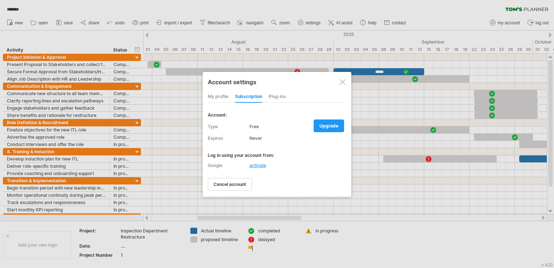
click at [280, 92] on div "Plug-ins" at bounding box center [277, 97] width 17 height 12
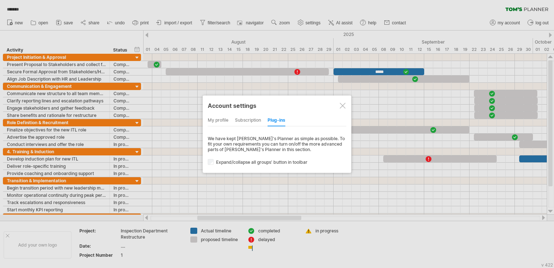
click at [340, 105] on div at bounding box center [343, 106] width 6 height 6
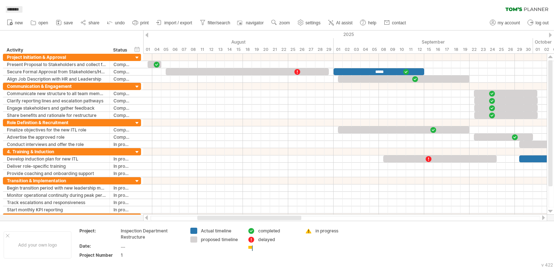
click at [16, 12] on span "*******" at bounding box center [12, 9] width 19 height 7
